Goal: Information Seeking & Learning: Find specific fact

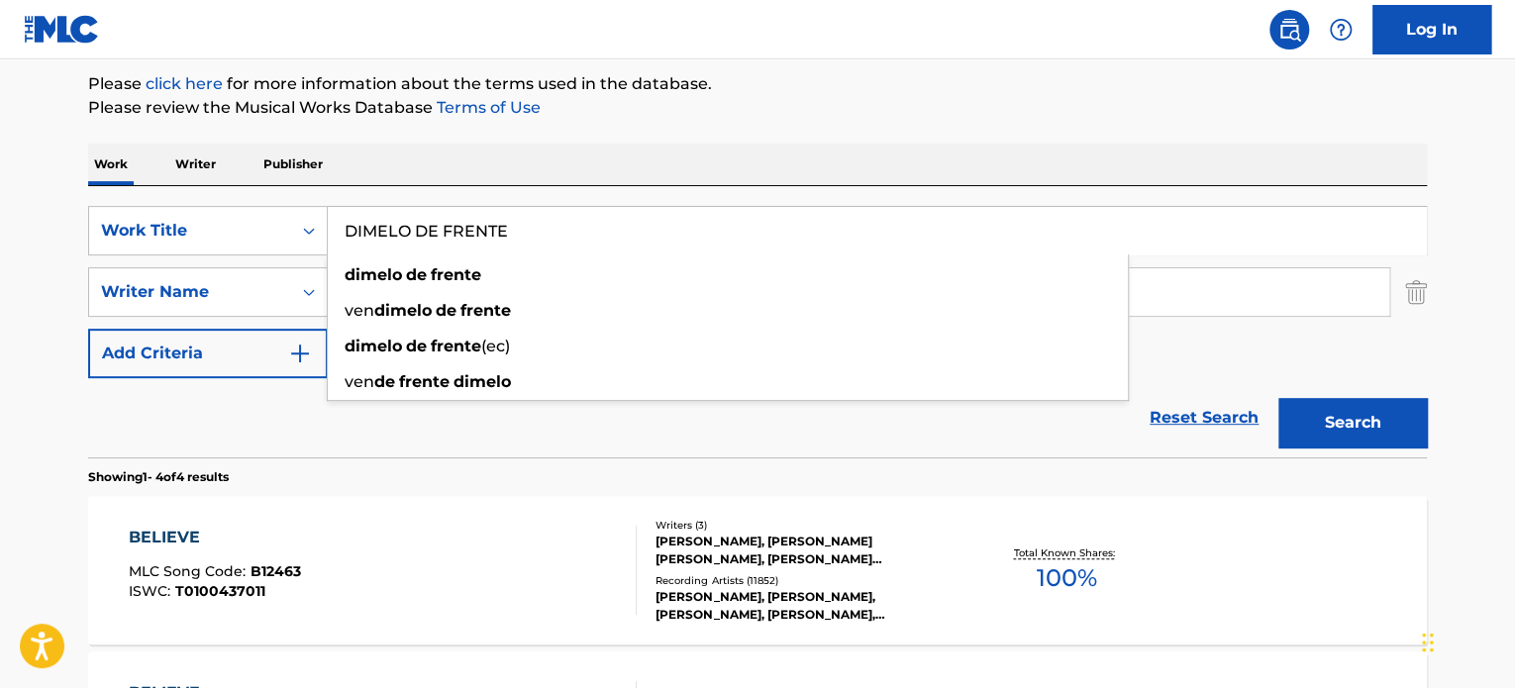
scroll to position [235, 0]
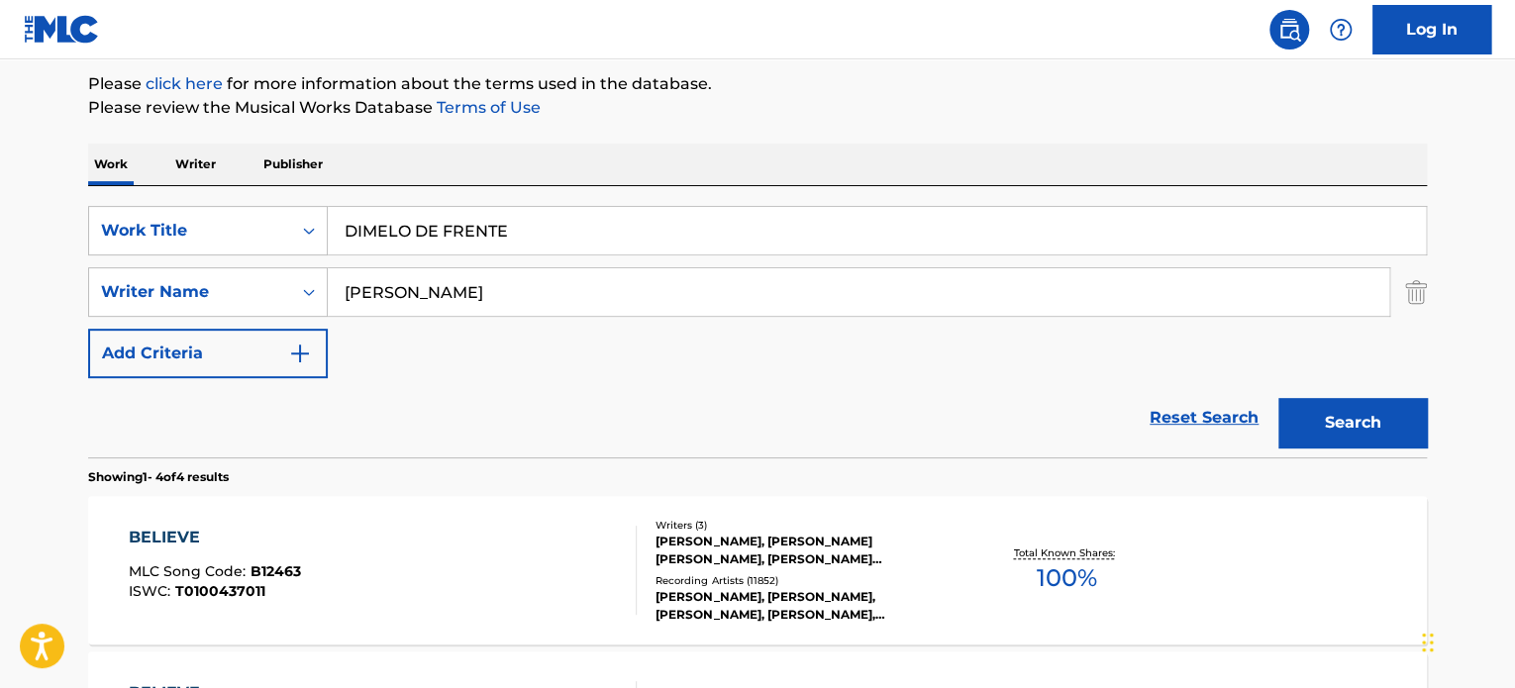
click at [329, 435] on div "Reset Search Search" at bounding box center [757, 417] width 1338 height 79
drag, startPoint x: 440, startPoint y: 277, endPoint x: 223, endPoint y: 260, distance: 217.5
click at [219, 258] on div "SearchWithCriteria65d1a431-7d0c-4d17-9e0f-2cb753d82a4e Work Title DIMELO DE FRE…" at bounding box center [757, 292] width 1338 height 172
click at [524, 285] on input "[PERSON_NAME]" at bounding box center [858, 292] width 1061 height 48
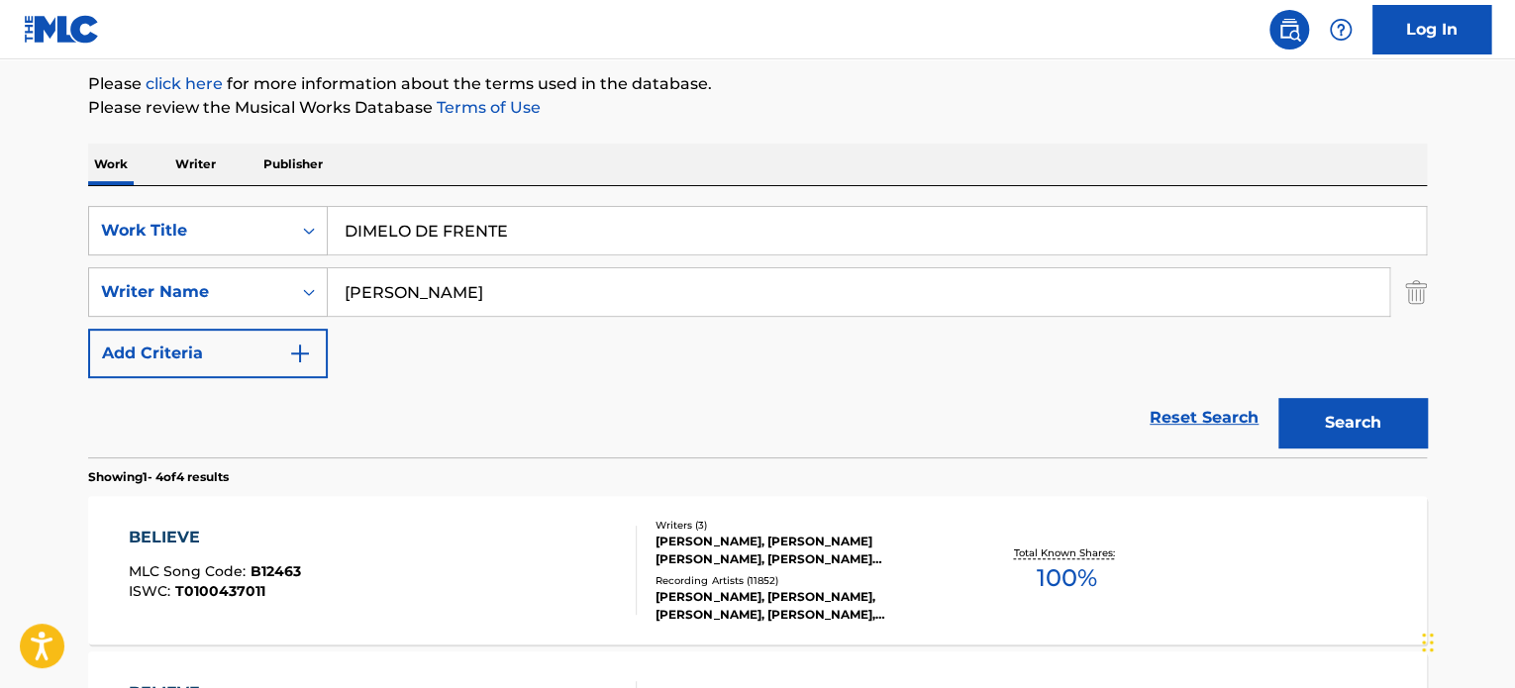
click at [524, 285] on input "[PERSON_NAME]" at bounding box center [858, 292] width 1061 height 48
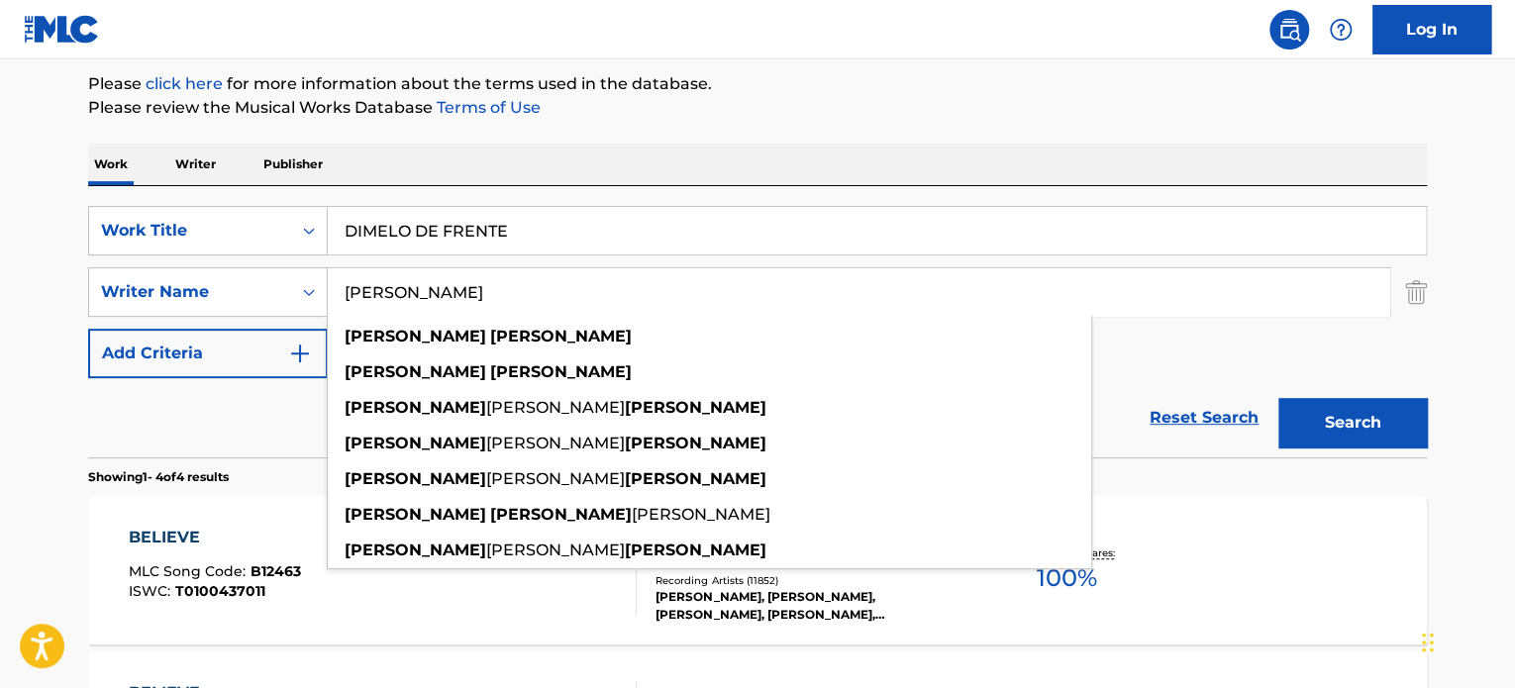
paste input "[PERSON_NAME]"
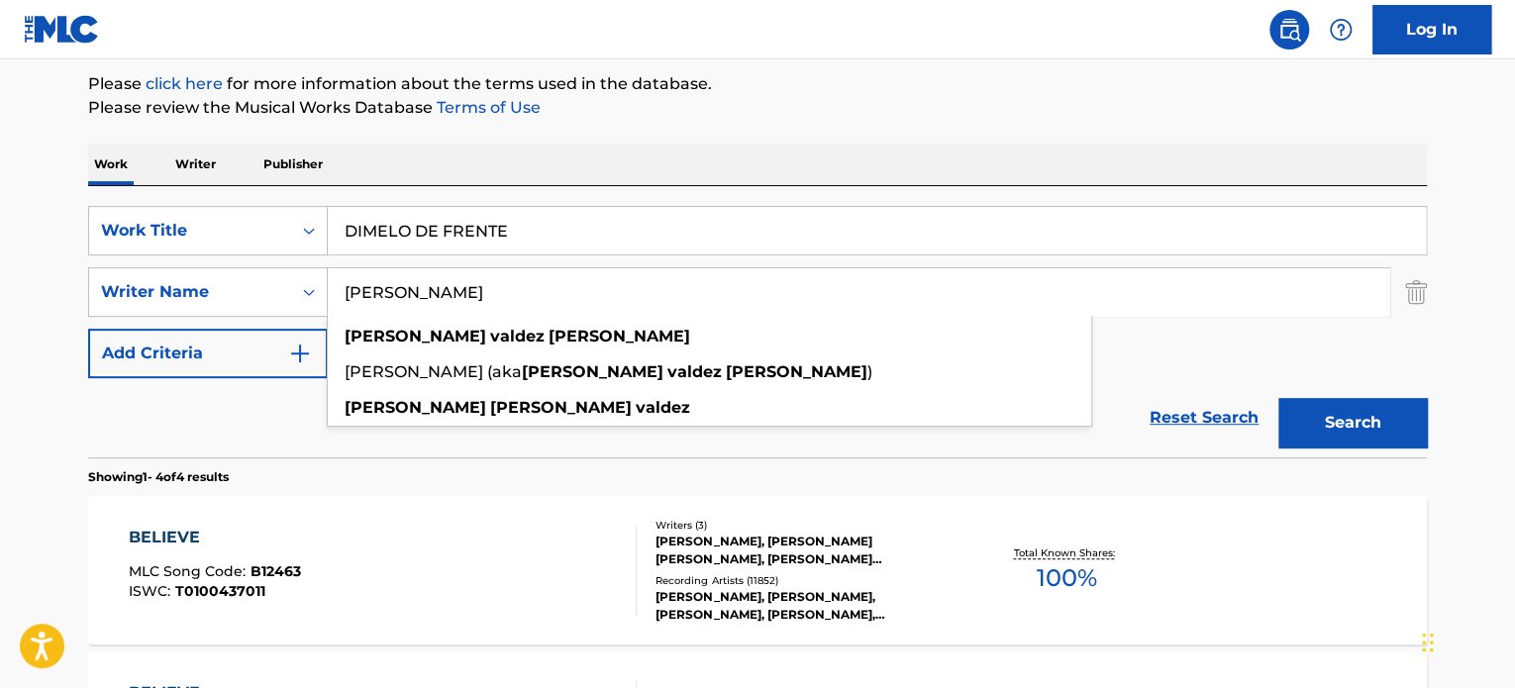
type input "[PERSON_NAME]"
click at [1309, 415] on button "Search" at bounding box center [1352, 423] width 149 height 50
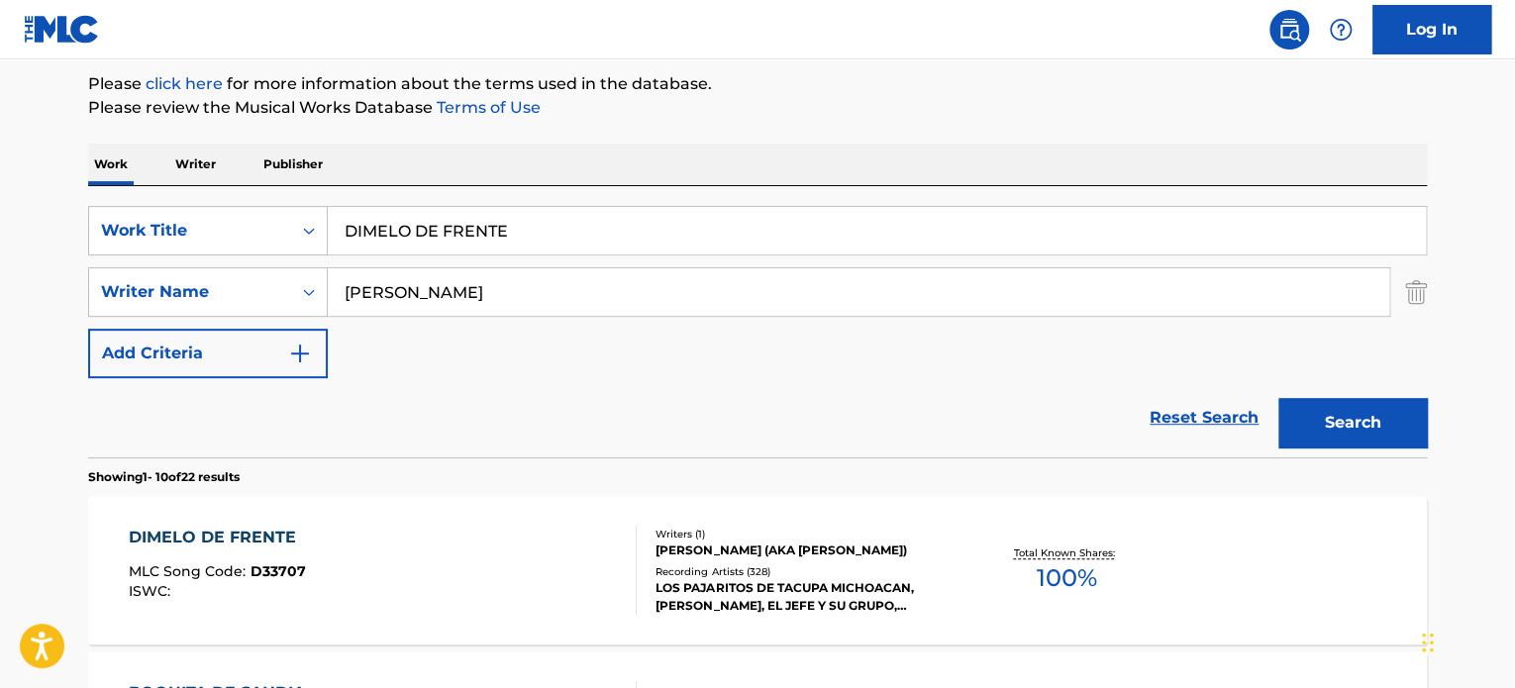
click at [691, 531] on div "Writers ( 1 )" at bounding box center [804, 534] width 299 height 15
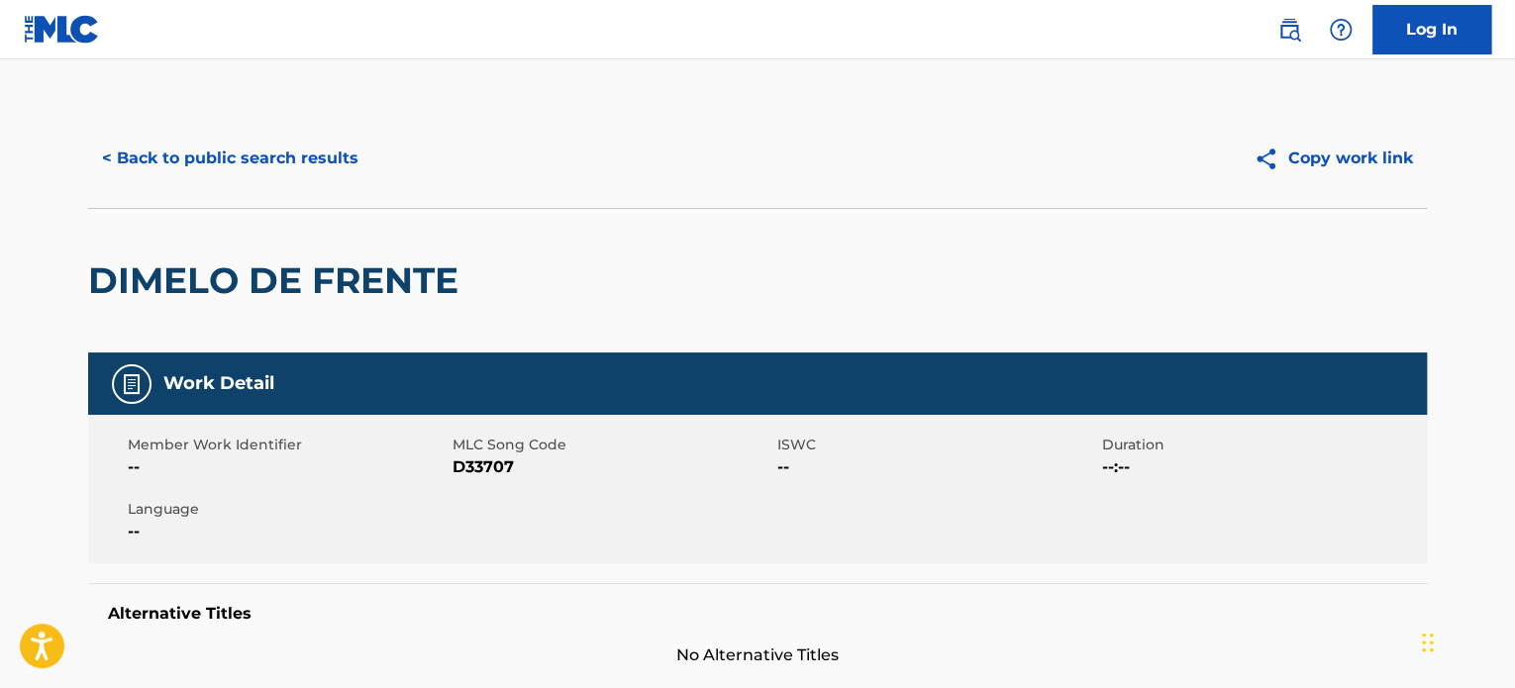
click at [285, 148] on button "< Back to public search results" at bounding box center [230, 159] width 284 height 50
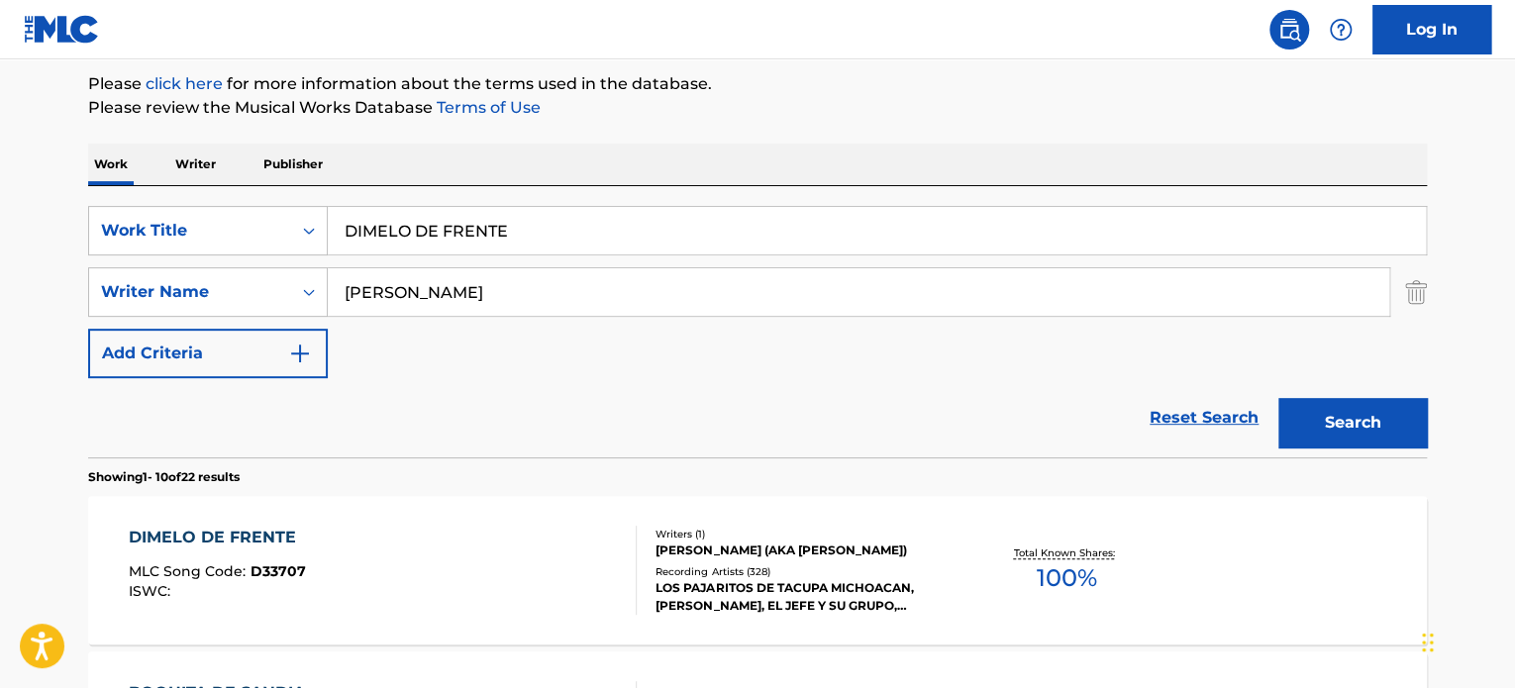
drag, startPoint x: 515, startPoint y: 293, endPoint x: 37, endPoint y: 235, distance: 481.7
drag, startPoint x: 448, startPoint y: 297, endPoint x: 141, endPoint y: 316, distance: 308.5
click at [103, 300] on div "SearchWithCriteria8b79f4b7-5980-4e04-9212-94a02003ab21 Writer Name v" at bounding box center [757, 292] width 1338 height 50
paste input "[PERSON_NAME]"
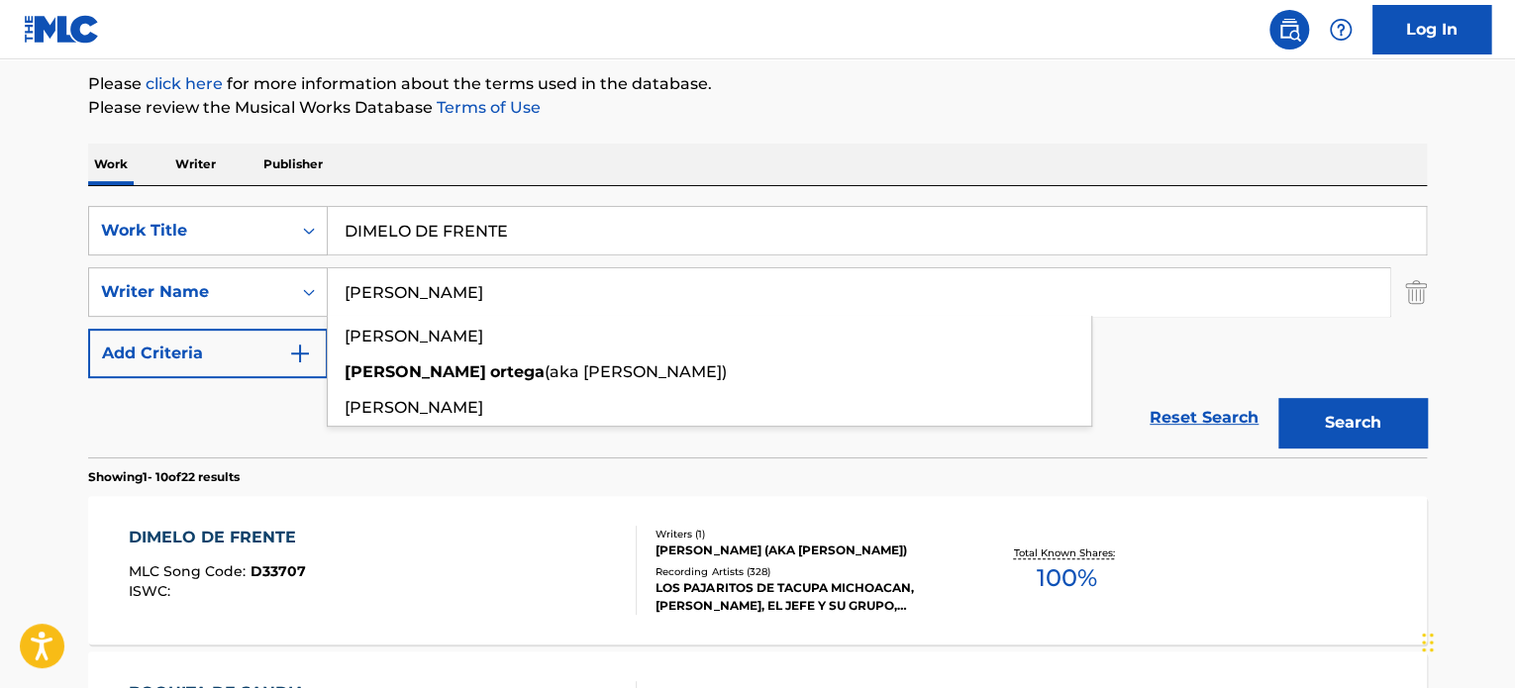
type input "[PERSON_NAME]"
click at [1350, 410] on button "Search" at bounding box center [1352, 423] width 149 height 50
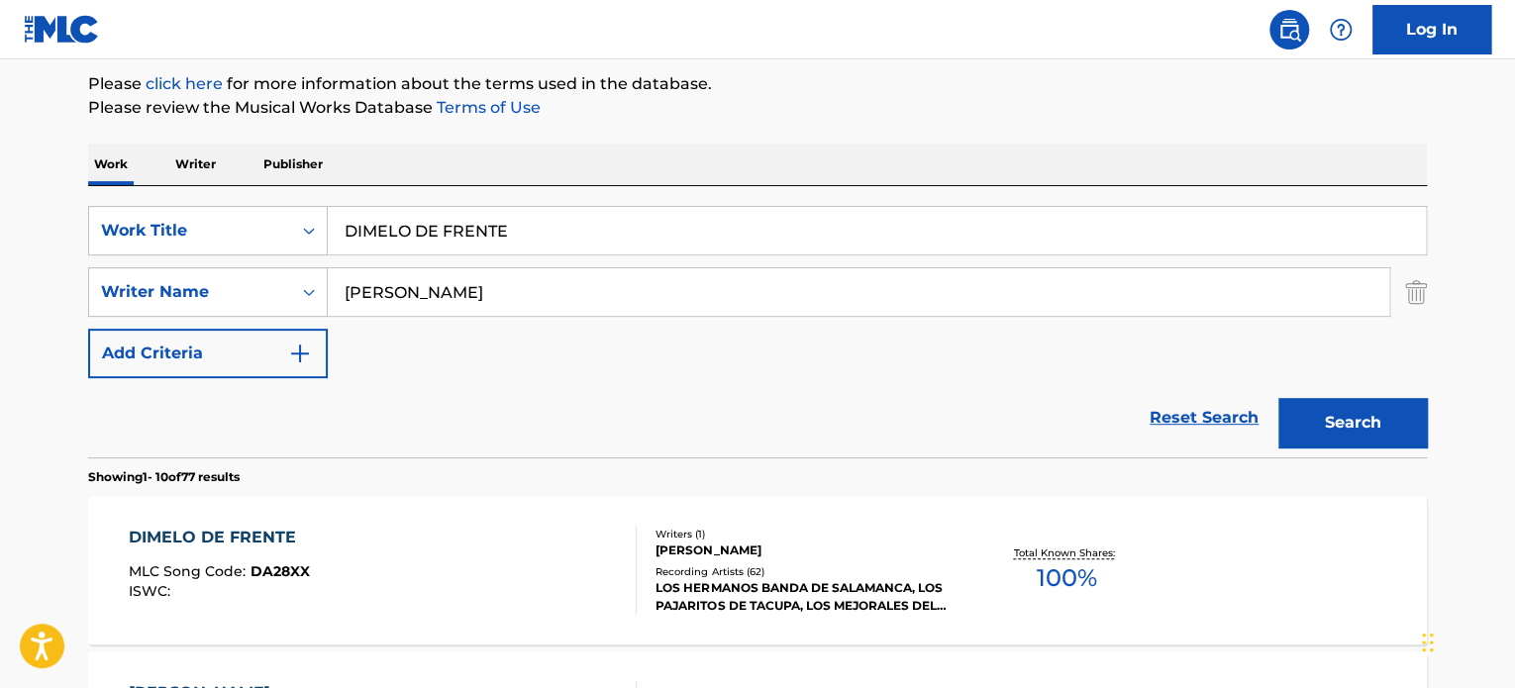
click at [598, 526] on div "DIMELO DE FRENTE MLC Song Code : DA28XX ISWC :" at bounding box center [383, 570] width 509 height 89
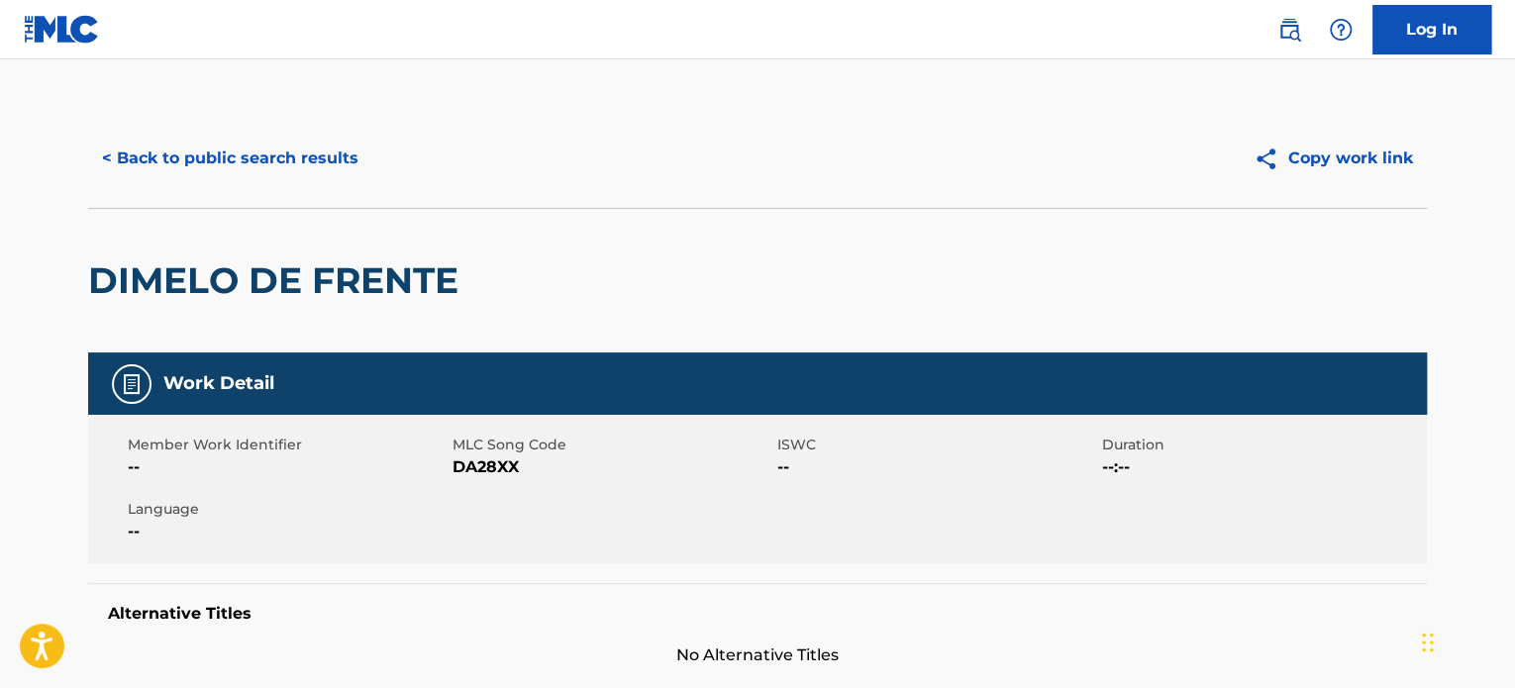
click at [208, 130] on div "< Back to public search results Copy work link" at bounding box center [757, 158] width 1338 height 99
click at [227, 165] on button "< Back to public search results" at bounding box center [230, 159] width 284 height 50
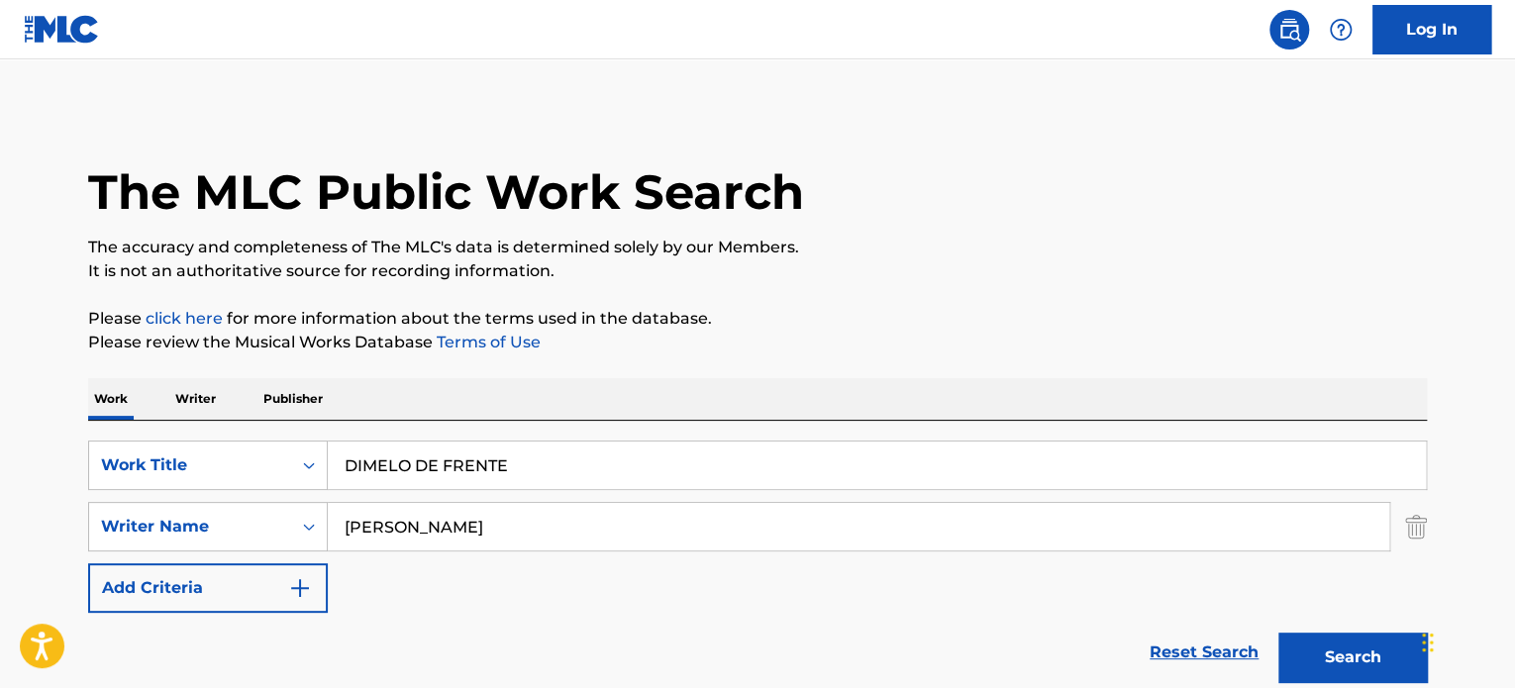
scroll to position [235, 0]
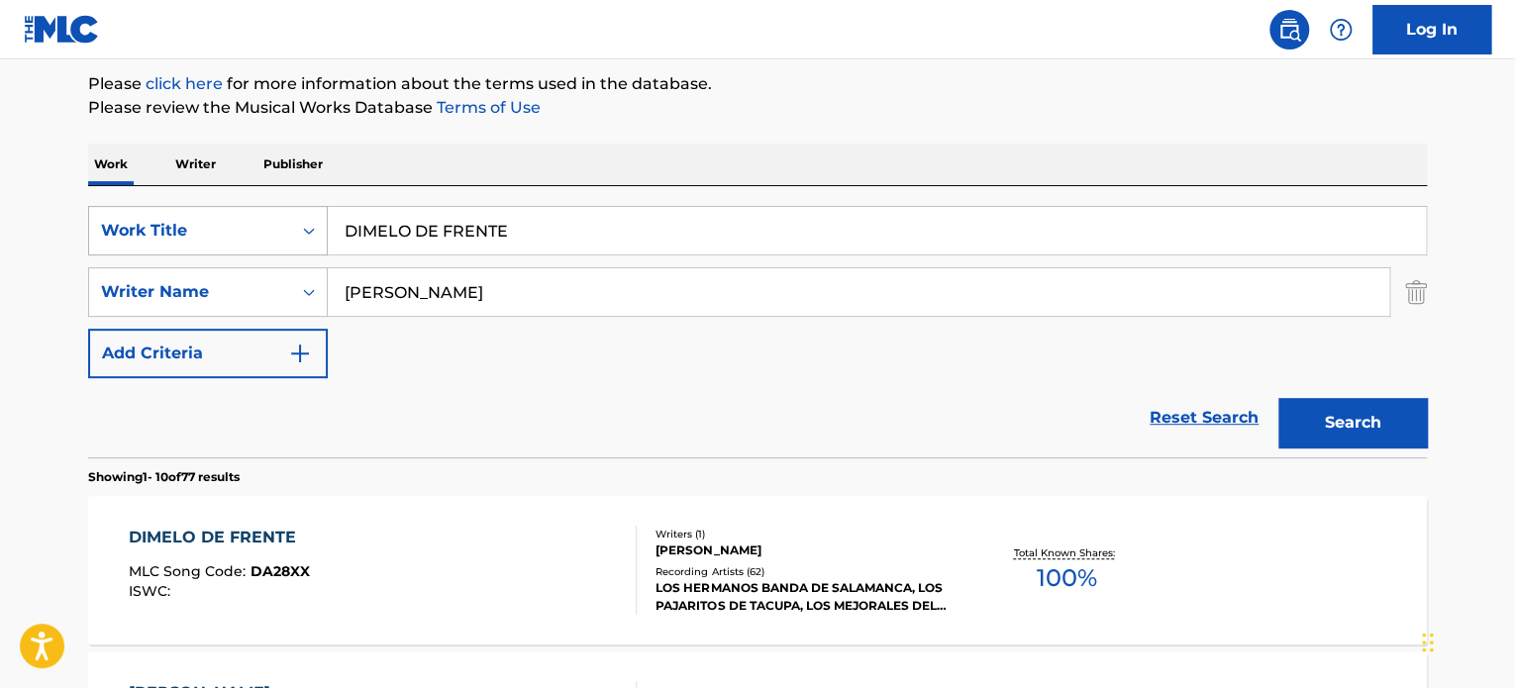
drag, startPoint x: 574, startPoint y: 238, endPoint x: 137, endPoint y: 207, distance: 438.7
click at [169, 207] on div "SearchWithCriteria65d1a431-7d0c-4d17-9e0f-2cb753d82a4e Work Title DIMELO DE FRE…" at bounding box center [757, 231] width 1338 height 50
paste input "[DEMOGRAPHIC_DATA] SPECIAL"
type input "[DEMOGRAPHIC_DATA] SPECIAL"
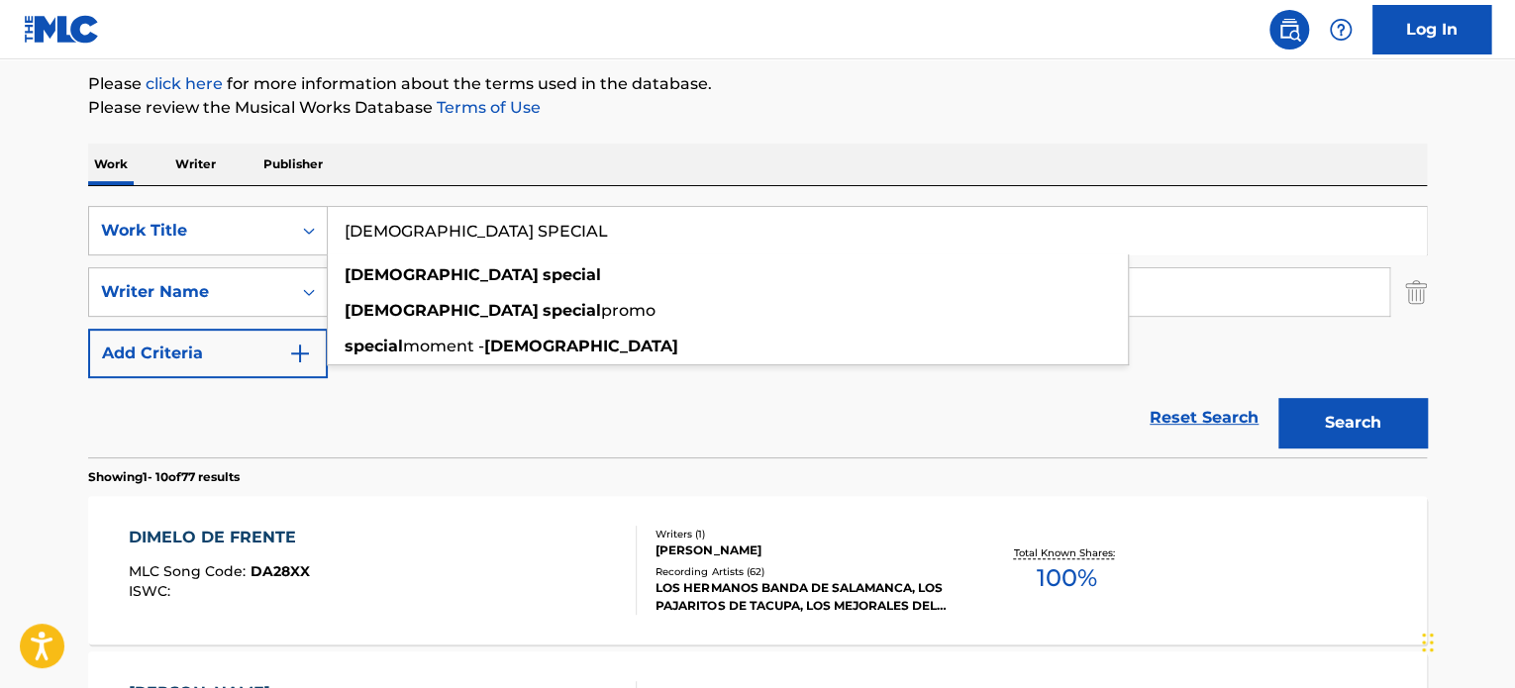
click at [424, 423] on div "Reset Search Search" at bounding box center [757, 417] width 1338 height 79
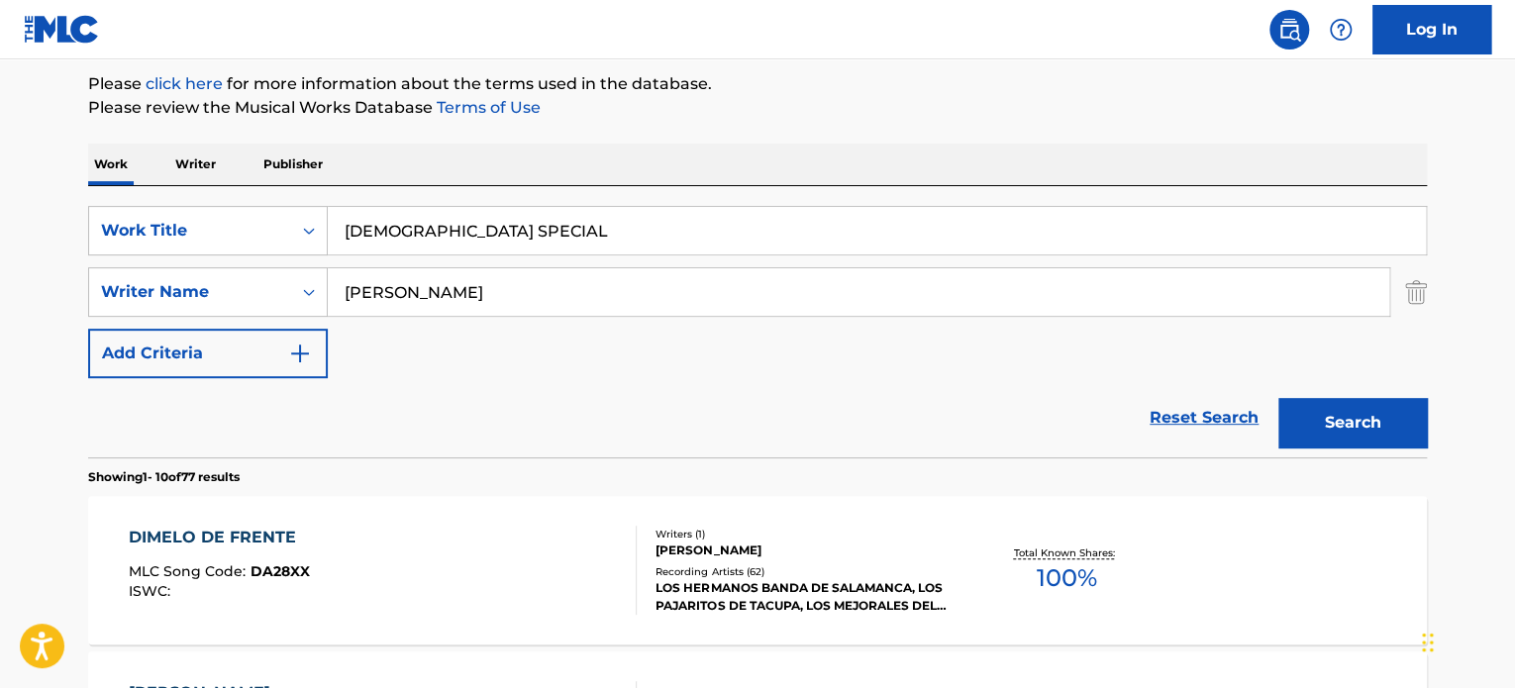
drag, startPoint x: 651, startPoint y: 291, endPoint x: 110, endPoint y: 261, distance: 542.3
click at [202, 267] on div "SearchWithCriteria8b79f4b7-5980-4e04-9212-94a02003ab21 Writer Name [PERSON_NAME]" at bounding box center [757, 292] width 1338 height 50
paste input "[PERSON_NAME]"
click at [1278, 398] on button "Search" at bounding box center [1352, 423] width 149 height 50
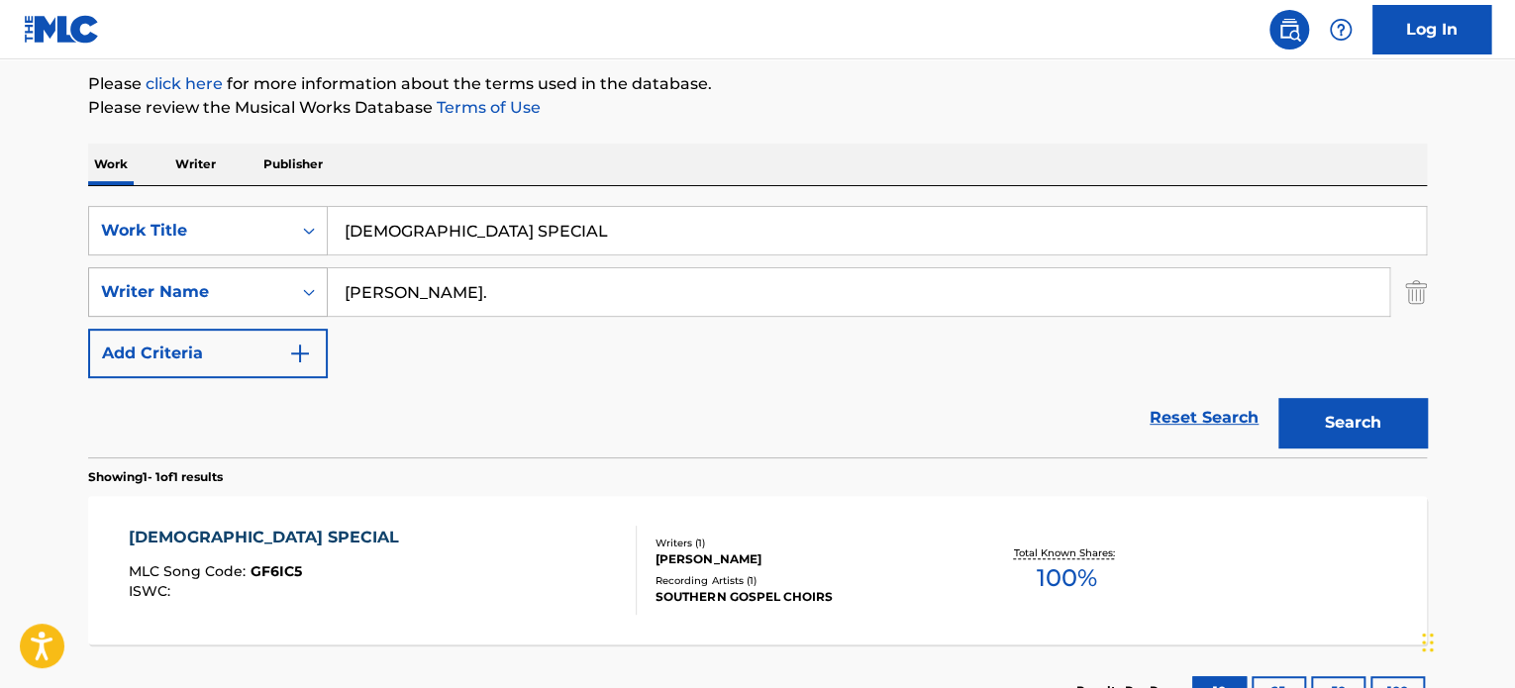
type input "[PERSON_NAME]"
click at [707, 611] on div "[DEMOGRAPHIC_DATA] SPECIAL MLC Song Code : GF6IC5 ISWC : Writers ( 1 ) [PERSON_…" at bounding box center [757, 570] width 1338 height 149
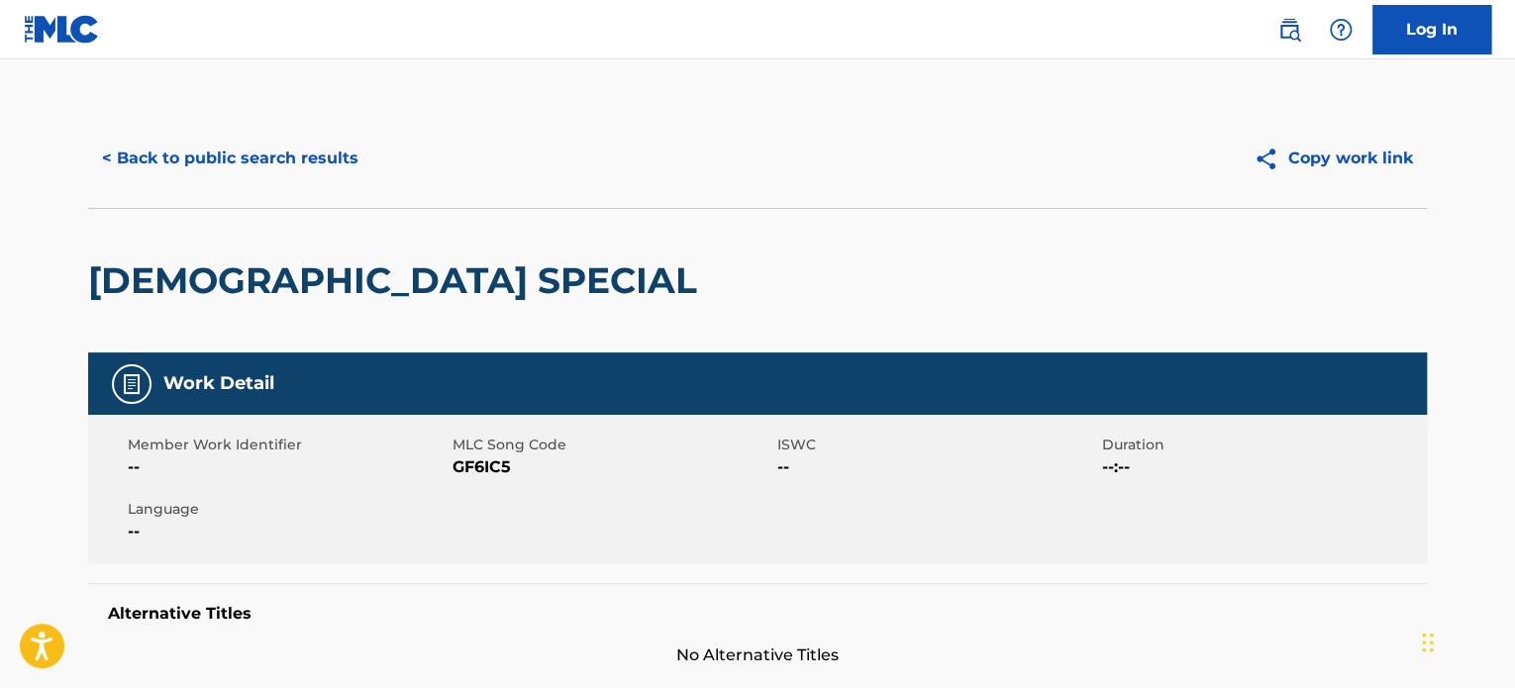
click at [220, 148] on button "< Back to public search results" at bounding box center [230, 159] width 284 height 50
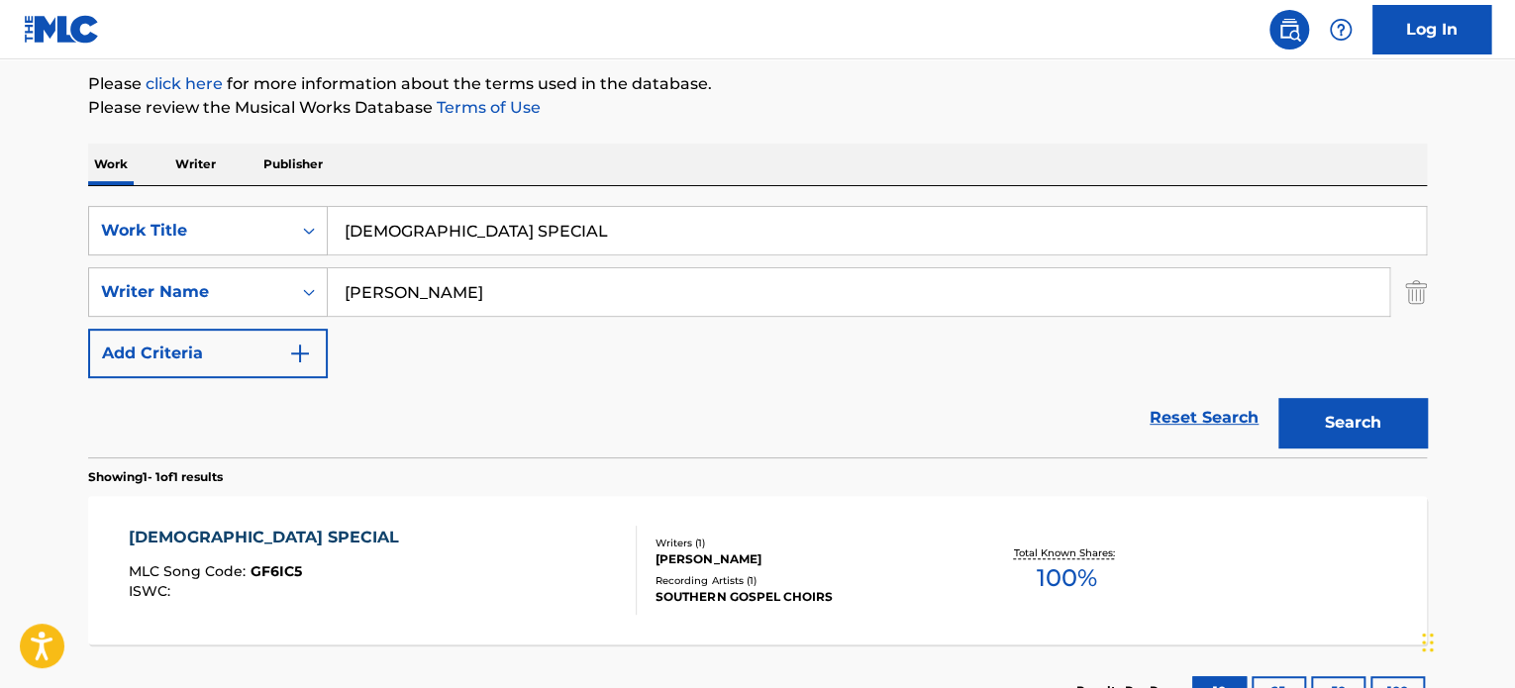
drag, startPoint x: 517, startPoint y: 229, endPoint x: 152, endPoint y: 193, distance: 366.1
click at [196, 195] on div "SearchWithCriteria65d1a431-7d0c-4d17-9e0f-2cb753d82a4e Work Title GOSPEL SPECIA…" at bounding box center [757, 321] width 1338 height 271
paste input "WHISPERING"
type input "WHISPERING"
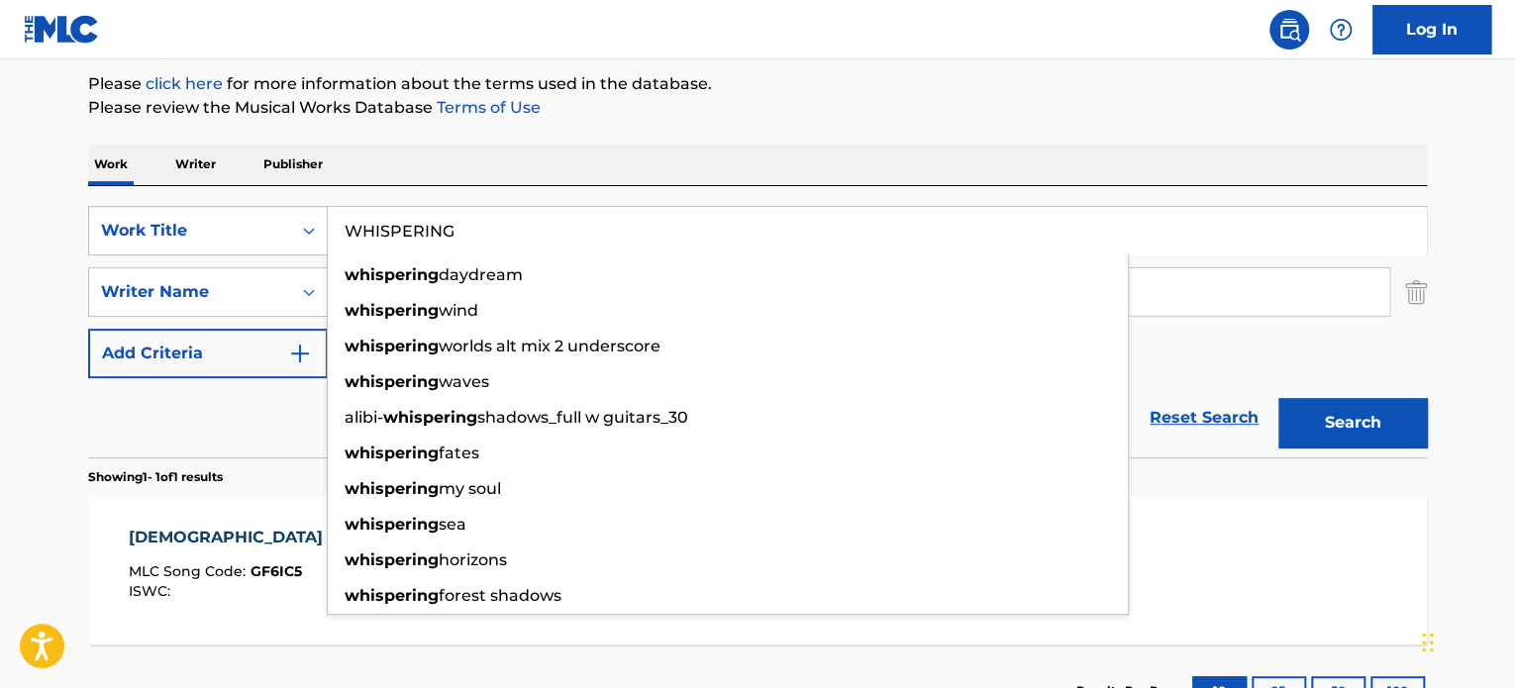
click at [271, 433] on div "Reset Search Search" at bounding box center [757, 417] width 1338 height 79
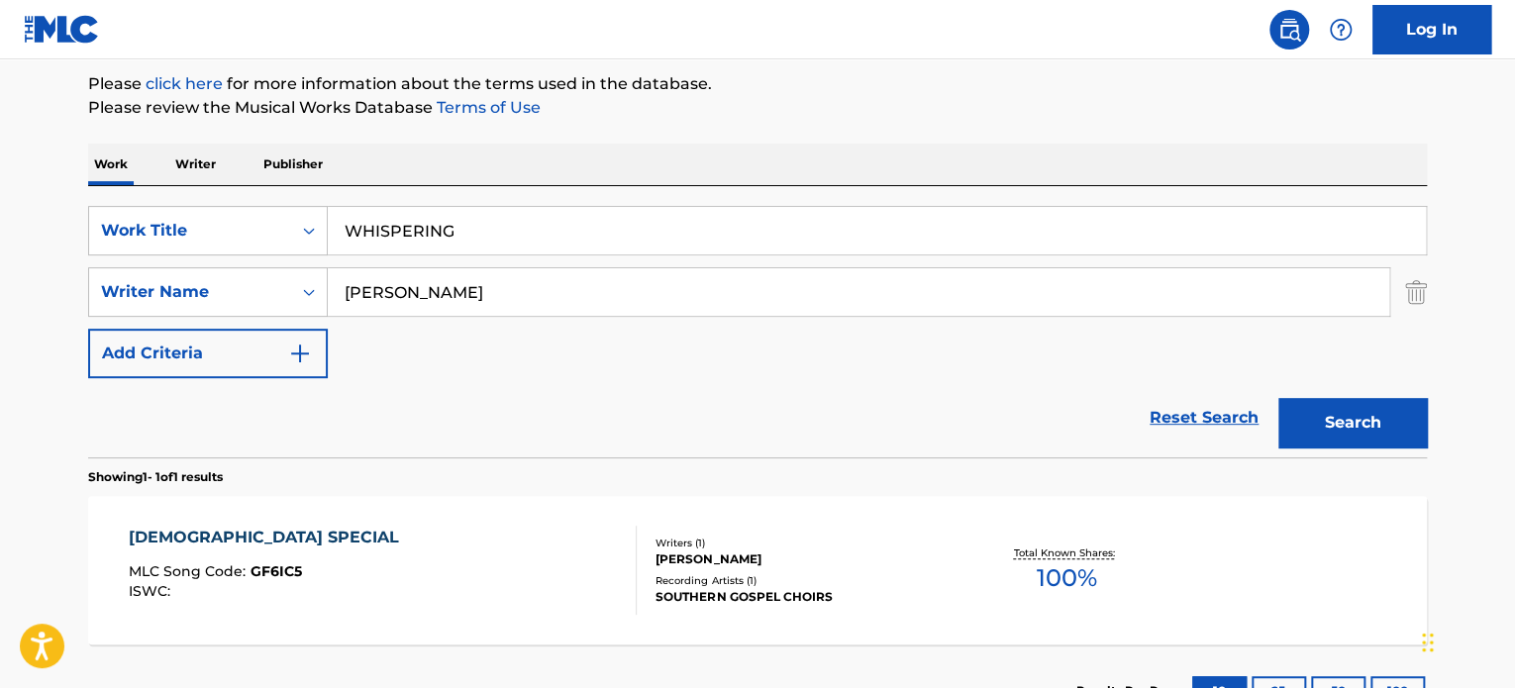
drag, startPoint x: 527, startPoint y: 284, endPoint x: 16, endPoint y: 288, distance: 510.9
click at [24, 286] on main "The MLC Public Work Search The accuracy and completeness of The MLC's data is d…" at bounding box center [757, 286] width 1515 height 923
paste input "[PERSON_NAME]"
type input "[PERSON_NAME]"
click at [1278, 398] on button "Search" at bounding box center [1352, 423] width 149 height 50
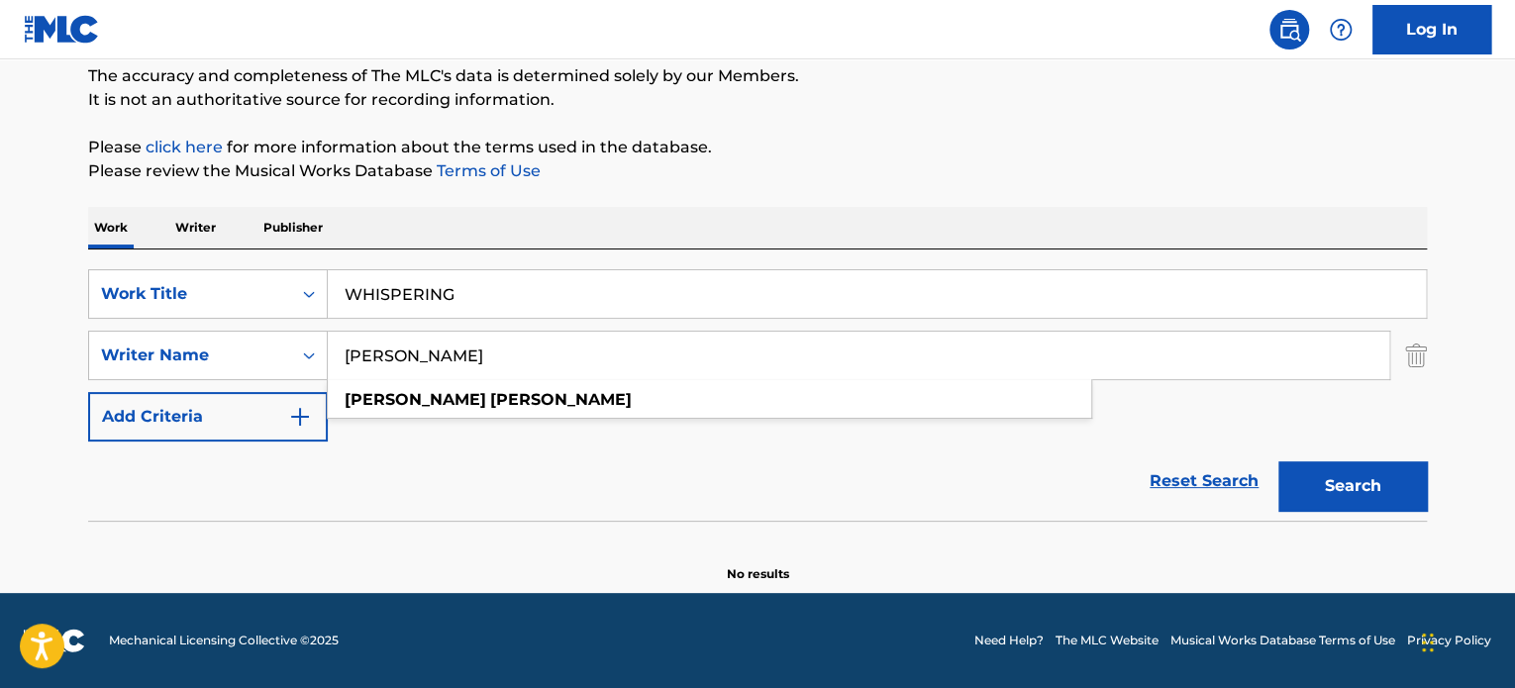
scroll to position [170, 0]
click at [203, 271] on div "SearchWithCriteria65d1a431-7d0c-4d17-9e0f-2cb753d82a4e Work Title WHISPERING" at bounding box center [757, 295] width 1338 height 50
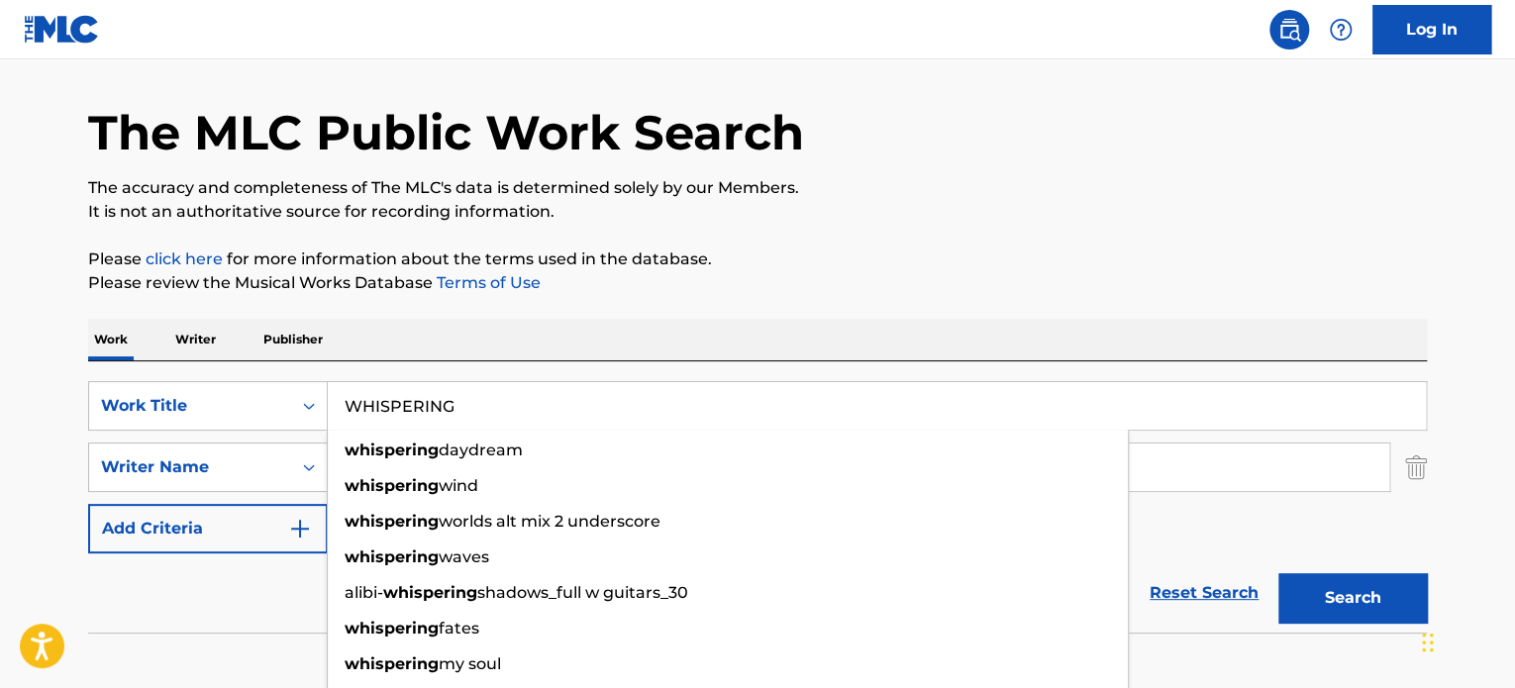
scroll to position [0, 0]
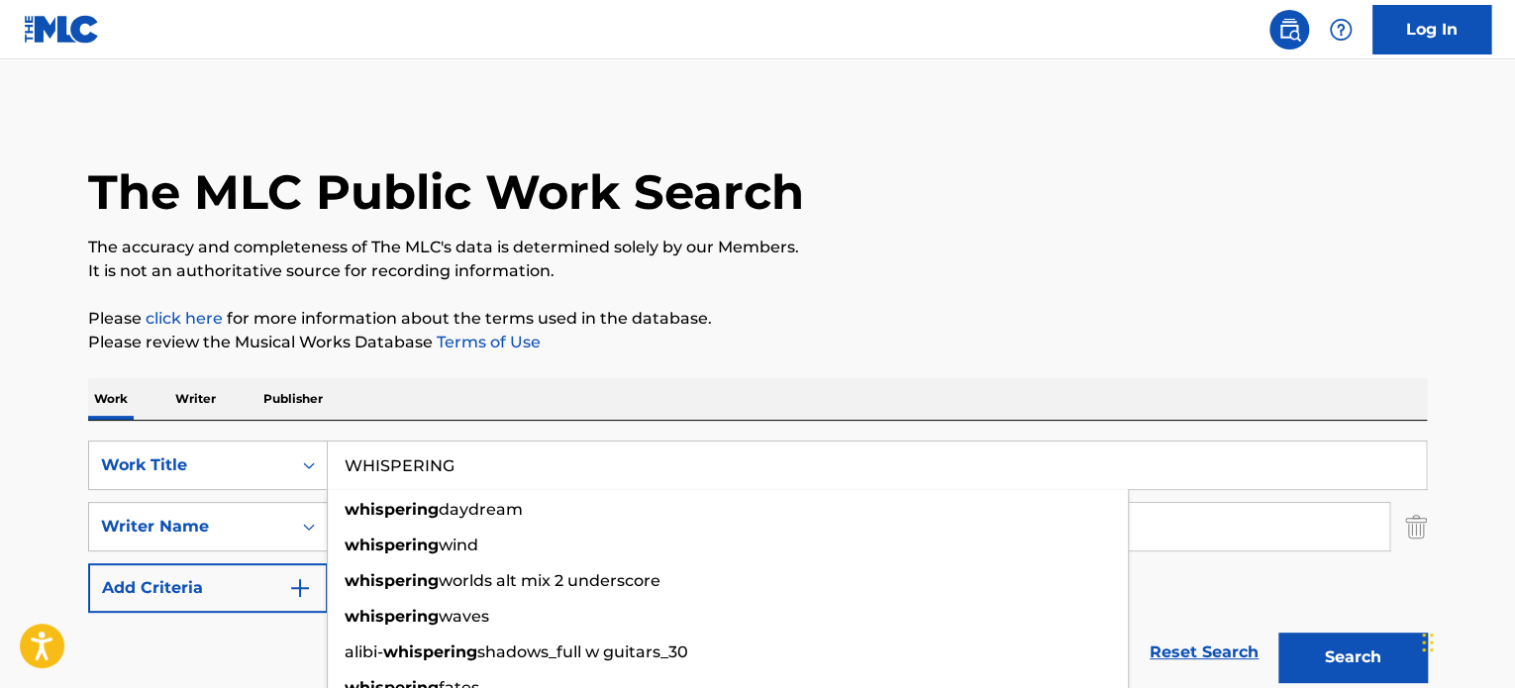
click at [515, 451] on input "WHISPERING" at bounding box center [877, 466] width 1098 height 48
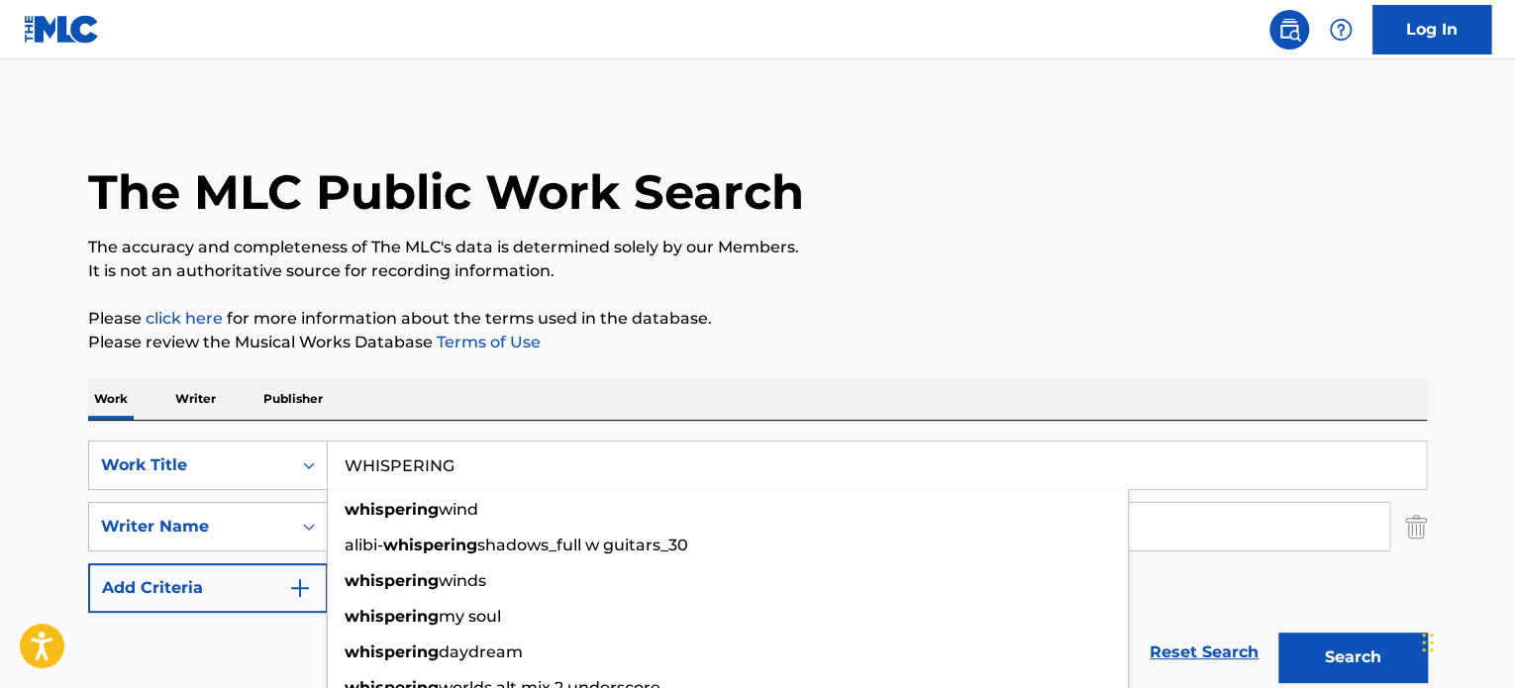
paste input "SEXY LOVE"
type input "SEXY LOVE"
click at [970, 323] on p "Please click here for more information about the terms used in the database." at bounding box center [757, 319] width 1338 height 24
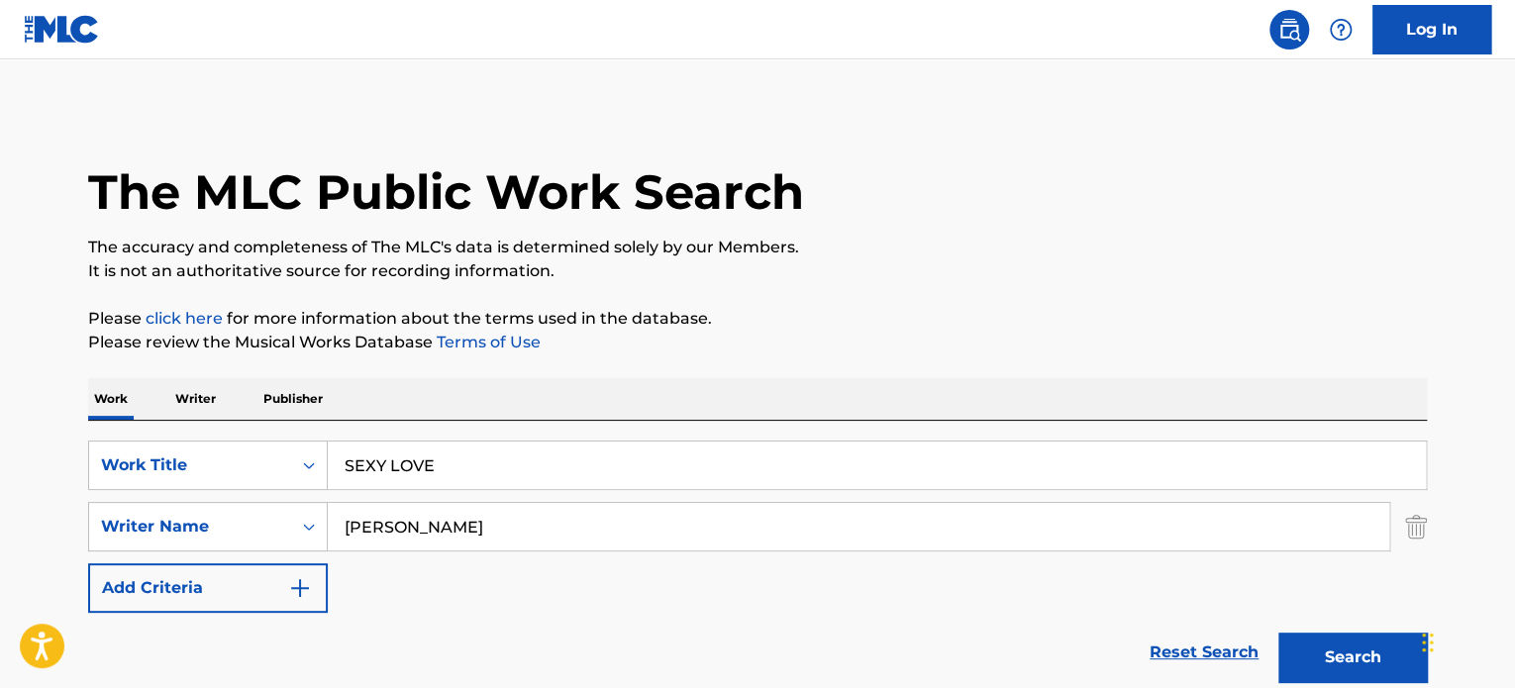
click at [528, 516] on input "[PERSON_NAME]" at bounding box center [858, 527] width 1061 height 48
click at [529, 516] on input "[PERSON_NAME]" at bounding box center [858, 527] width 1061 height 48
paste input "[PERSON_NAME]"
type input "[PERSON_NAME]"
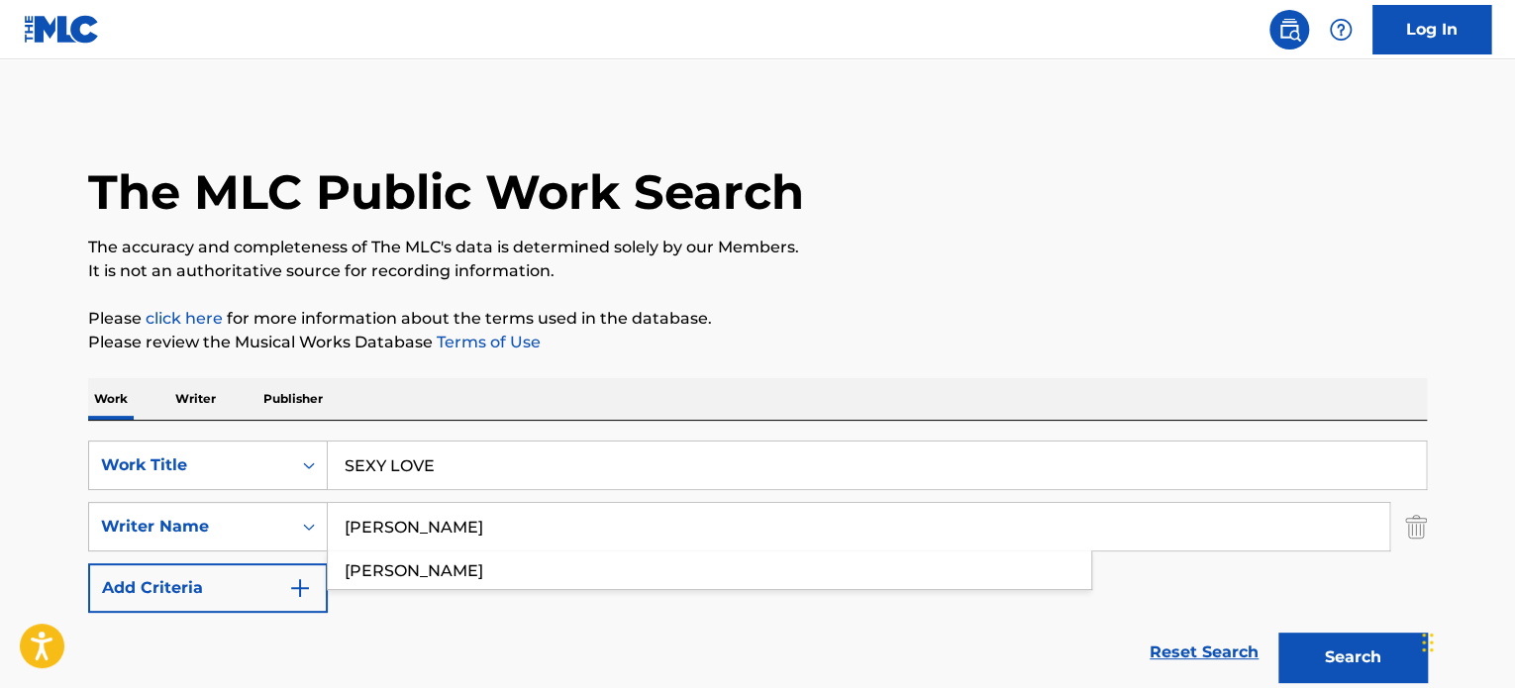
click at [1278, 633] on button "Search" at bounding box center [1352, 658] width 149 height 50
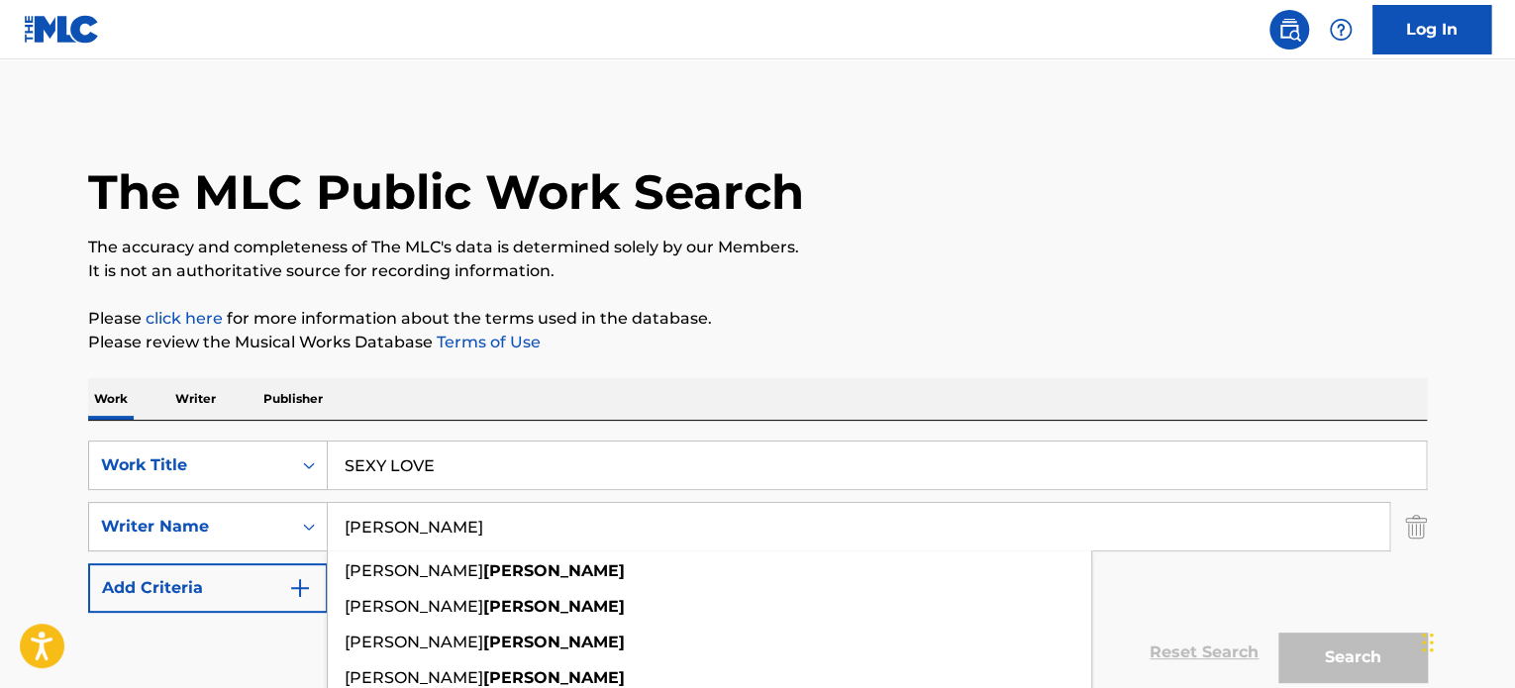
click at [1263, 280] on p "It is not an authoritative source for recording information." at bounding box center [757, 271] width 1338 height 24
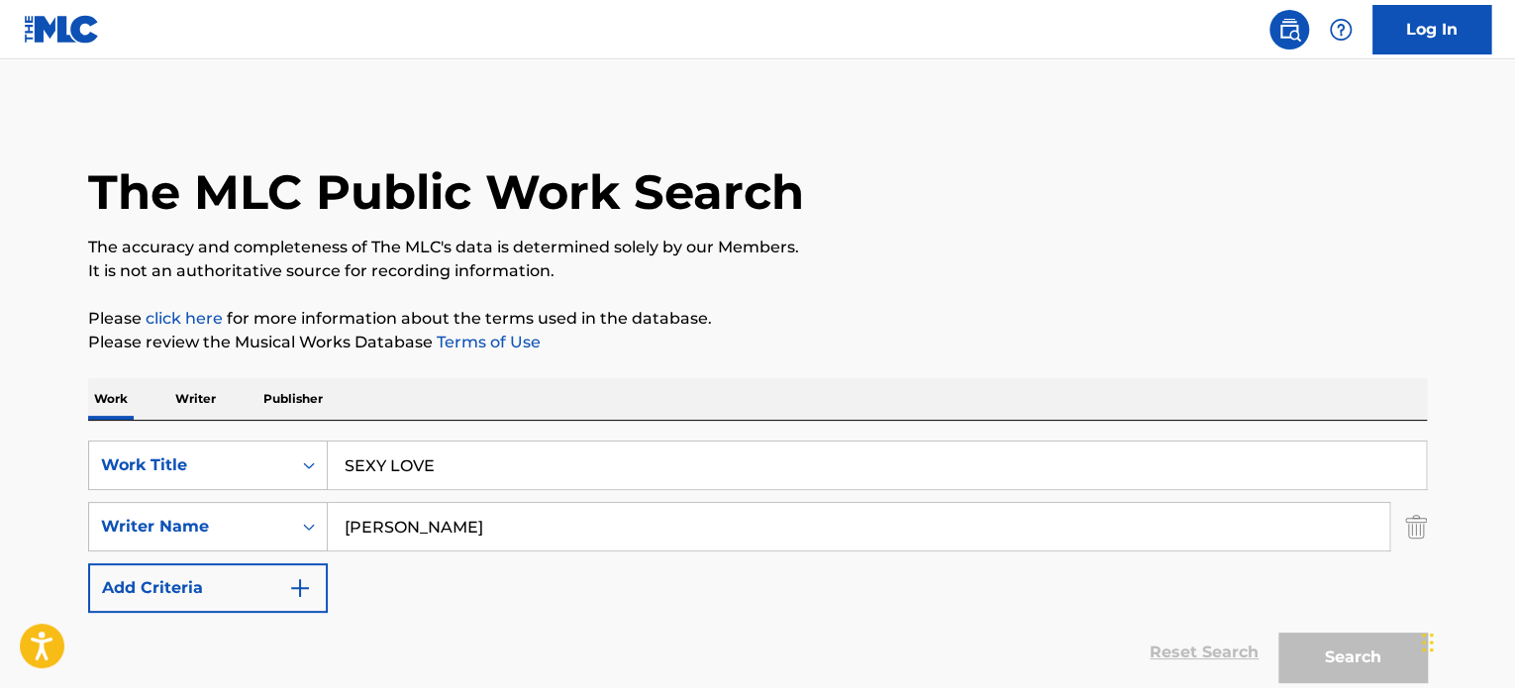
scroll to position [235, 0]
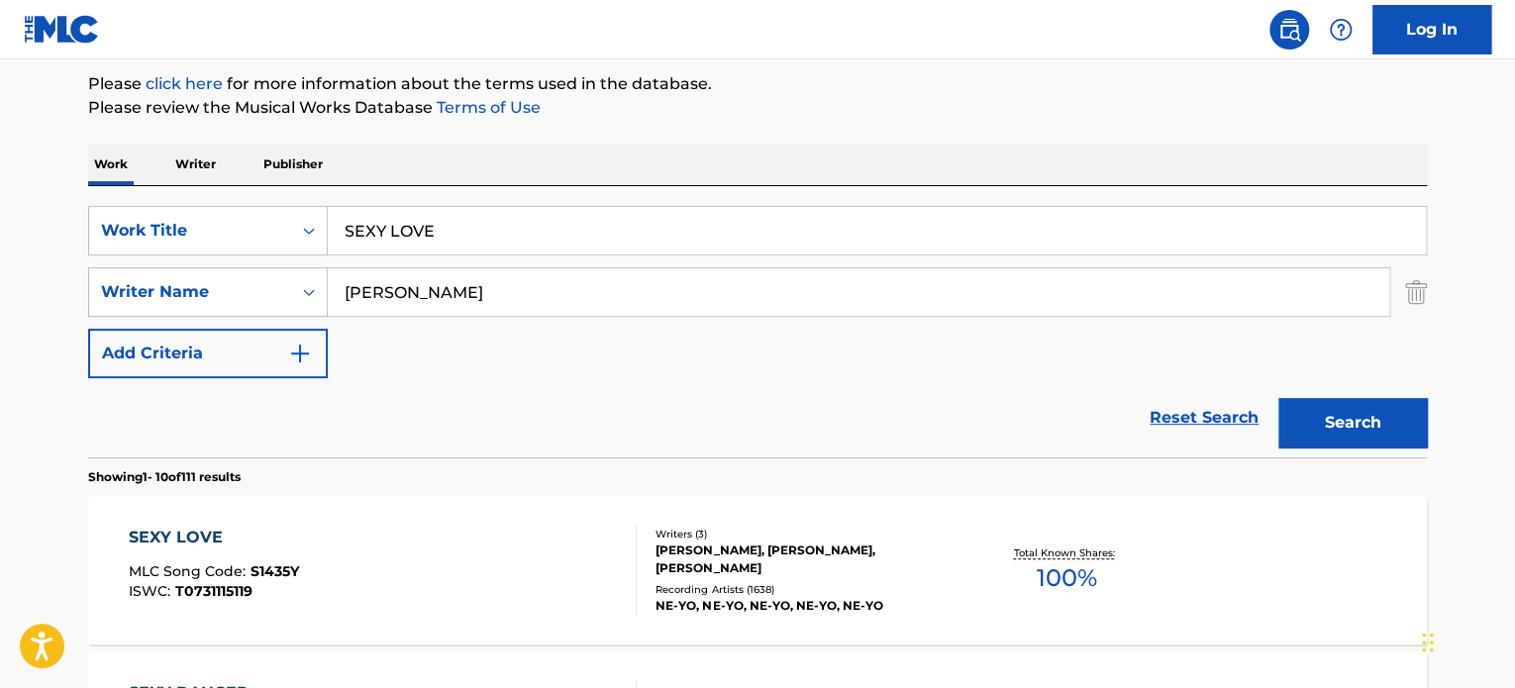
click at [728, 542] on div "[PERSON_NAME], [PERSON_NAME], [PERSON_NAME]" at bounding box center [804, 560] width 299 height 36
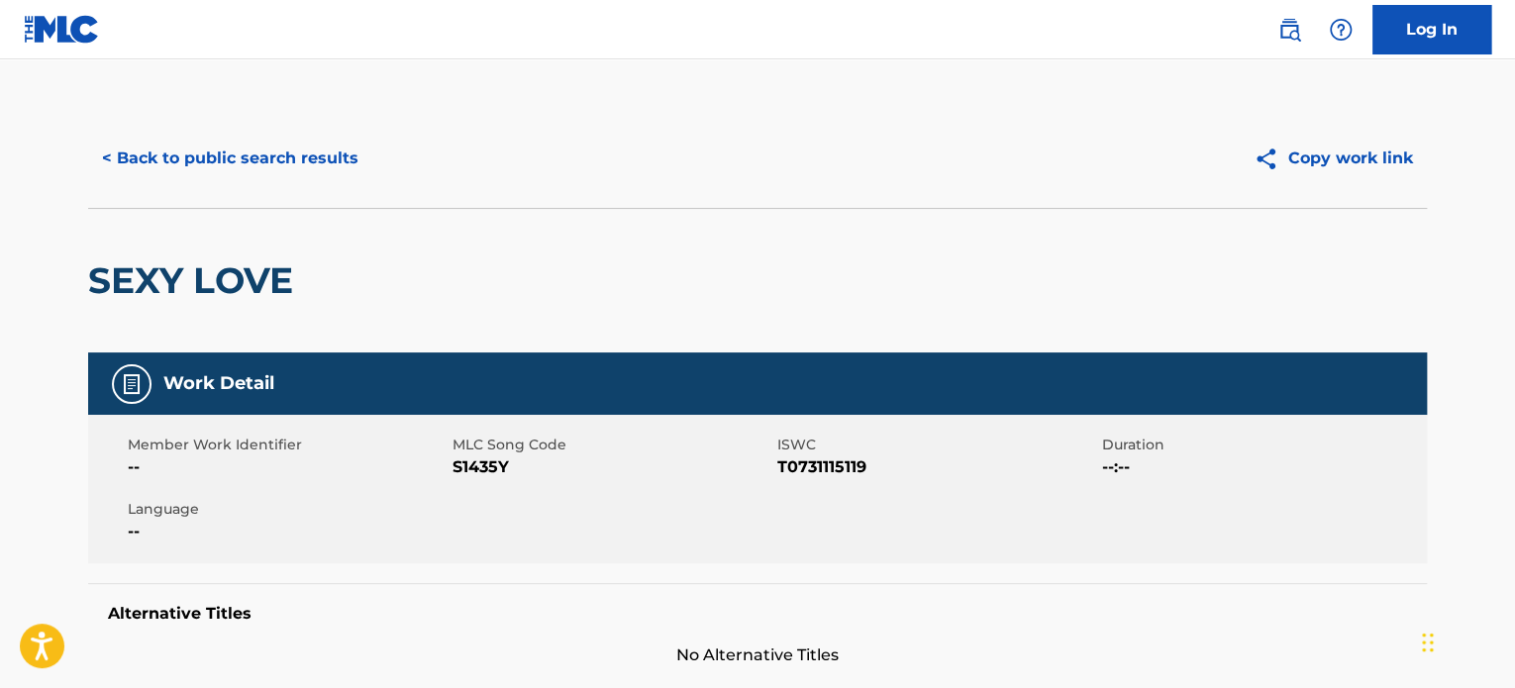
click at [241, 197] on div "< Back to public search results Copy work link" at bounding box center [757, 158] width 1338 height 99
click at [264, 157] on button "< Back to public search results" at bounding box center [230, 159] width 284 height 50
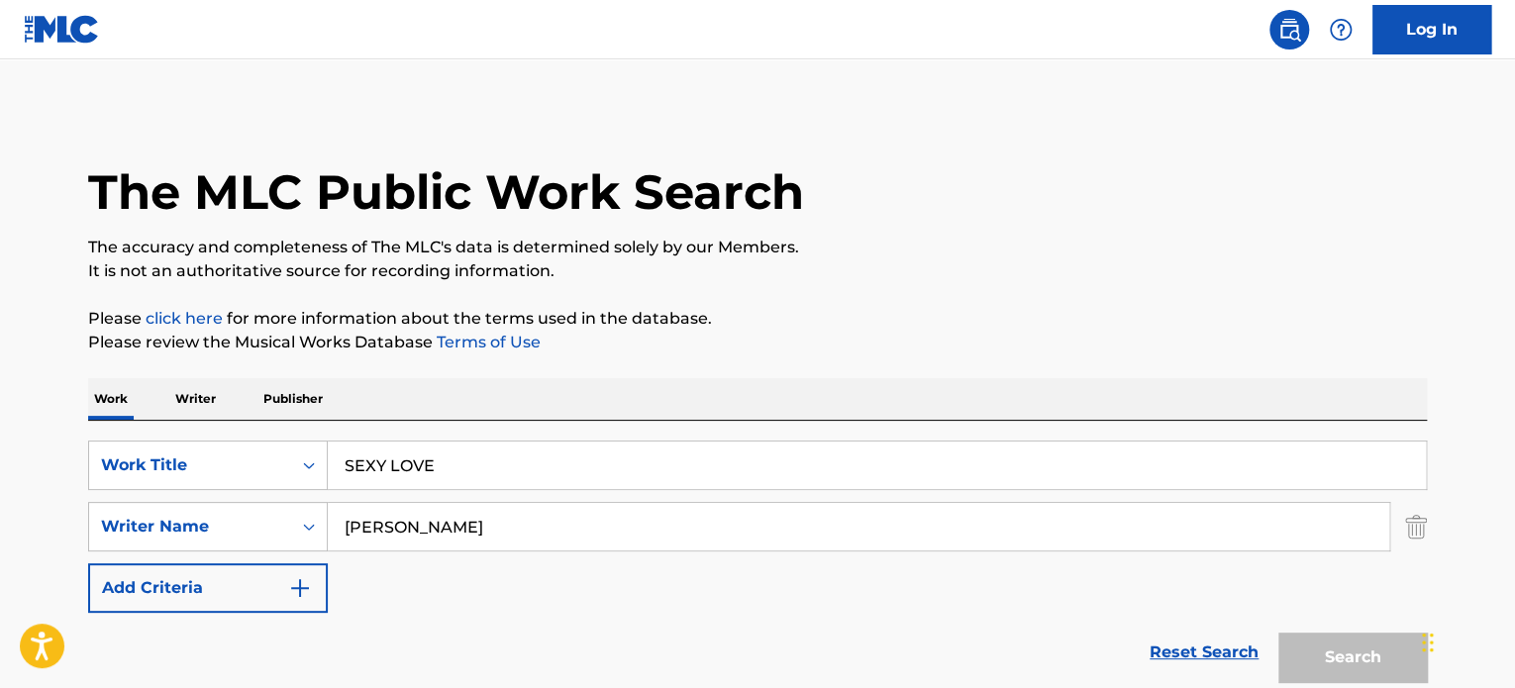
scroll to position [235, 0]
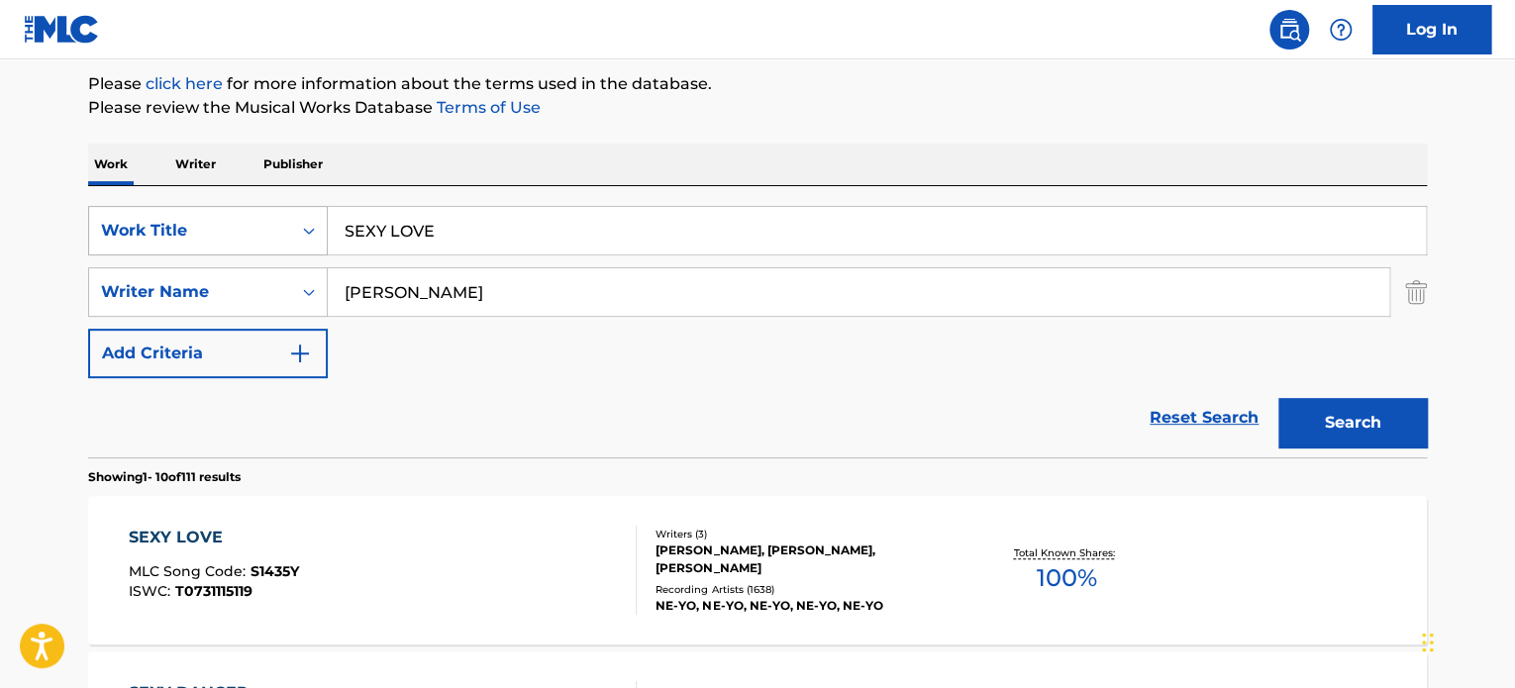
drag, startPoint x: 430, startPoint y: 229, endPoint x: 119, endPoint y: 221, distance: 311.0
click at [136, 214] on div "SearchWithCriteria65d1a431-7d0c-4d17-9e0f-2cb753d82a4e Work Title SEXY LOVE" at bounding box center [757, 231] width 1338 height 50
paste input "THE COLOR PURPLE - MAIN TITL"
type input "THE COLOR PURPLE - MAIN TITLE"
click at [140, 414] on div "Reset Search Search" at bounding box center [757, 417] width 1338 height 79
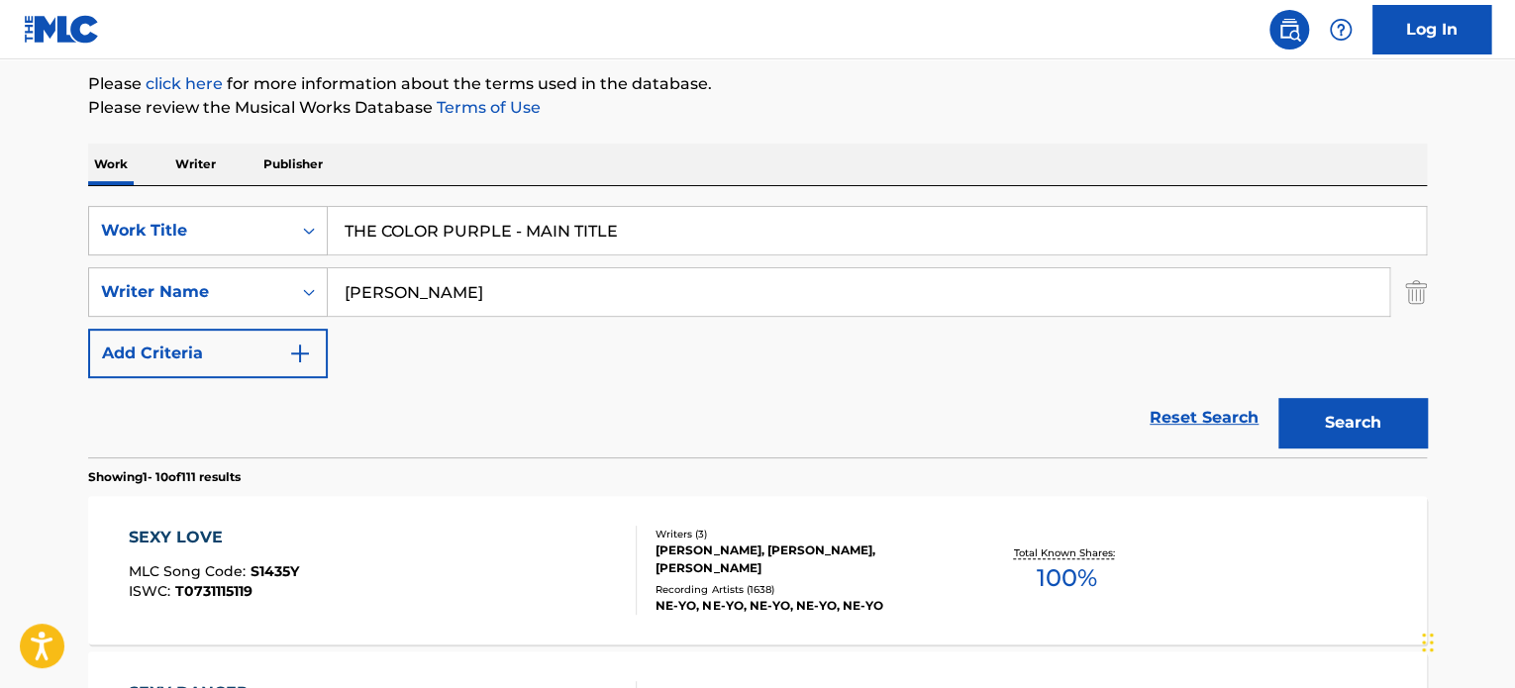
click at [585, 290] on input "[PERSON_NAME]" at bounding box center [858, 292] width 1061 height 48
click at [585, 289] on input "[PERSON_NAME]" at bounding box center [858, 292] width 1061 height 48
paste input "[PERSON_NAME]"
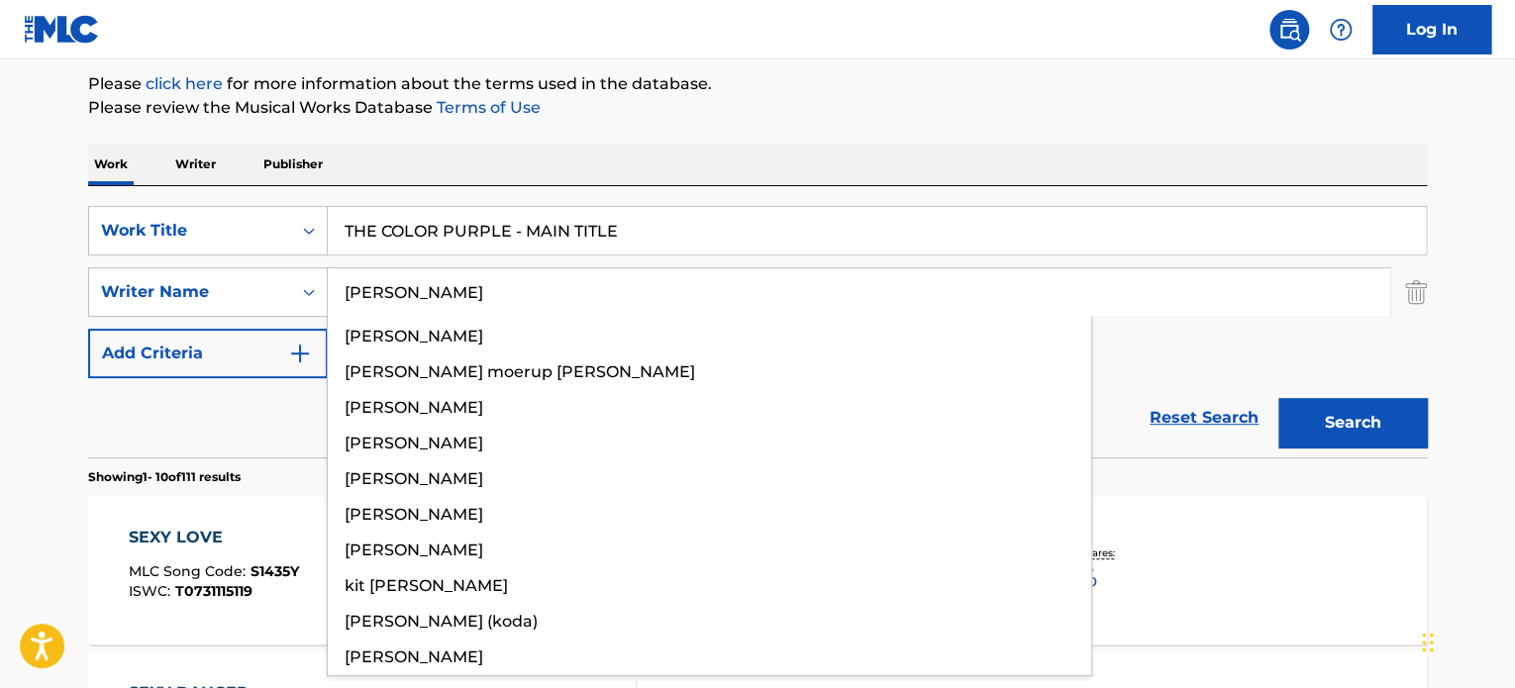
type input "[PERSON_NAME]"
click at [1278, 398] on button "Search" at bounding box center [1352, 423] width 149 height 50
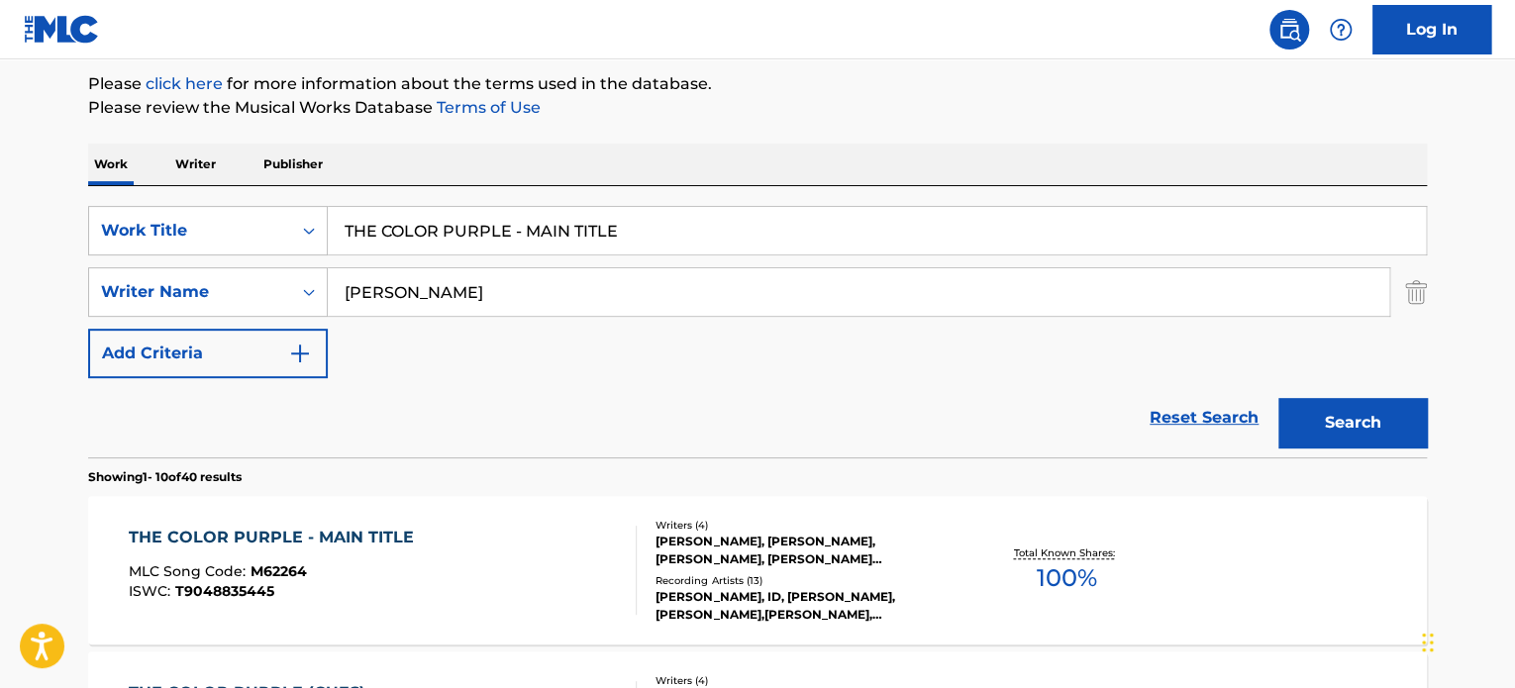
click at [688, 467] on section "Showing 1 - 10 of 40 results" at bounding box center [757, 471] width 1338 height 29
click at [612, 520] on div "THE COLOR PURPLE - MAIN TITLE MLC Song Code : M62264 ISWC : T9048835445 Writers…" at bounding box center [757, 570] width 1338 height 149
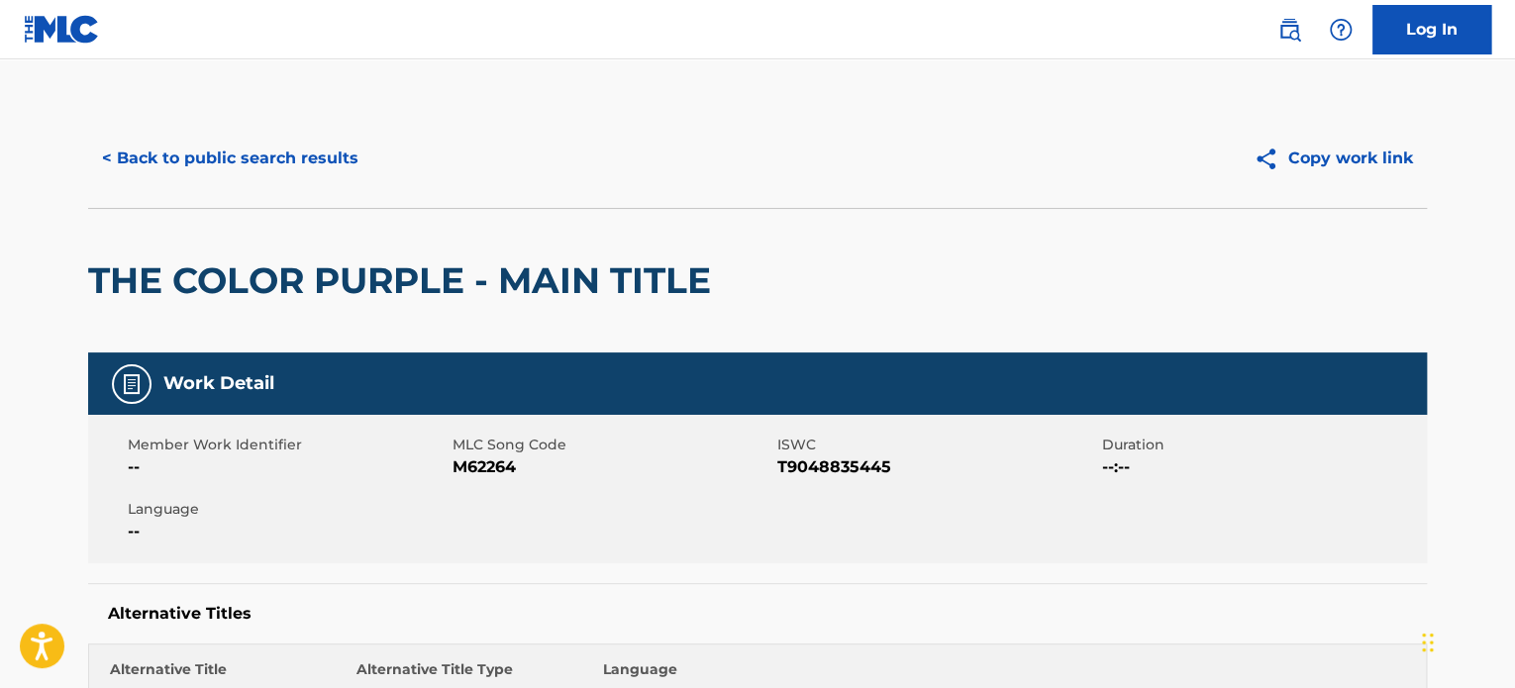
drag, startPoint x: 292, startPoint y: 101, endPoint x: 274, endPoint y: 137, distance: 39.8
click at [274, 138] on button "< Back to public search results" at bounding box center [230, 159] width 284 height 50
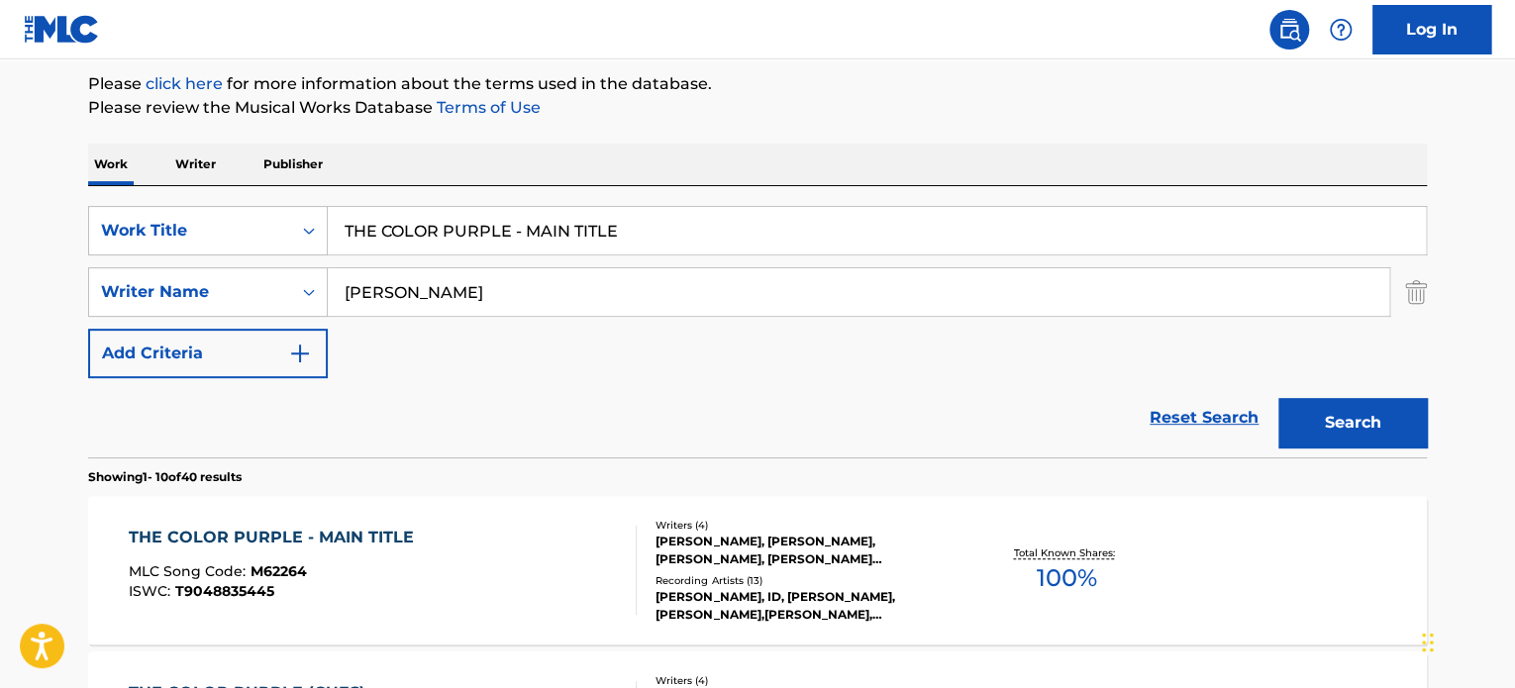
drag, startPoint x: 646, startPoint y: 204, endPoint x: 594, endPoint y: 213, distance: 53.2
click at [601, 211] on input "THE COLOR PURPLE - MAIN TITLE" at bounding box center [877, 231] width 1098 height 48
paste input "DEVOTION"
drag, startPoint x: 808, startPoint y: 253, endPoint x: 795, endPoint y: 249, distance: 13.5
click at [803, 252] on div "THE COLOR PURPLE - MAIN TITDEVOTION" at bounding box center [877, 231] width 1099 height 50
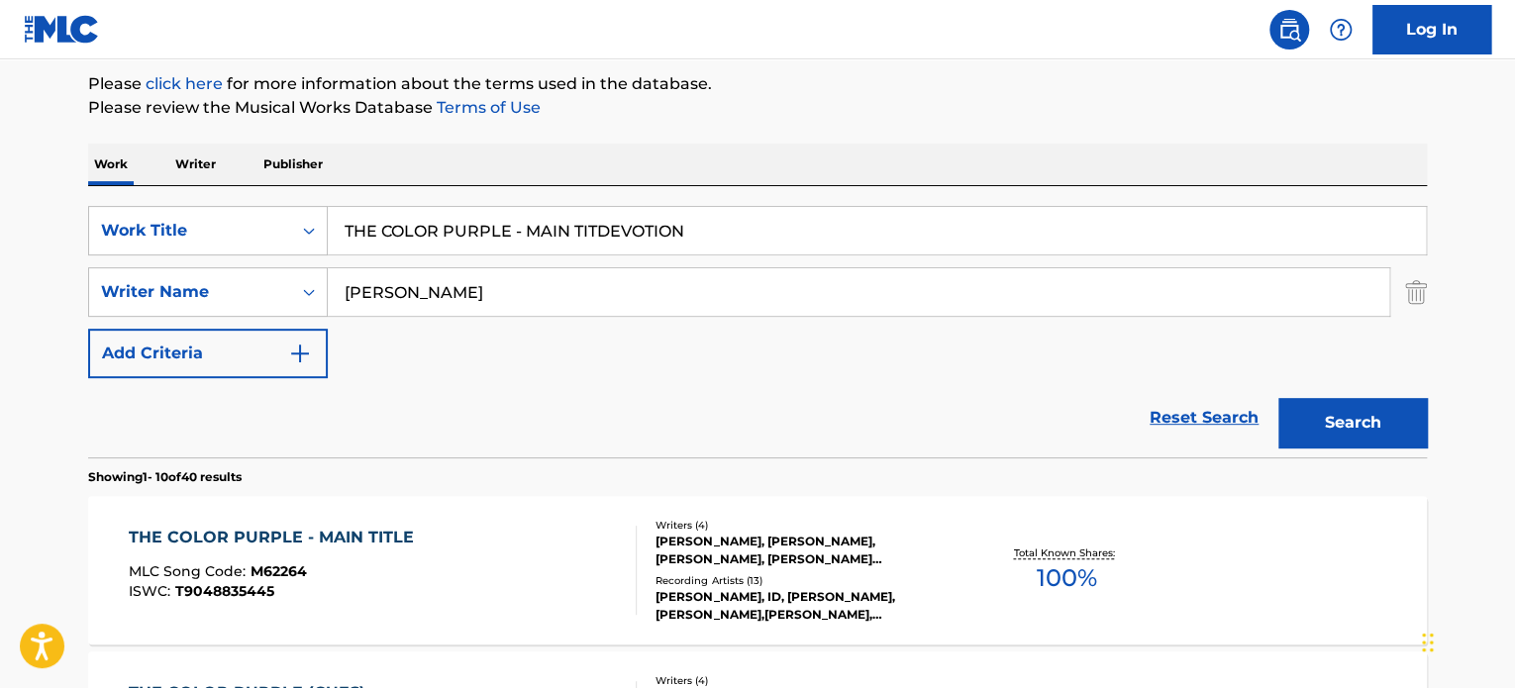
click at [763, 231] on input "THE COLOR PURPLE - MAIN TITDEVOTION" at bounding box center [877, 231] width 1098 height 48
paste input "Search Form"
type input "DEVOTION"
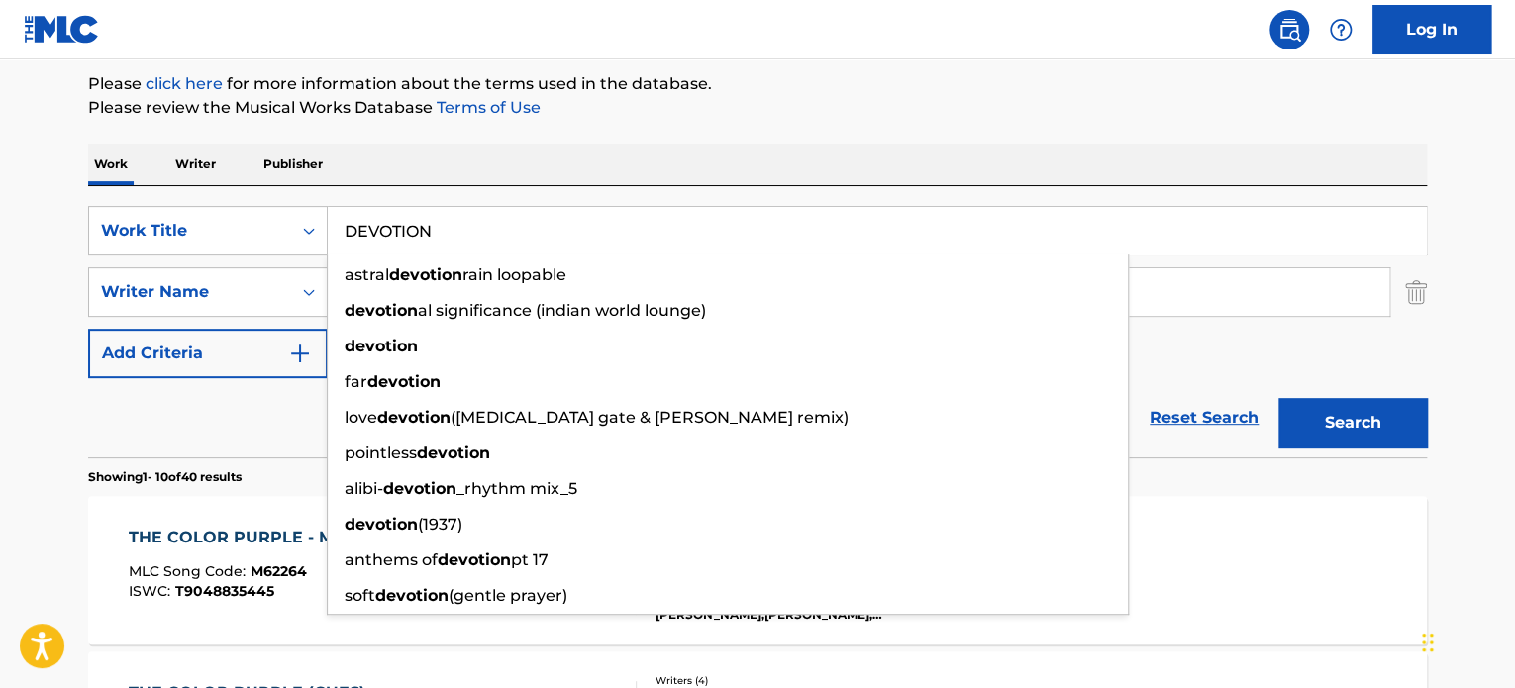
click at [170, 433] on div "Reset Search Search" at bounding box center [757, 417] width 1338 height 79
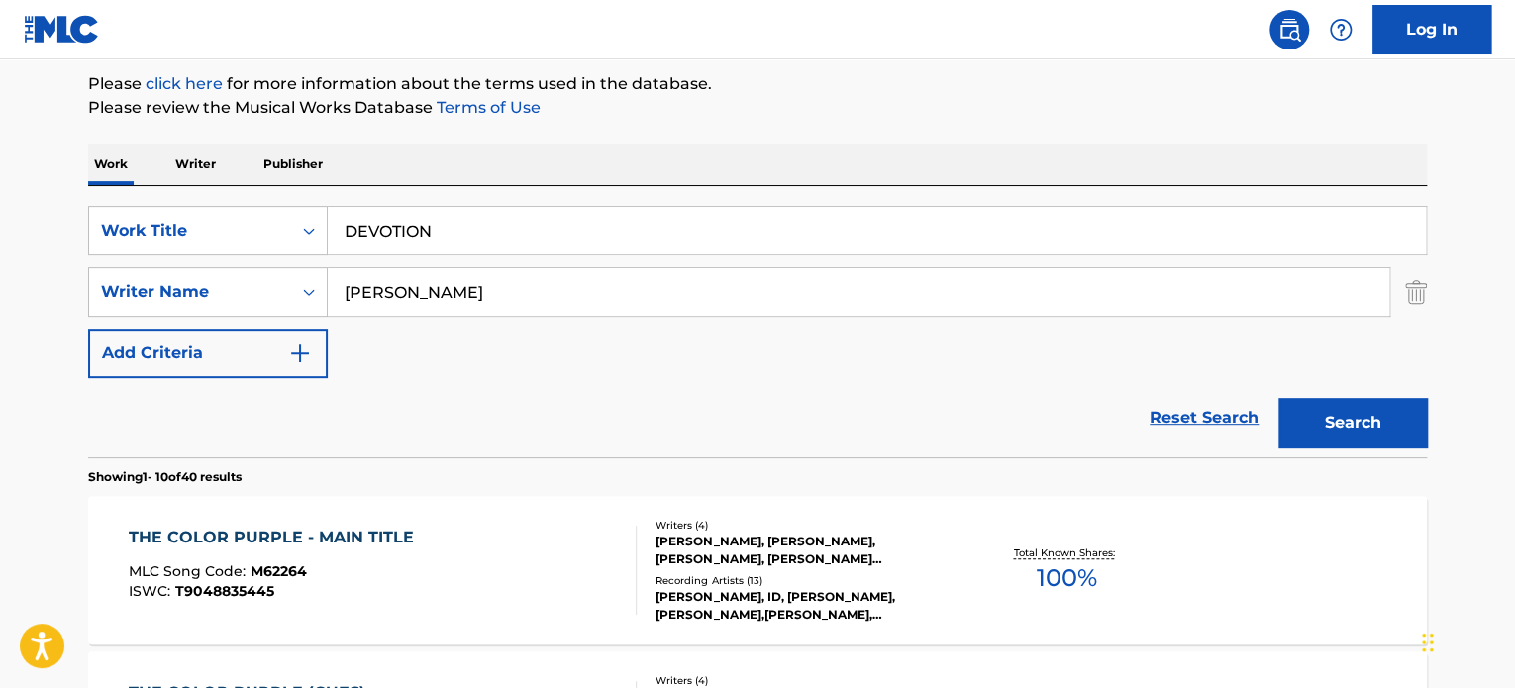
drag, startPoint x: 683, startPoint y: 301, endPoint x: 2, endPoint y: 206, distance: 687.7
paste input "[PERSON_NAME]"
type input "[PERSON_NAME]"
click at [1278, 398] on button "Search" at bounding box center [1352, 423] width 149 height 50
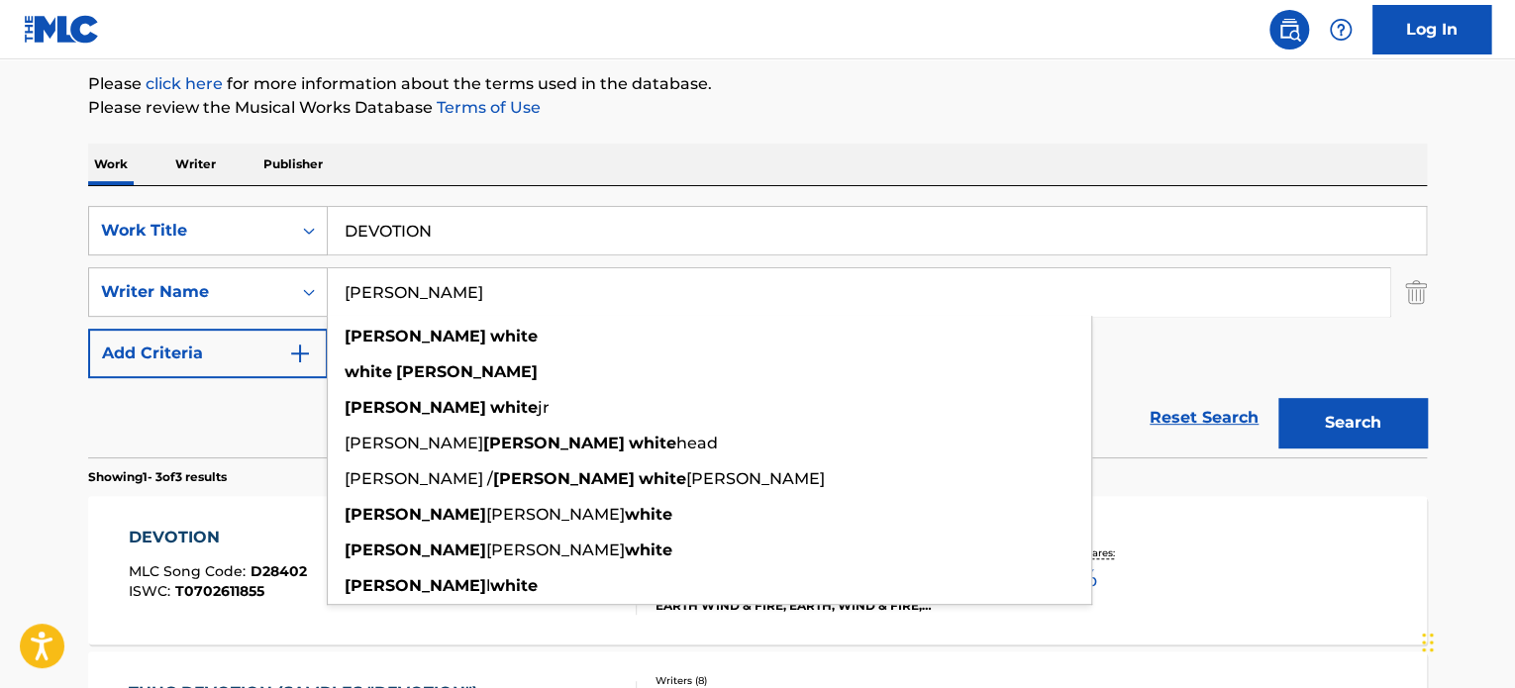
click at [238, 407] on div "Reset Search Search" at bounding box center [757, 417] width 1338 height 79
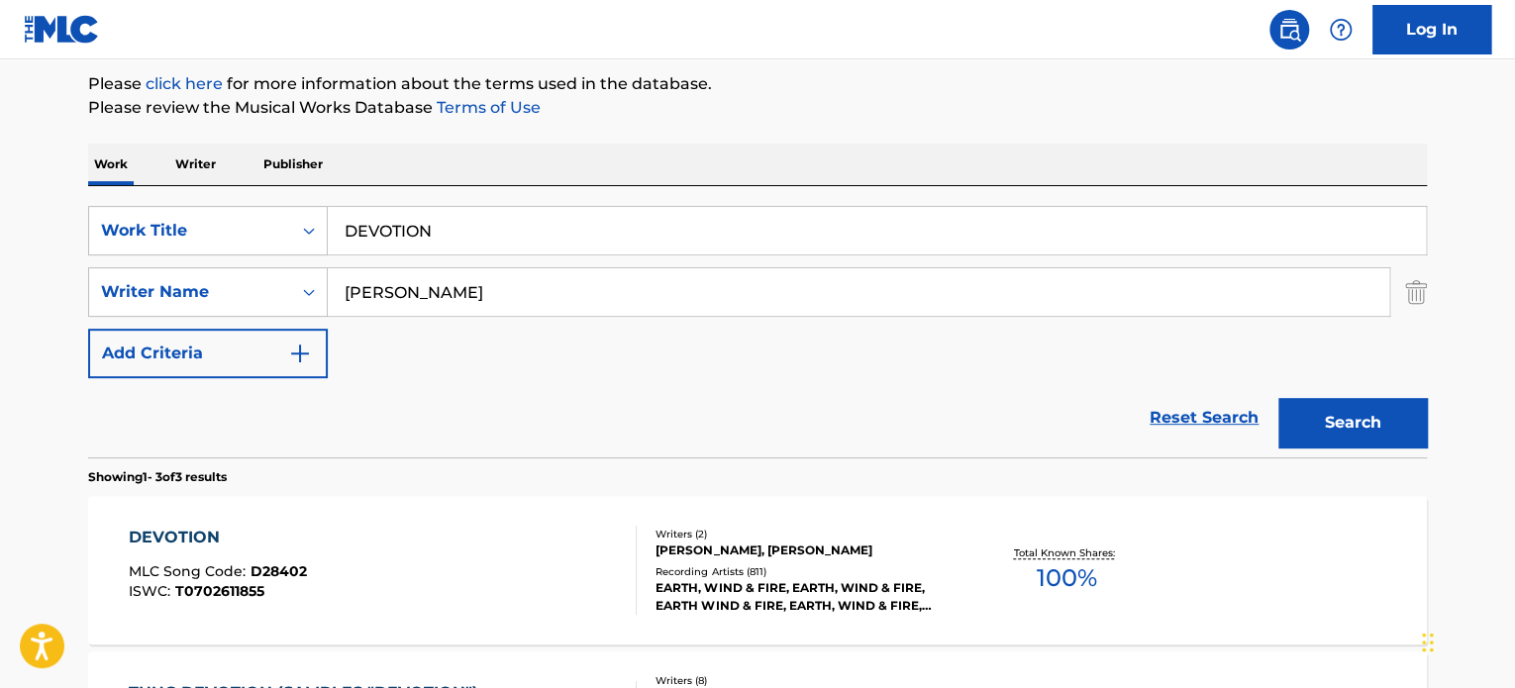
click at [413, 506] on div "DEVOTION MLC Song Code : D28402 ISWC : T0702611855 Writers ( 2 ) [PERSON_NAME],…" at bounding box center [757, 570] width 1338 height 149
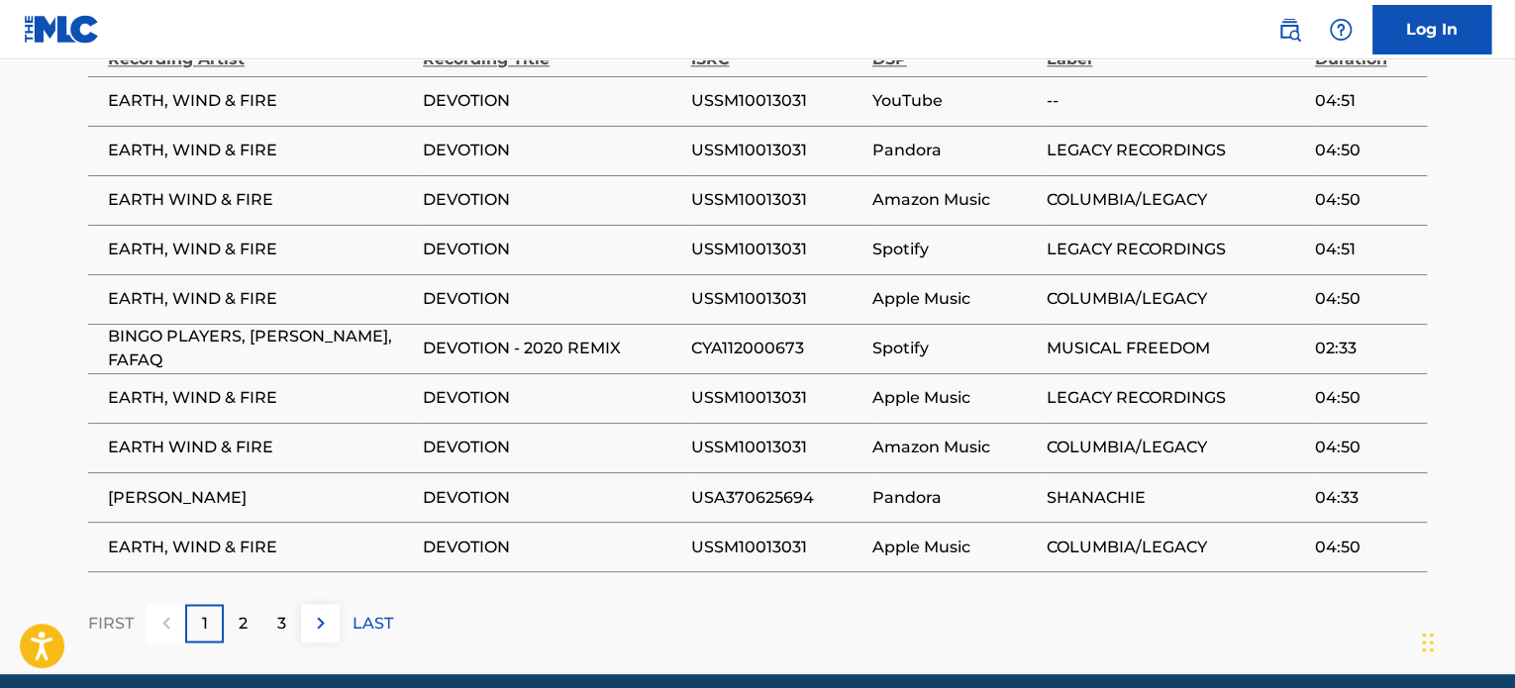
scroll to position [1436, 0]
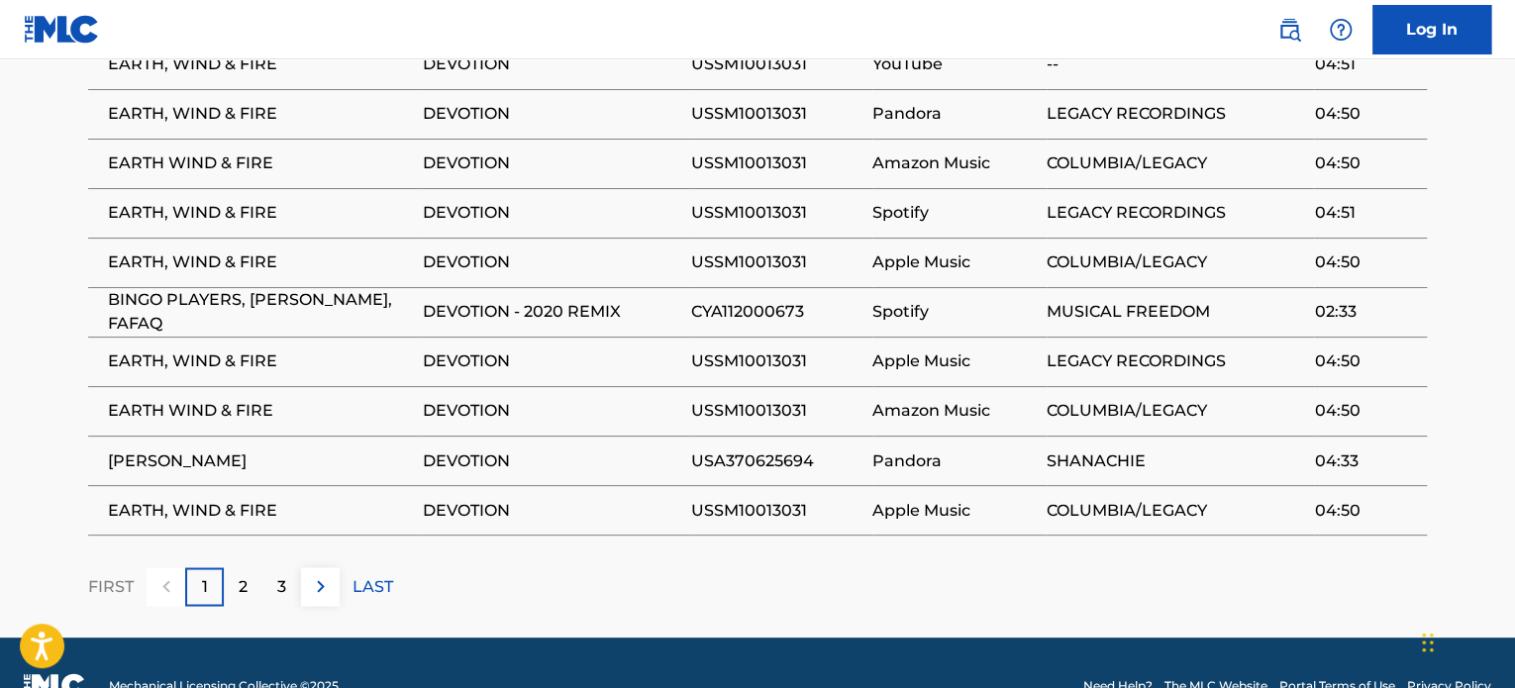
click at [730, 300] on span "CYA112000673" at bounding box center [775, 312] width 171 height 24
copy span "CYA112000673"
click at [863, 485] on td "USSM10013031" at bounding box center [780, 510] width 181 height 50
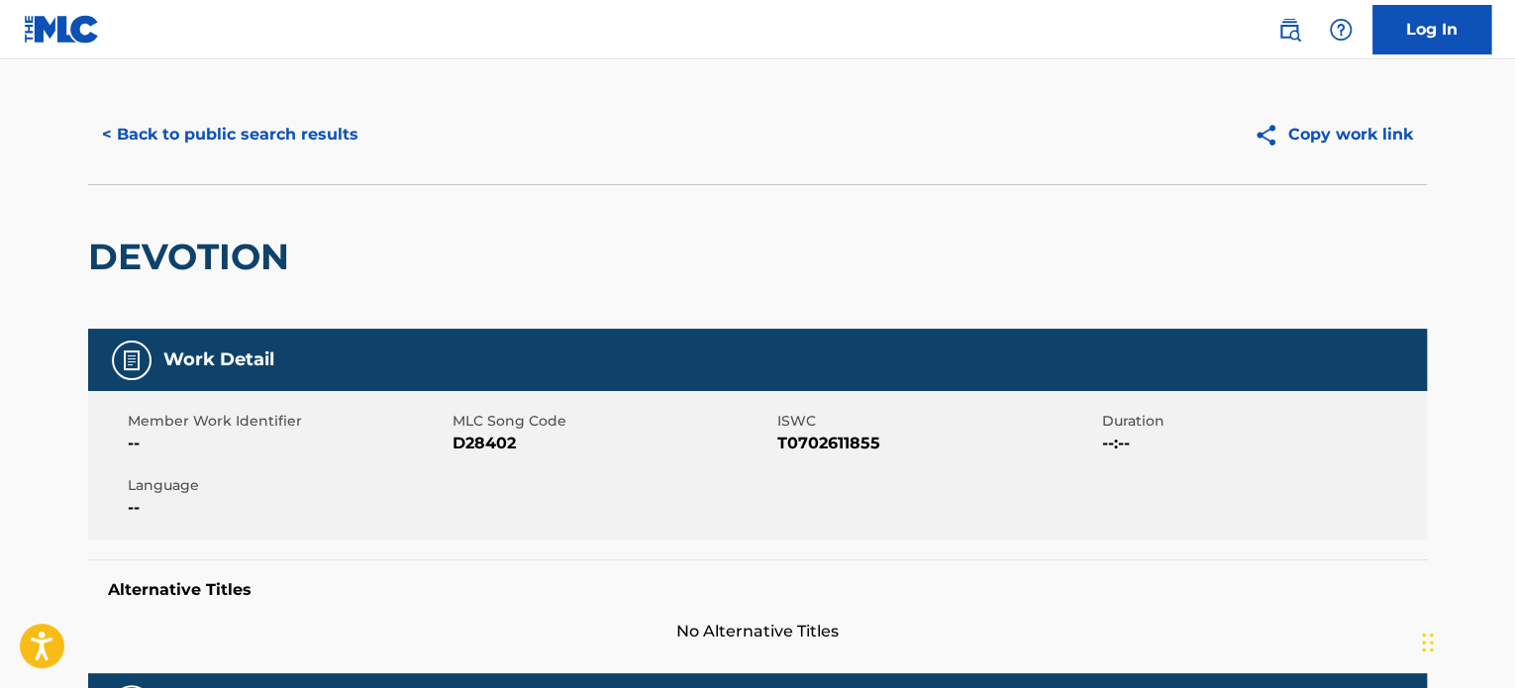
scroll to position [0, 0]
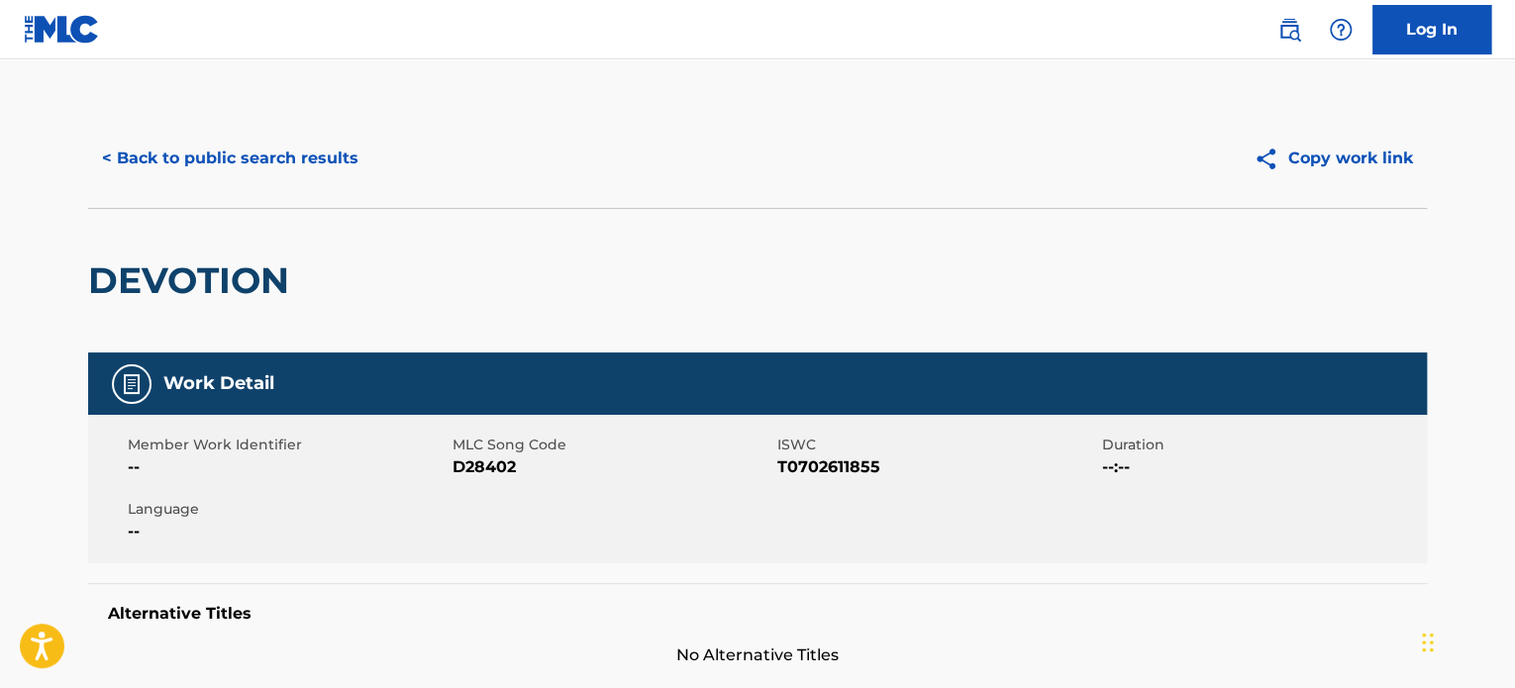
click at [270, 154] on button "< Back to public search results" at bounding box center [230, 159] width 284 height 50
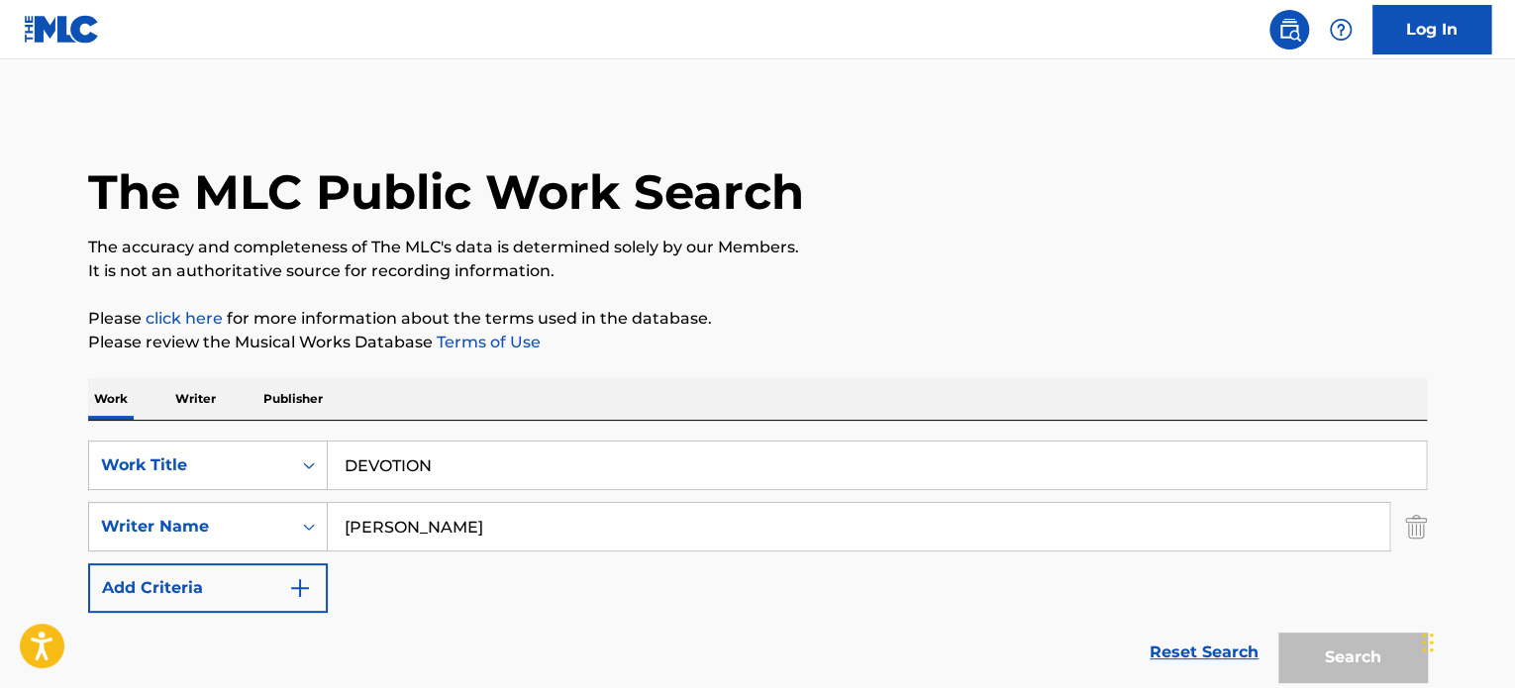
scroll to position [235, 0]
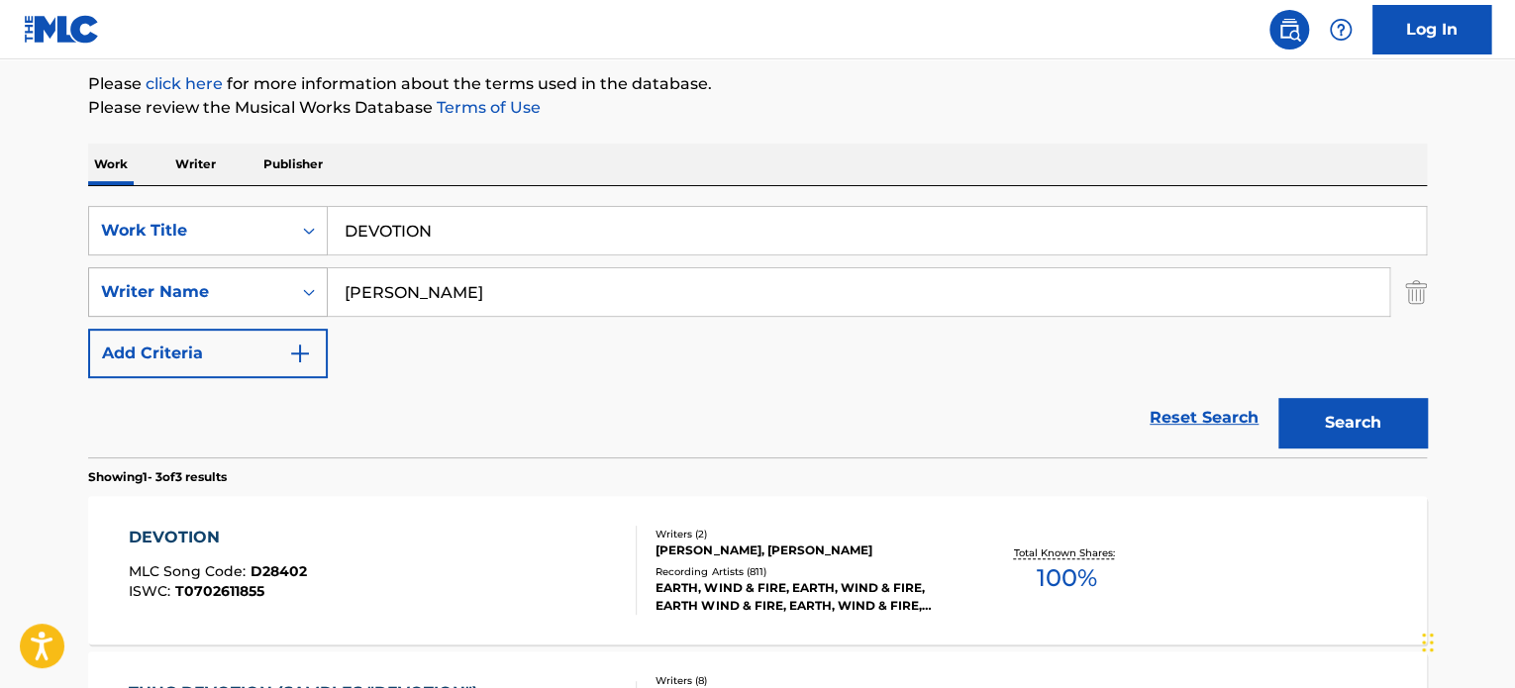
drag, startPoint x: 584, startPoint y: 288, endPoint x: 0, endPoint y: 227, distance: 587.3
click at [139, 301] on div "SearchWithCriteria8b79f4b7-5980-4e04-9212-94a02003ab21 Writer Name [PERSON_NAME]" at bounding box center [757, 292] width 1338 height 50
paste input "[PERSON_NAME]"
type input "[PERSON_NAME]"
click at [1278, 398] on button "Search" at bounding box center [1352, 423] width 149 height 50
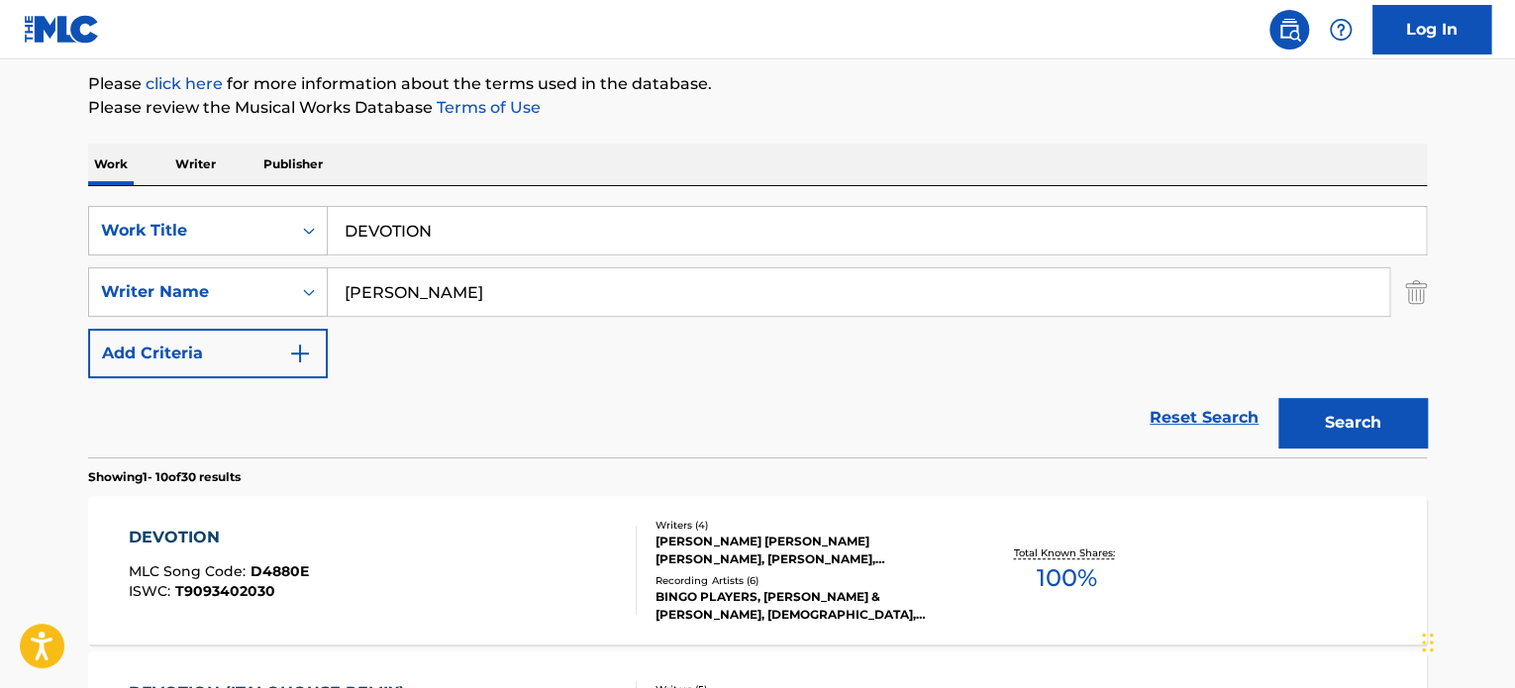
click at [598, 596] on div "DEVOTION MLC Song Code : D4880E ISWC : T9093402030" at bounding box center [383, 570] width 509 height 89
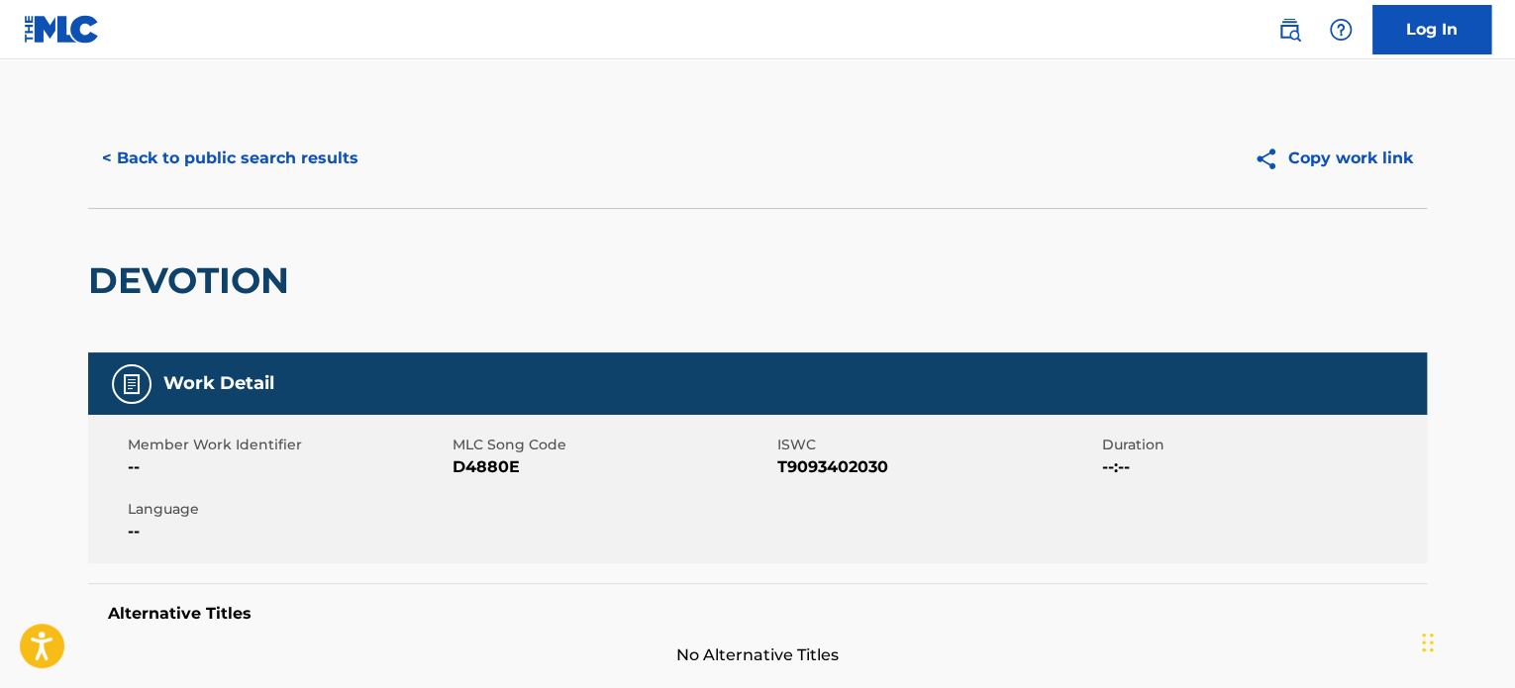
click at [259, 126] on div "< Back to public search results Copy work link" at bounding box center [757, 158] width 1338 height 99
click at [252, 149] on button "< Back to public search results" at bounding box center [230, 159] width 284 height 50
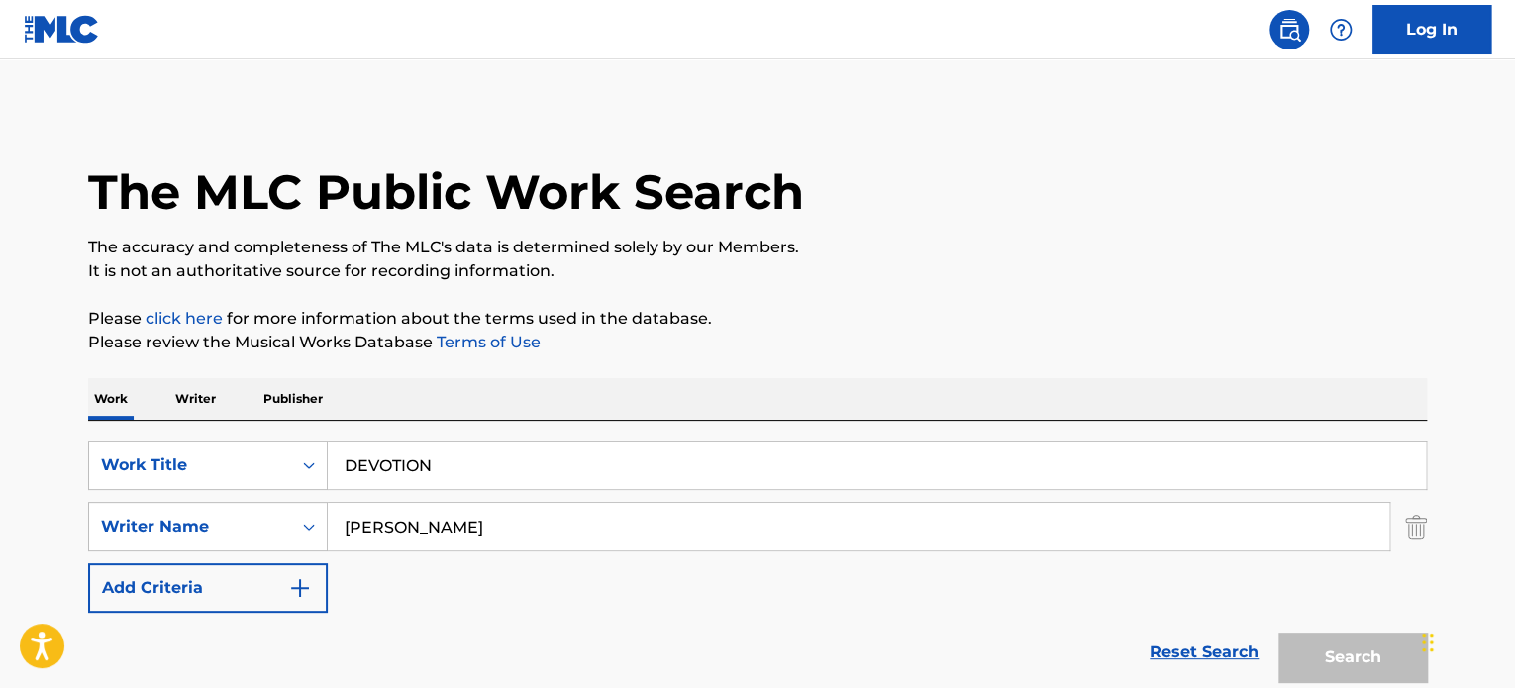
scroll to position [235, 0]
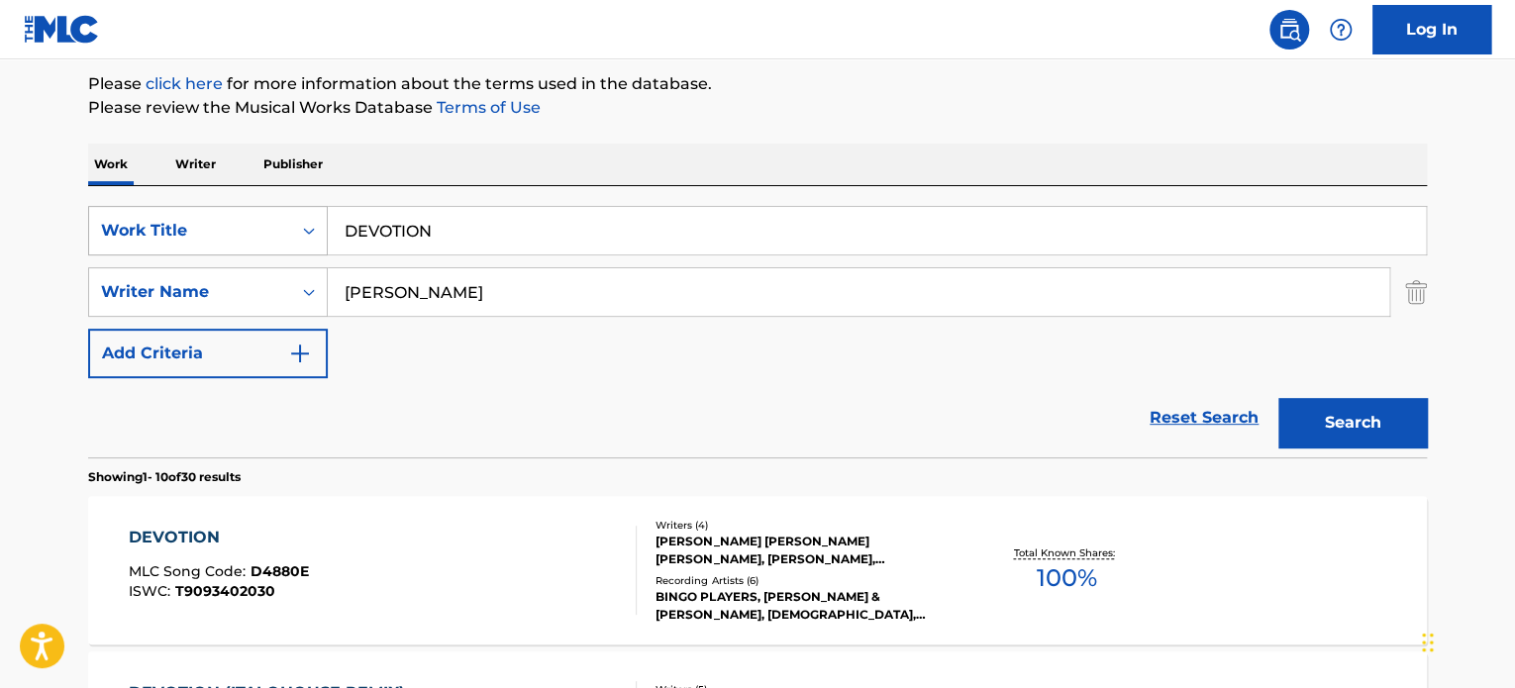
drag, startPoint x: 566, startPoint y: 238, endPoint x: 249, endPoint y: 235, distance: 316.8
click at [248, 225] on div "SearchWithCriteria65d1a431-7d0c-4d17-9e0f-2cb753d82a4e Work Title DEVOTION" at bounding box center [757, 231] width 1338 height 50
paste input "LIE [PERSON_NAME] [PERSON_NAME]"
type input "LIE [PERSON_NAME] [PERSON_NAME]"
click at [454, 358] on div "SearchWithCriteria65d1a431-7d0c-4d17-9e0f-2cb753d82a4e Work Title LIE [PERSON_N…" at bounding box center [757, 292] width 1338 height 172
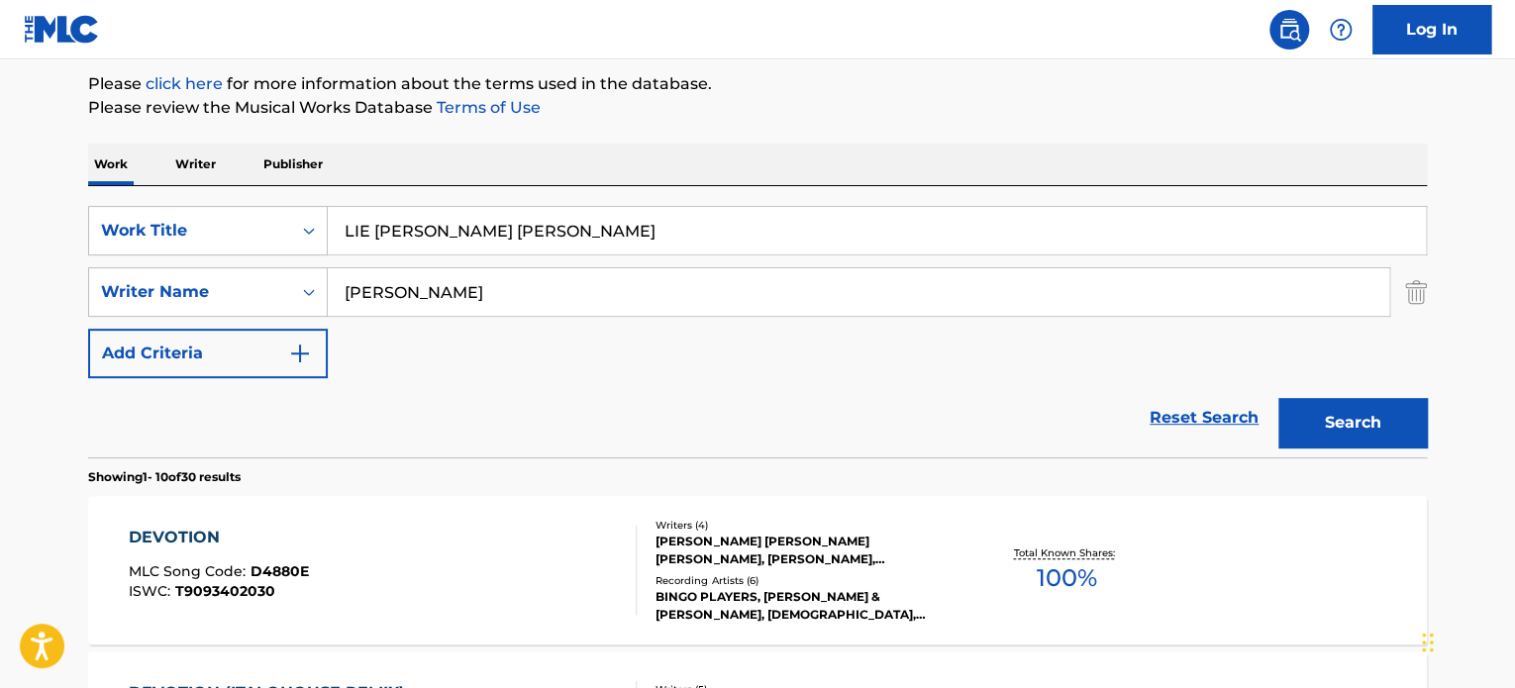
click at [545, 297] on input "[PERSON_NAME]" at bounding box center [858, 292] width 1061 height 48
click at [546, 297] on input "[PERSON_NAME]" at bounding box center [858, 292] width 1061 height 48
paste input "[PERSON_NAME]"
type input "[PERSON_NAME]"
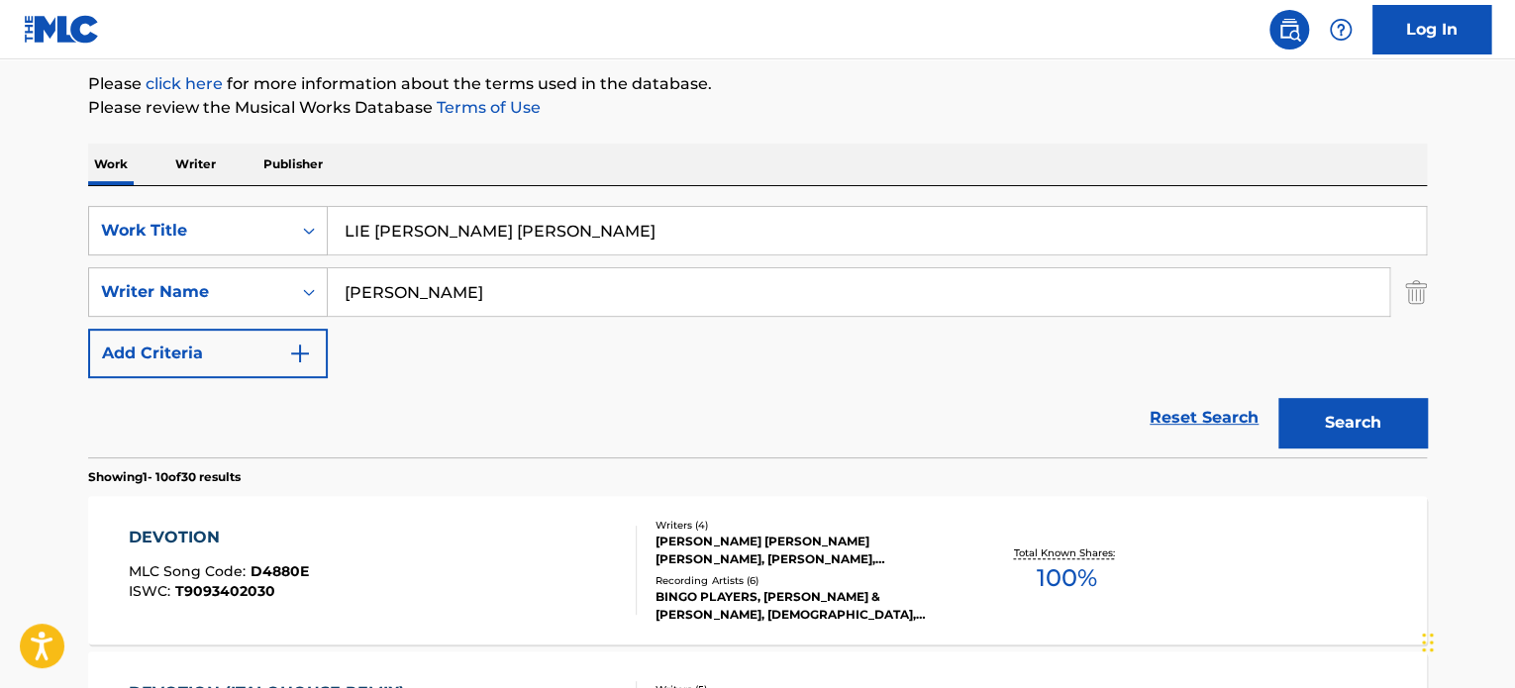
click at [1278, 398] on button "Search" at bounding box center [1352, 423] width 149 height 50
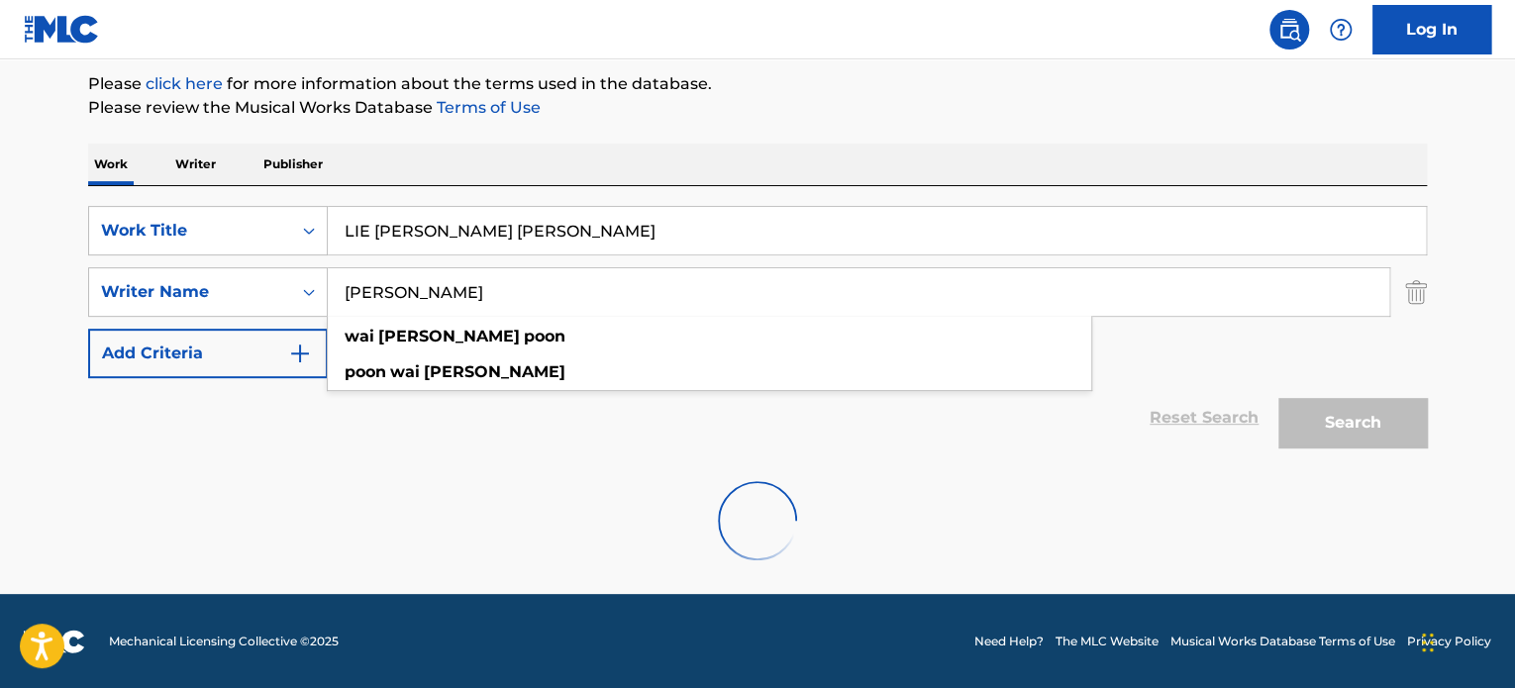
click at [254, 419] on div "Reset Search Search" at bounding box center [757, 417] width 1338 height 79
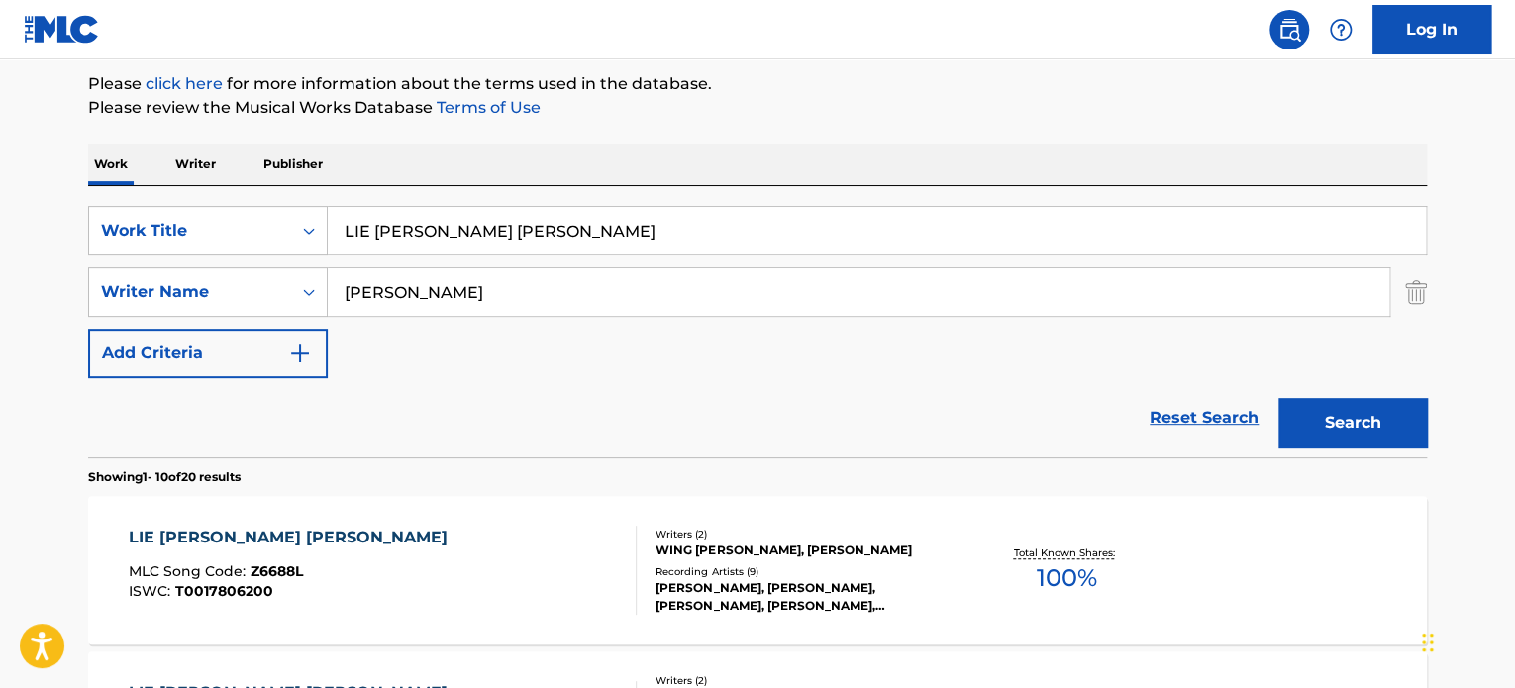
click at [519, 533] on div "LIE [PERSON_NAME] [PERSON_NAME] MLC Song Code : Z6688L ISWC : T0017806200" at bounding box center [383, 570] width 509 height 89
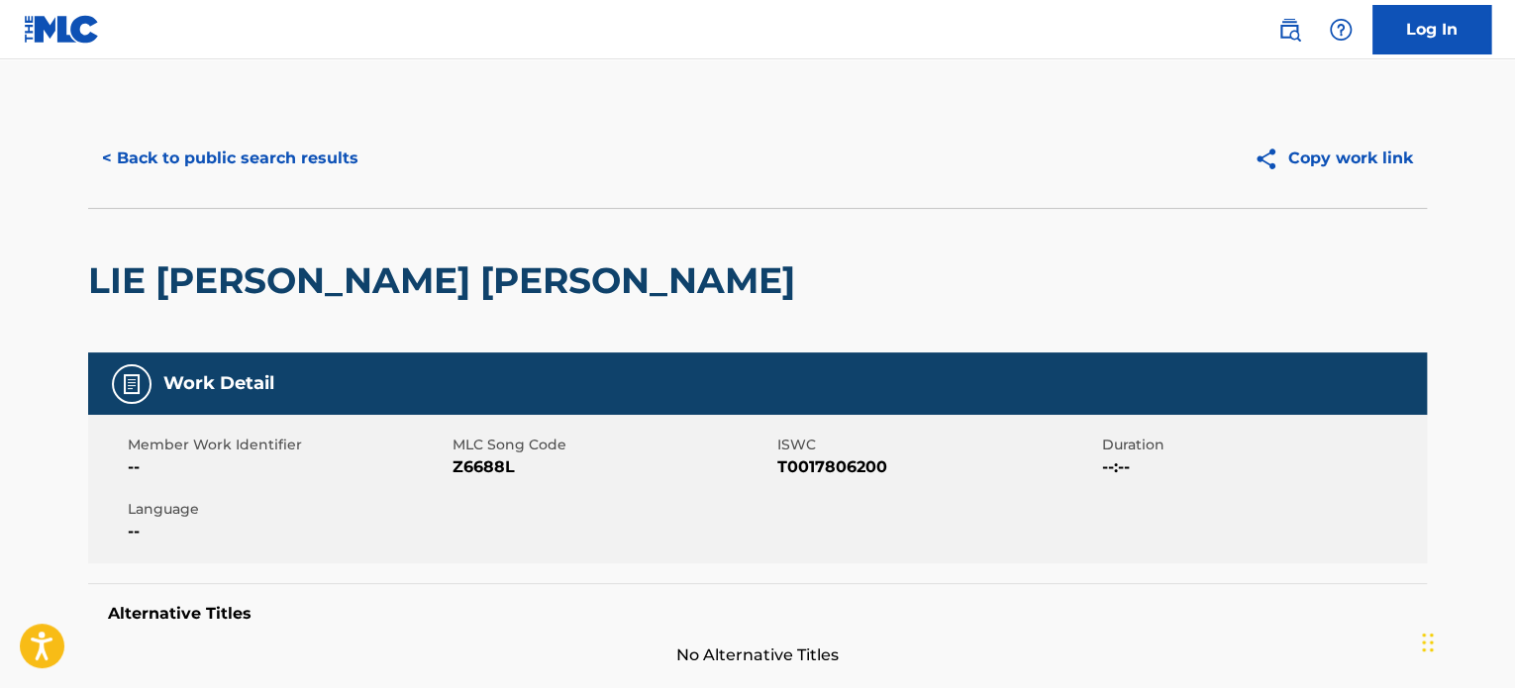
click at [265, 147] on button "< Back to public search results" at bounding box center [230, 159] width 284 height 50
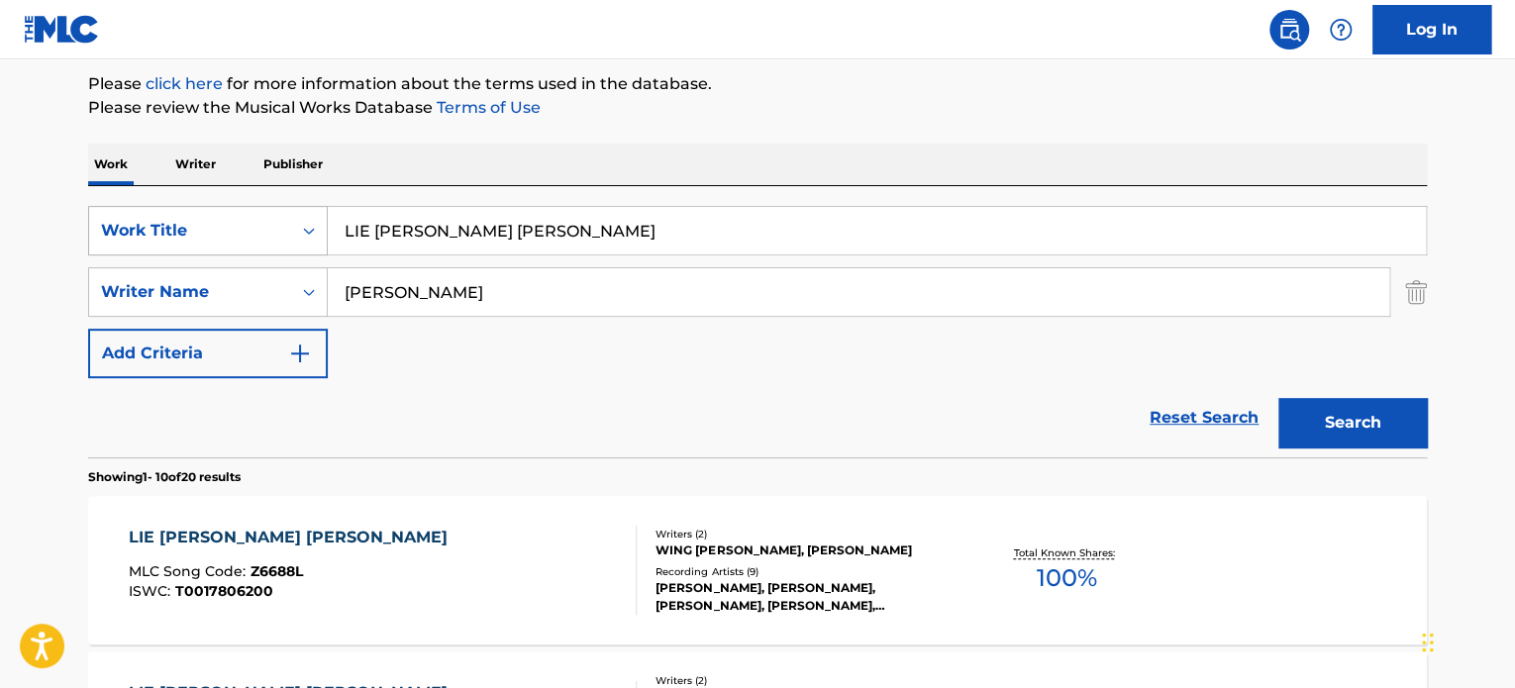
drag, startPoint x: 582, startPoint y: 316, endPoint x: 214, endPoint y: 246, distance: 374.9
click at [278, 255] on div "SearchWithCriteria65d1a431-7d0c-4d17-9e0f-2cb753d82a4e Work Title LIE [PERSON_N…" at bounding box center [757, 292] width 1338 height 172
paste input "[PERSON_NAME]"
type input "[PERSON_NAME]"
click at [1278, 398] on button "Search" at bounding box center [1352, 423] width 149 height 50
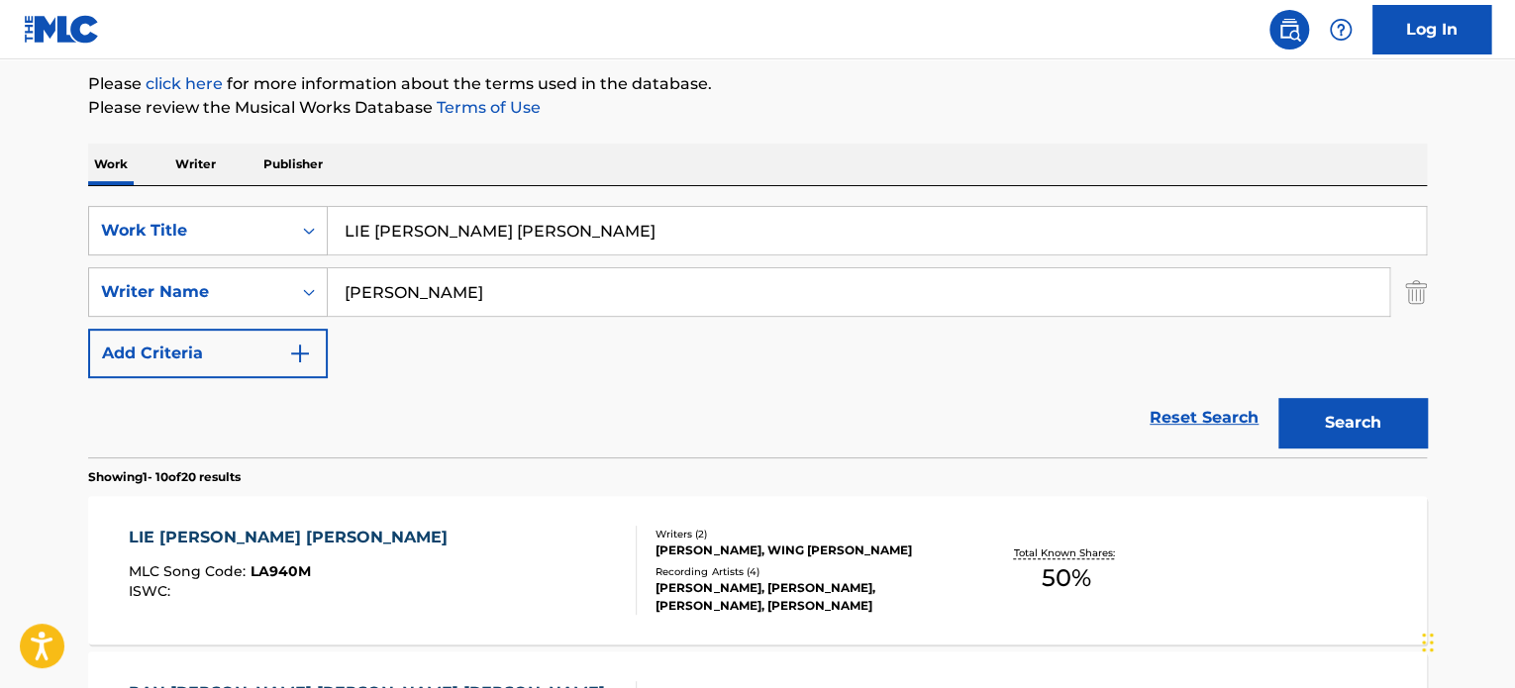
click at [622, 558] on div at bounding box center [628, 570] width 16 height 89
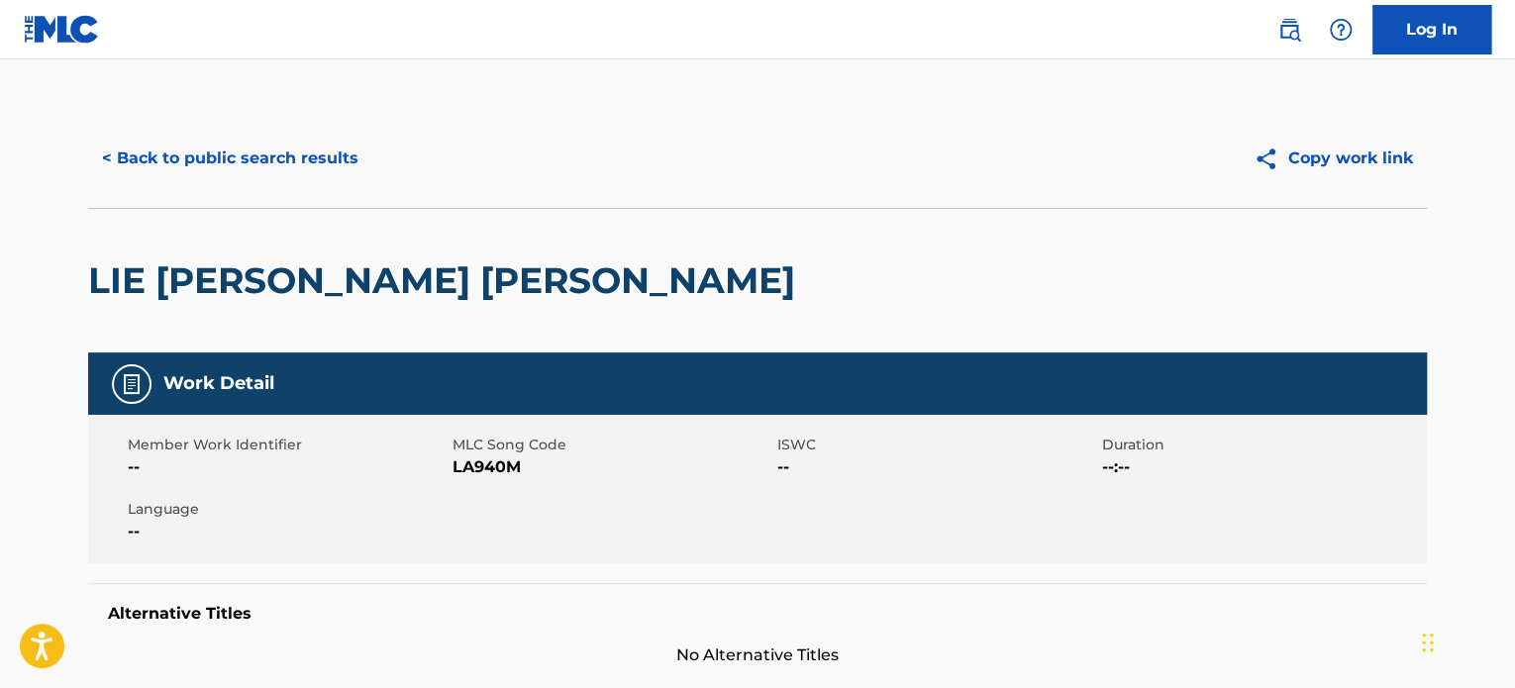
click at [269, 184] on div "< Back to public search results Copy work link" at bounding box center [757, 158] width 1338 height 99
click at [275, 181] on button "< Back to public search results" at bounding box center [230, 159] width 284 height 50
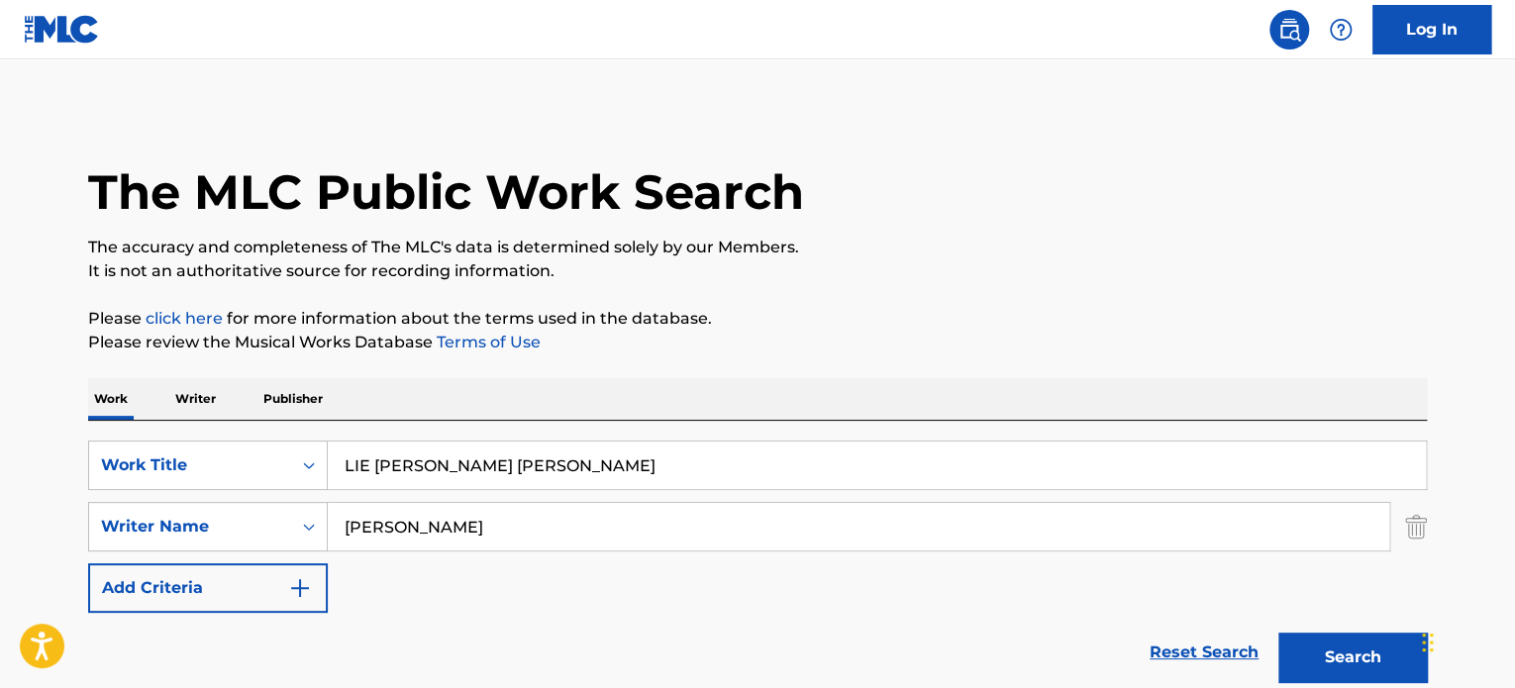
scroll to position [235, 0]
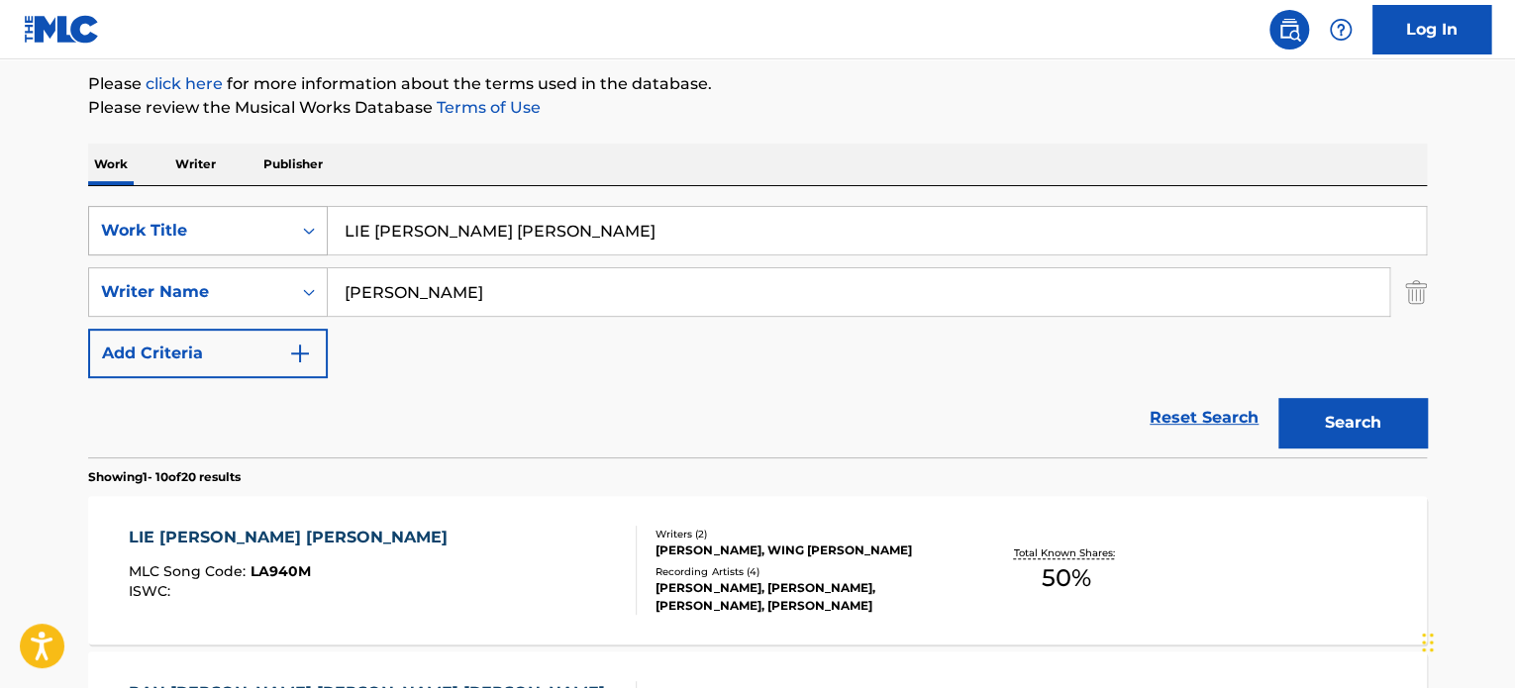
drag, startPoint x: 729, startPoint y: 227, endPoint x: 184, endPoint y: 230, distance: 544.5
click at [228, 230] on div "SearchWithCriteria65d1a431-7d0c-4d17-9e0f-2cb753d82a4e Work Title LIE [PERSON_N…" at bounding box center [757, 231] width 1338 height 50
paste input "AS MANANITAS"
type input "LAS MANANITAS"
drag, startPoint x: 226, startPoint y: 467, endPoint x: 226, endPoint y: 455, distance: 11.9
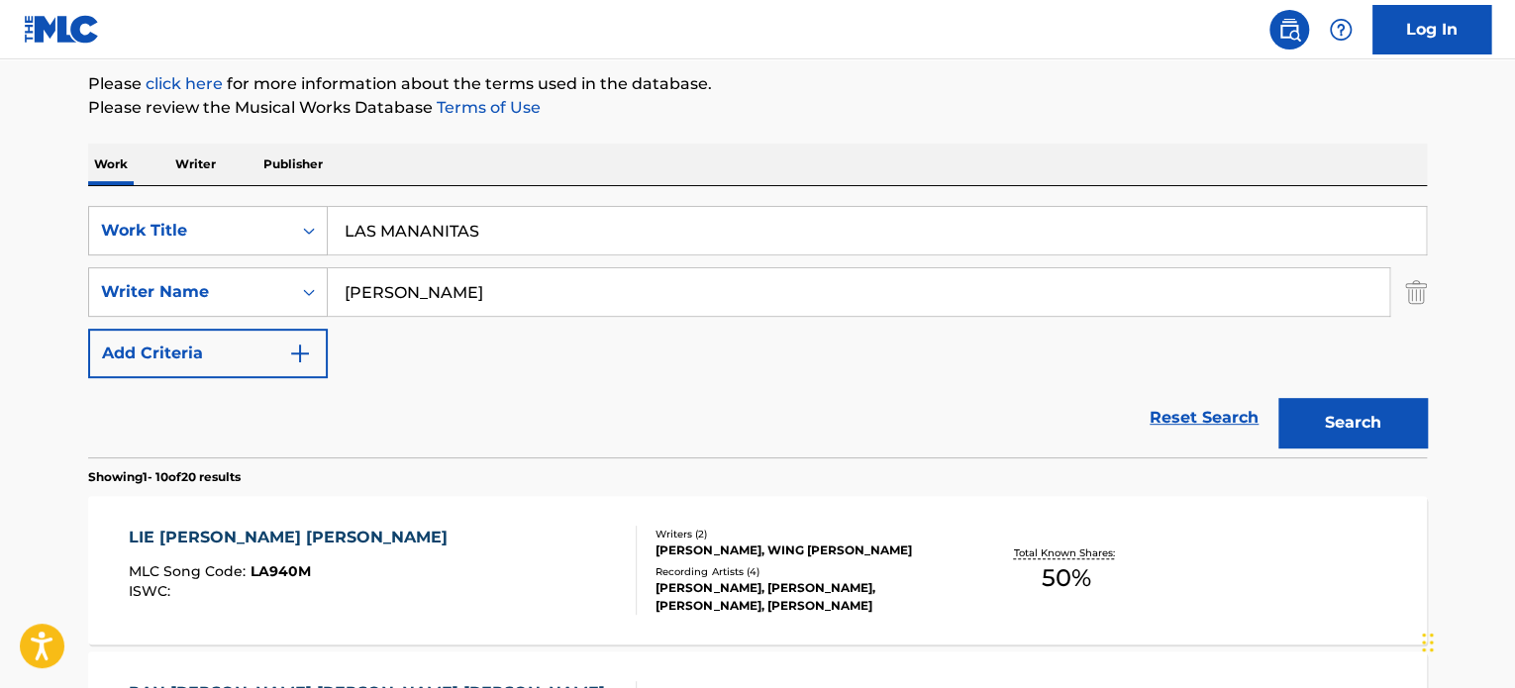
click at [226, 466] on section "Showing 1 - 10 of 20 results" at bounding box center [757, 471] width 1338 height 29
drag, startPoint x: 249, startPoint y: 419, endPoint x: 549, endPoint y: 310, distance: 319.1
click at [250, 419] on div "Reset Search Search" at bounding box center [757, 417] width 1338 height 79
drag, startPoint x: 549, startPoint y: 307, endPoint x: 21, endPoint y: 184, distance: 542.7
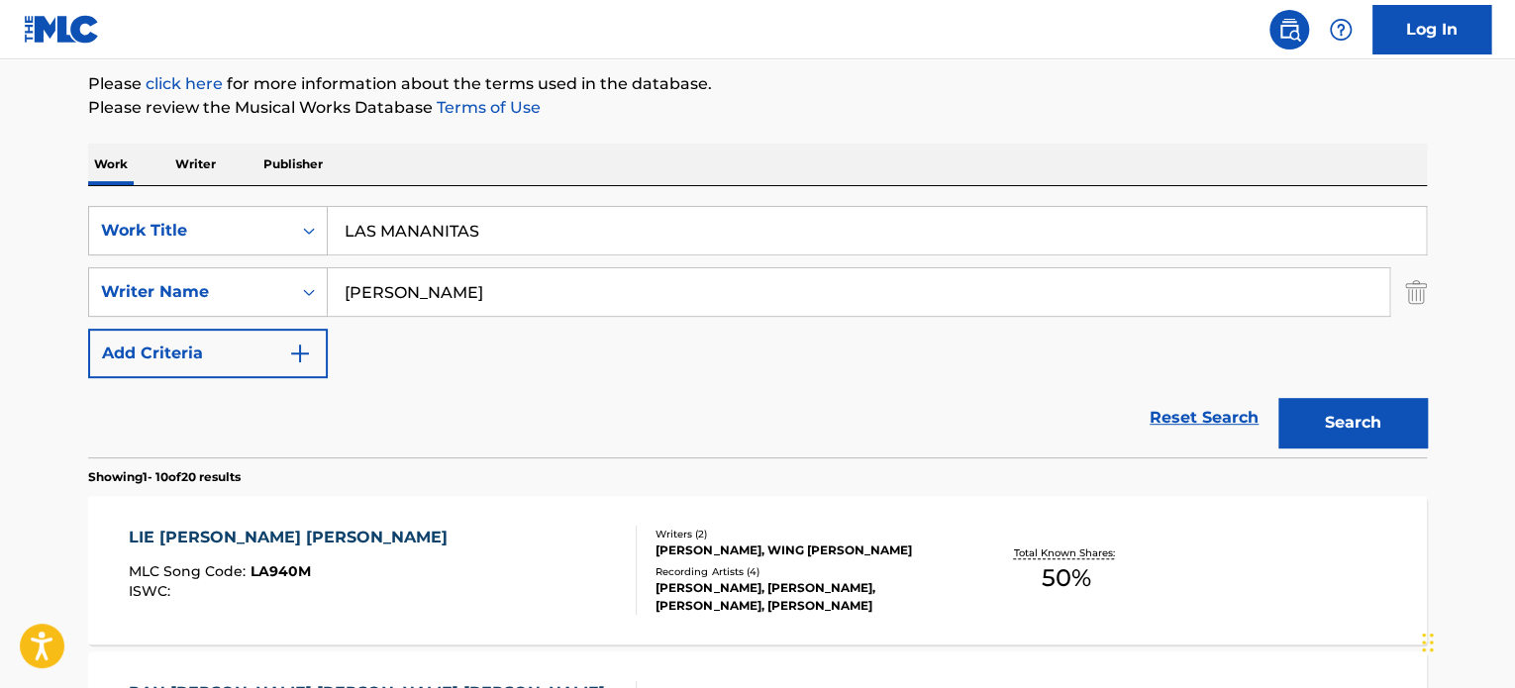
paste input "[PERSON_NAME] [PERSON_NAME]"
type input "[PERSON_NAME] [PERSON_NAME]"
click at [1278, 398] on button "Search" at bounding box center [1352, 423] width 149 height 50
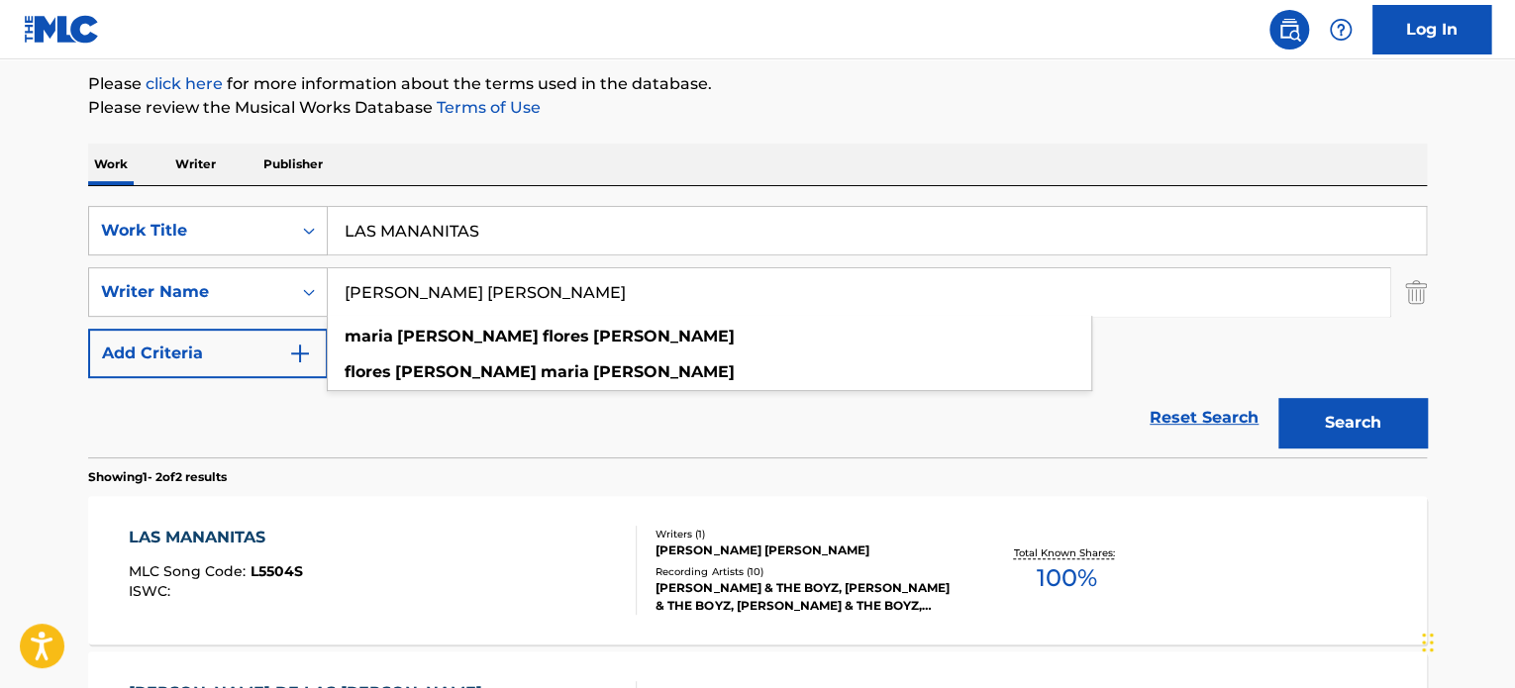
click at [630, 514] on div "LAS MANANITAS MLC Song Code : L5504S ISWC : Writers ( 1 ) [PERSON_NAME] [PERSON…" at bounding box center [757, 570] width 1338 height 149
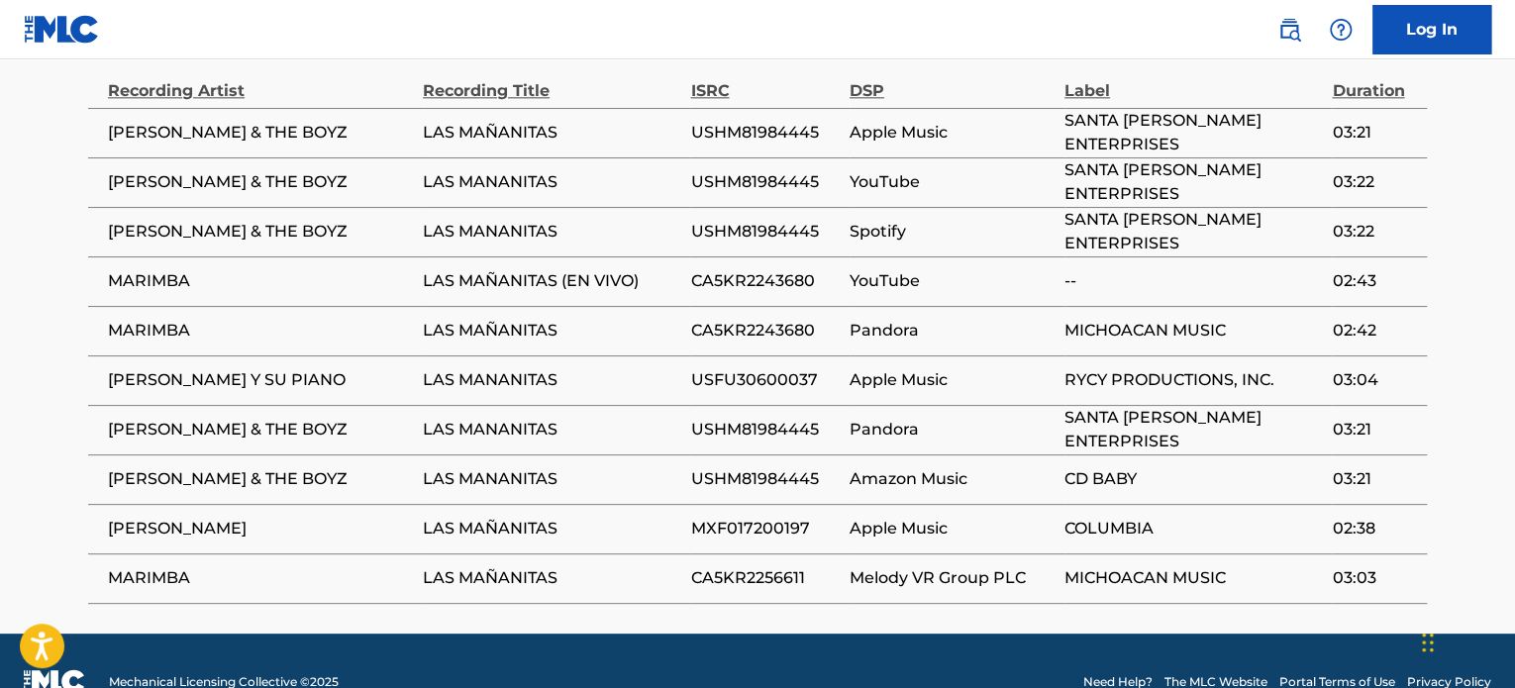
scroll to position [1250, 0]
